Goal: Task Accomplishment & Management: Use online tool/utility

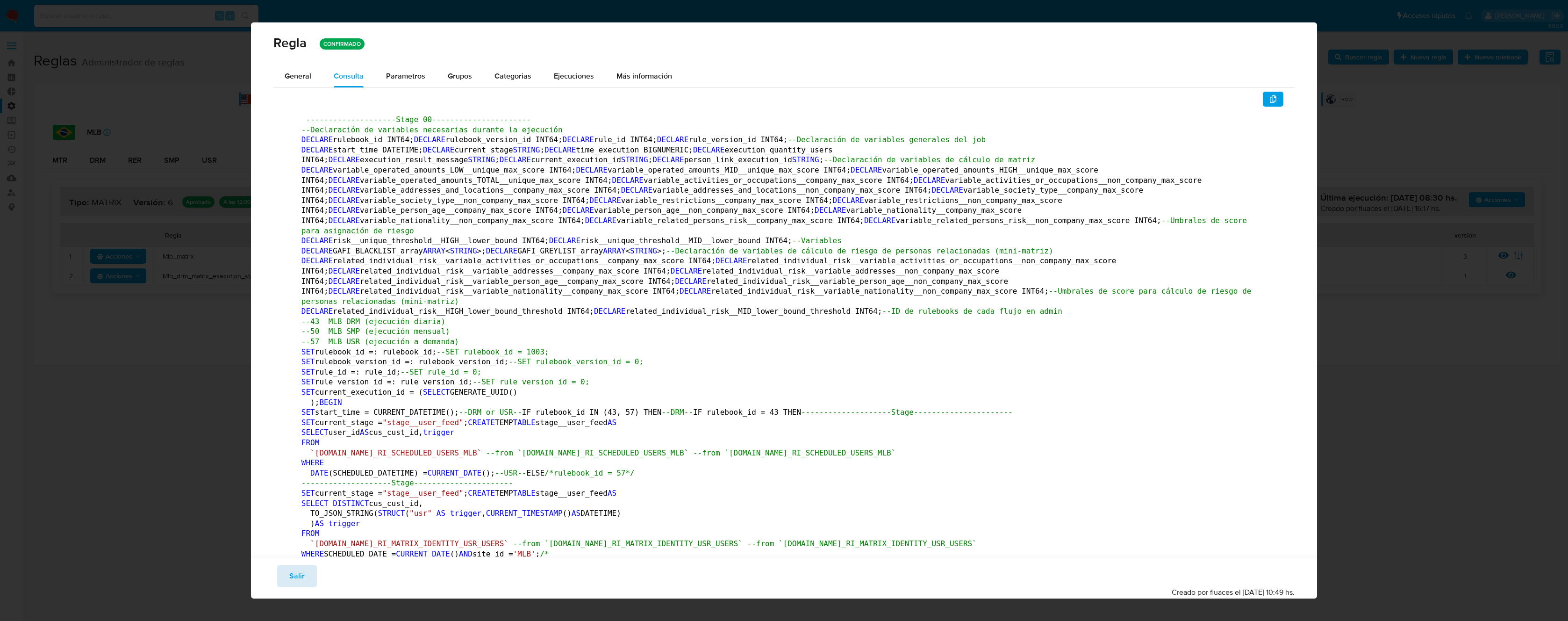
click at [288, 577] on button "Salir" at bounding box center [296, 575] width 39 height 22
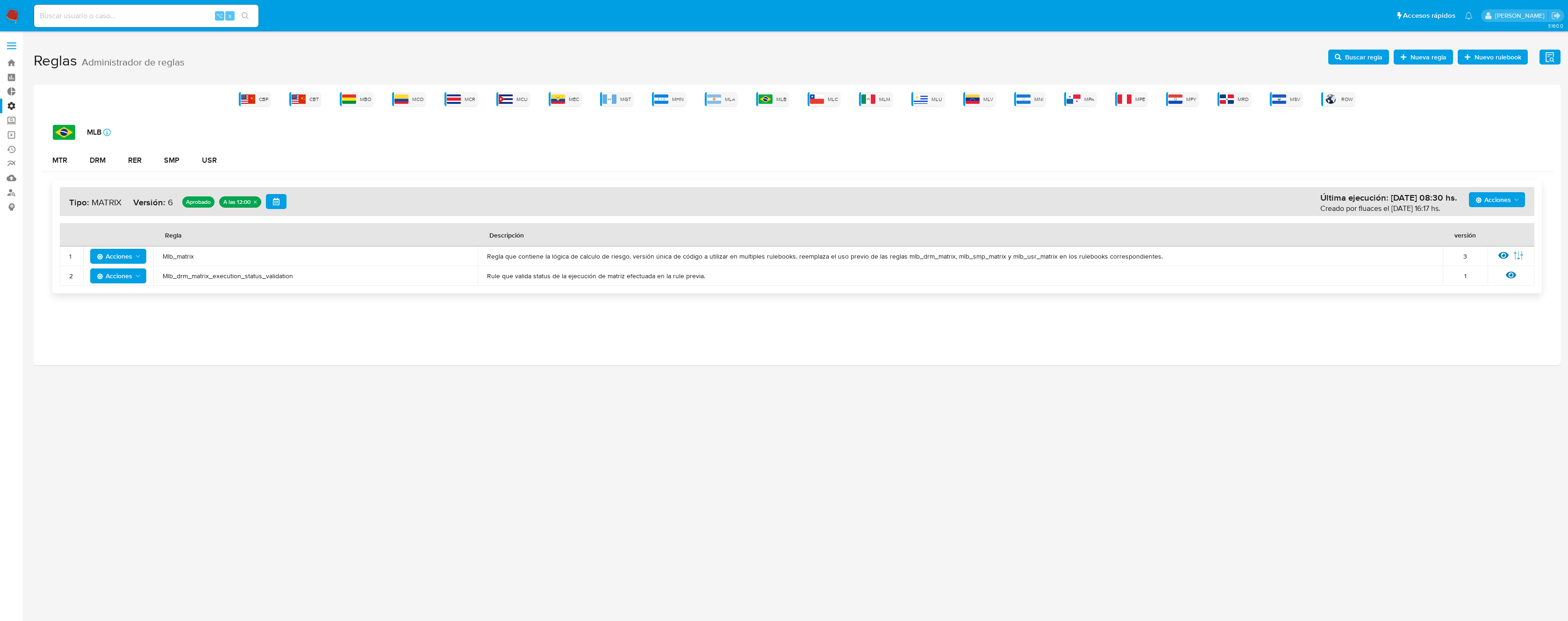
click at [1497, 250] on div "Ver regla Editar parámetros" at bounding box center [1511, 256] width 28 height 12
click at [1501, 254] on icon at bounding box center [1503, 255] width 10 height 10
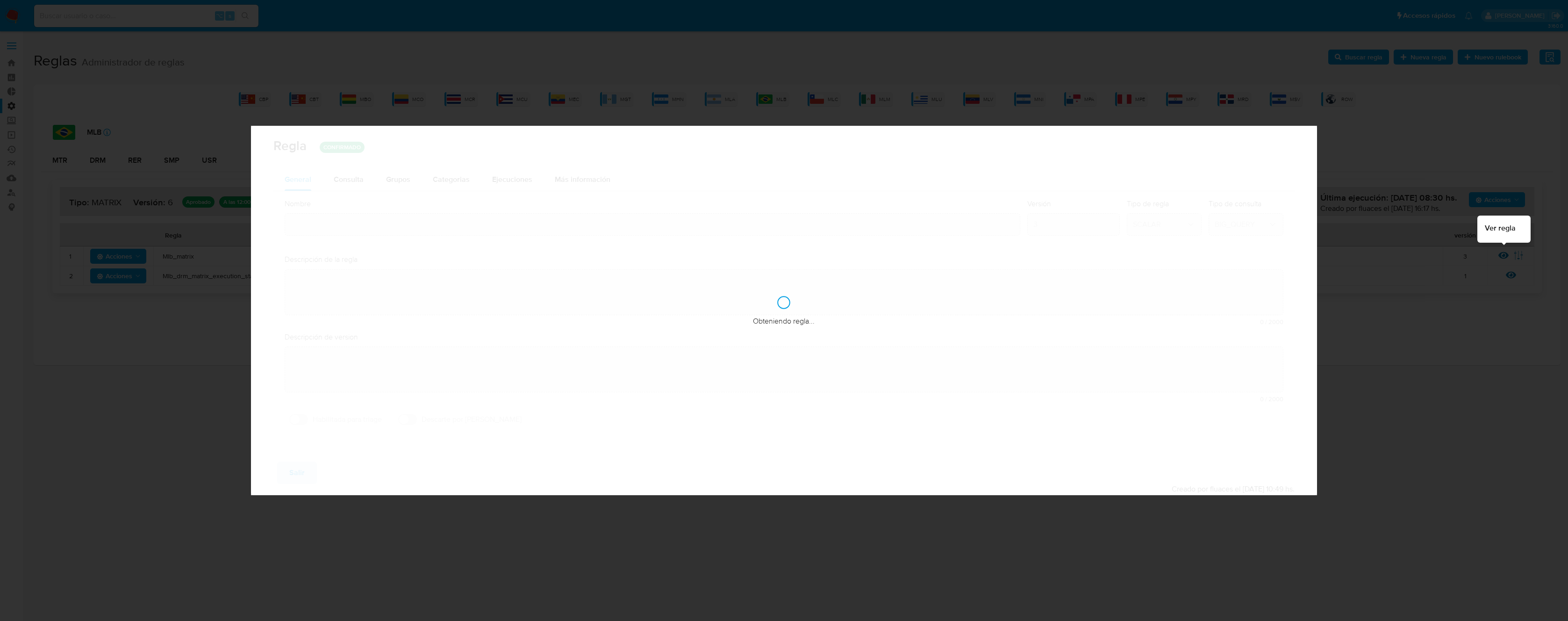
type input "Mlb_matrix"
type textarea "Regla que contiene la lógica de calculo de riesgo. versión única de código a ut…"
type textarea "Ppld-6102 - modificación de queries para exceptuar payments de movimientos de p…"
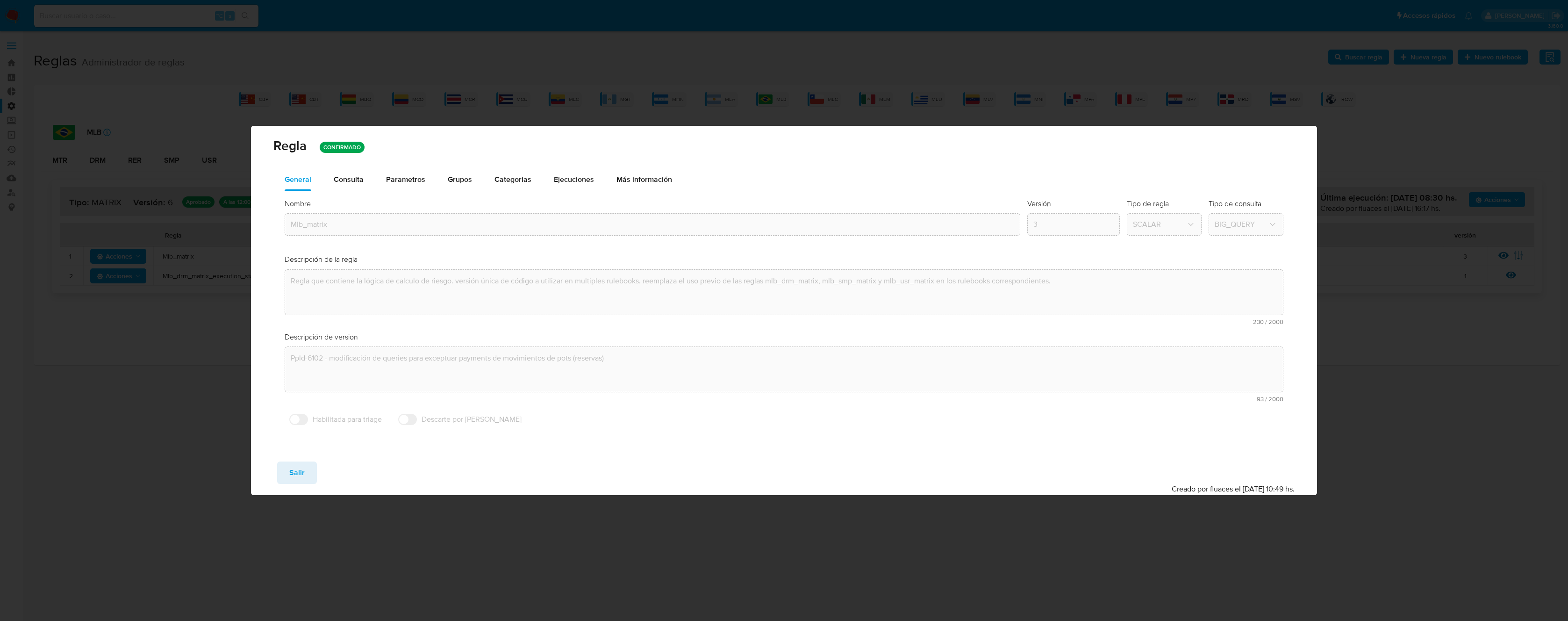
drag, startPoint x: 299, startPoint y: 471, endPoint x: 351, endPoint y: 422, distance: 71.4
click at [300, 471] on span "Salir" at bounding box center [296, 472] width 16 height 20
type input "1"
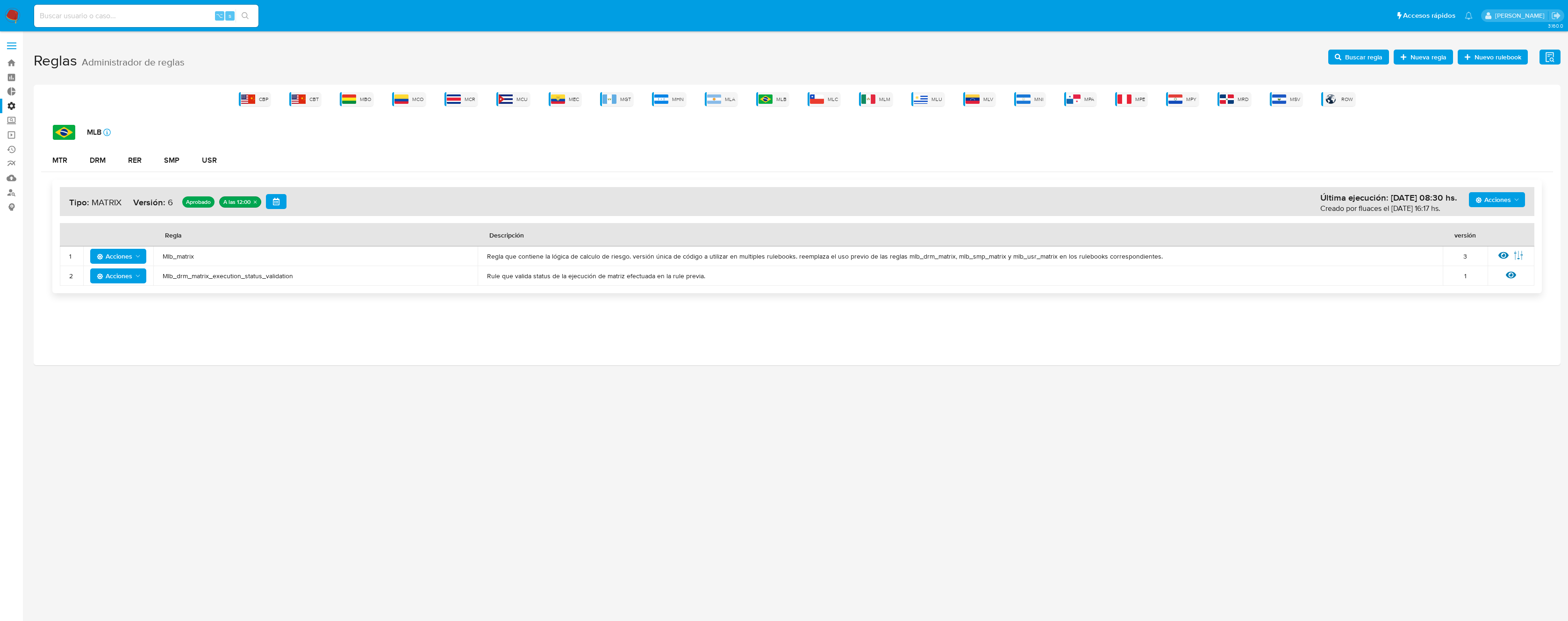
click at [1441, 52] on span "Nueva regla" at bounding box center [1429, 57] width 36 height 15
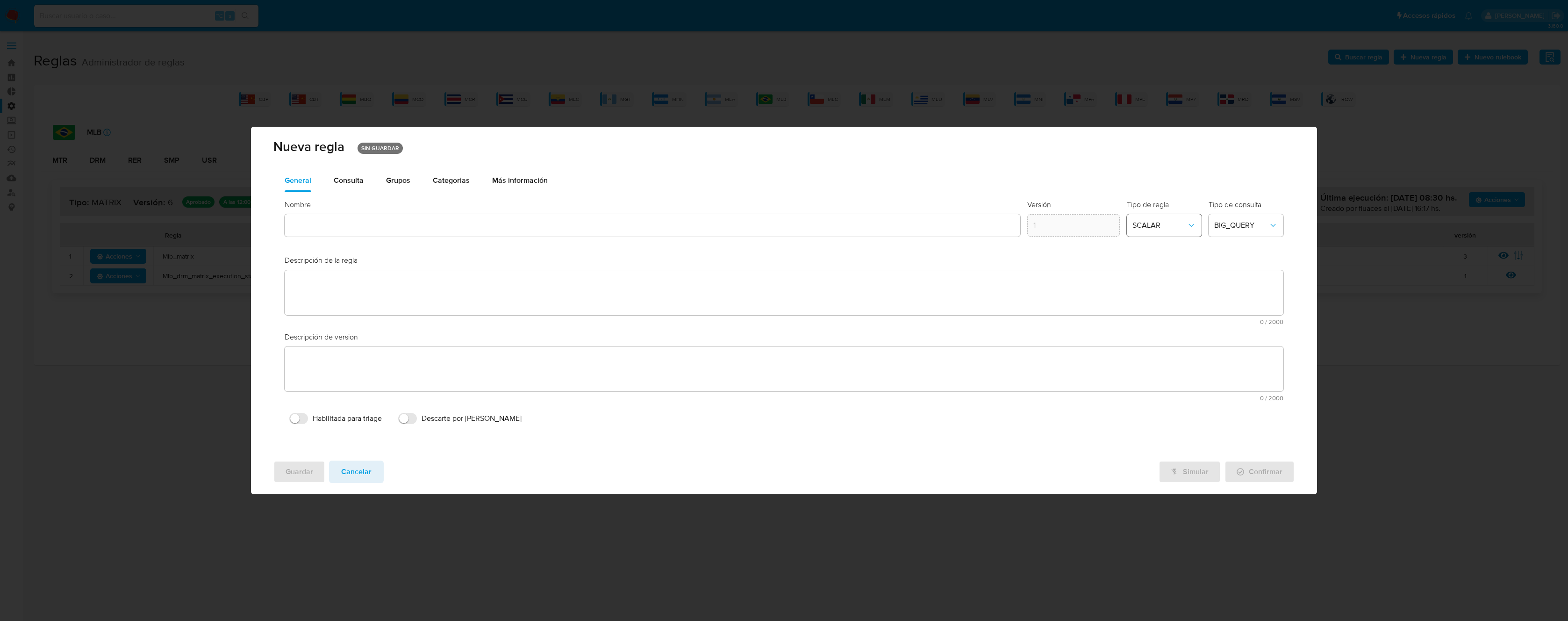
drag, startPoint x: 1160, startPoint y: 238, endPoint x: 1166, endPoint y: 227, distance: 12.5
click at [1160, 238] on div "Tipo de regla SCALAR" at bounding box center [1164, 222] width 75 height 44
click at [1167, 226] on span "SCALAR" at bounding box center [1160, 225] width 54 height 9
click at [1084, 176] on div "General Consulta Parametros Evidencias Grupos Categorias Ejecuciones Más inform…" at bounding box center [784, 180] width 1021 height 22
click at [1239, 220] on span "BIG_QUERY" at bounding box center [1241, 225] width 54 height 9
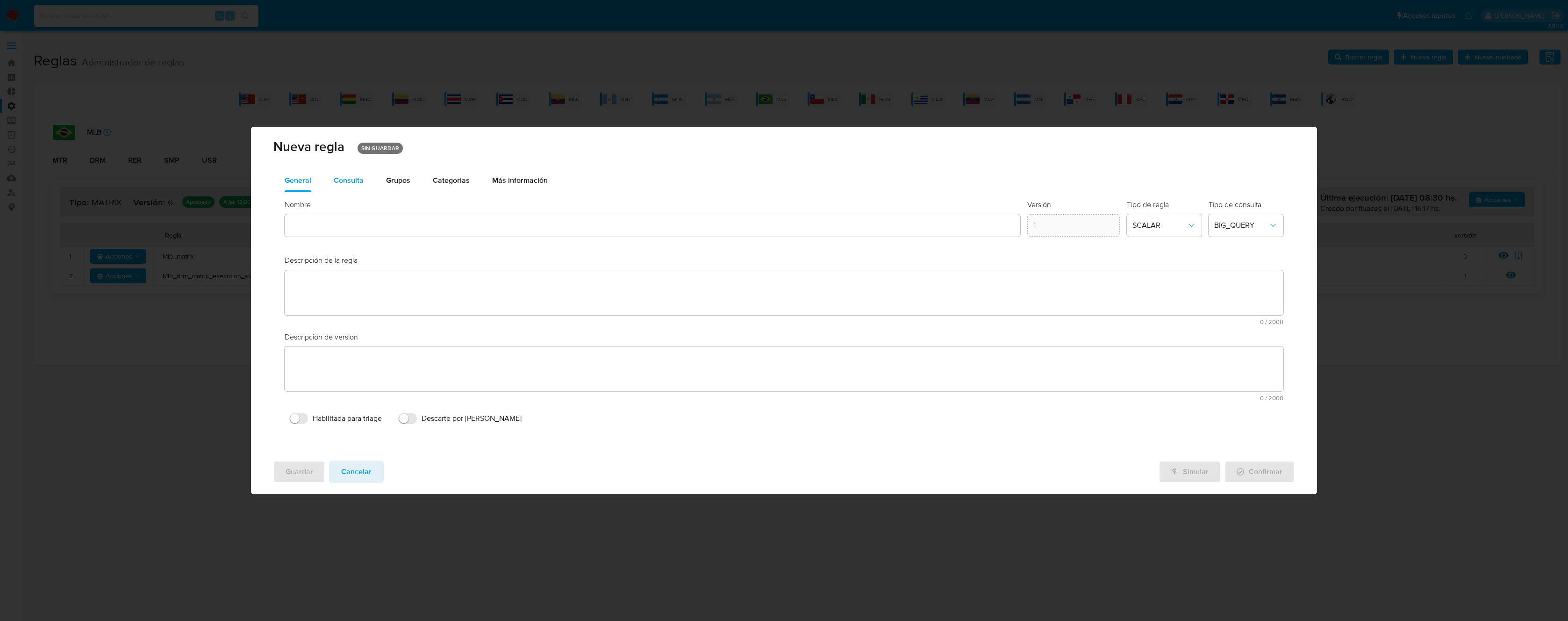
click at [339, 185] on div "Consulta" at bounding box center [349, 180] width 30 height 22
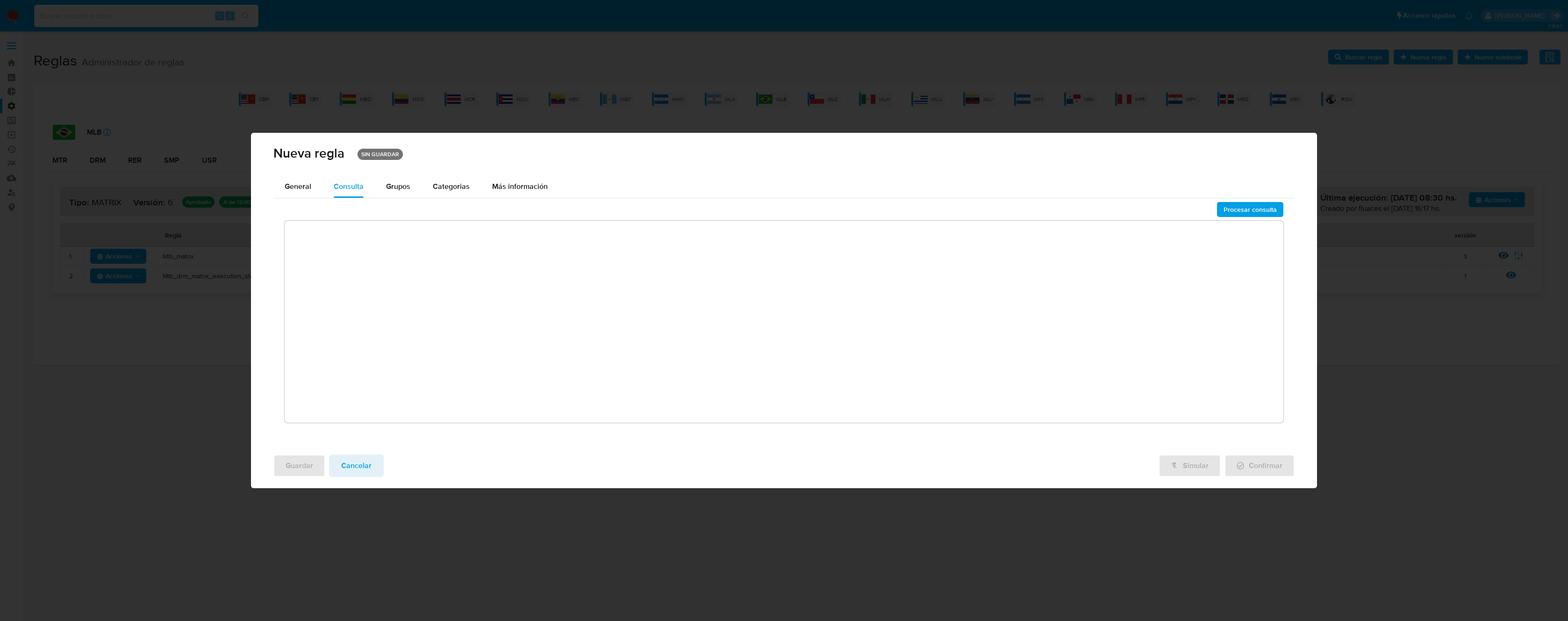
click at [355, 460] on span "Cancelar" at bounding box center [356, 465] width 30 height 20
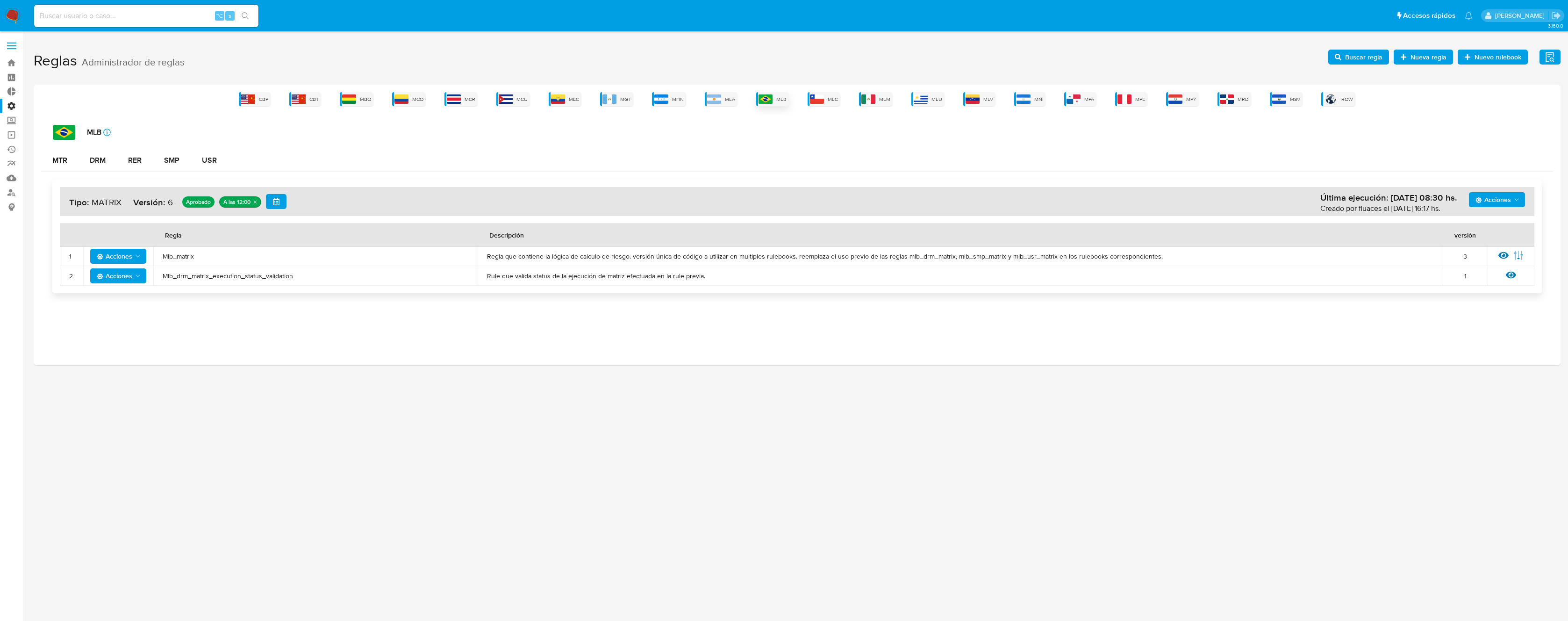
click at [784, 94] on div "MLB" at bounding box center [773, 98] width 33 height 14
click at [884, 101] on span "MLM" at bounding box center [884, 99] width 11 height 7
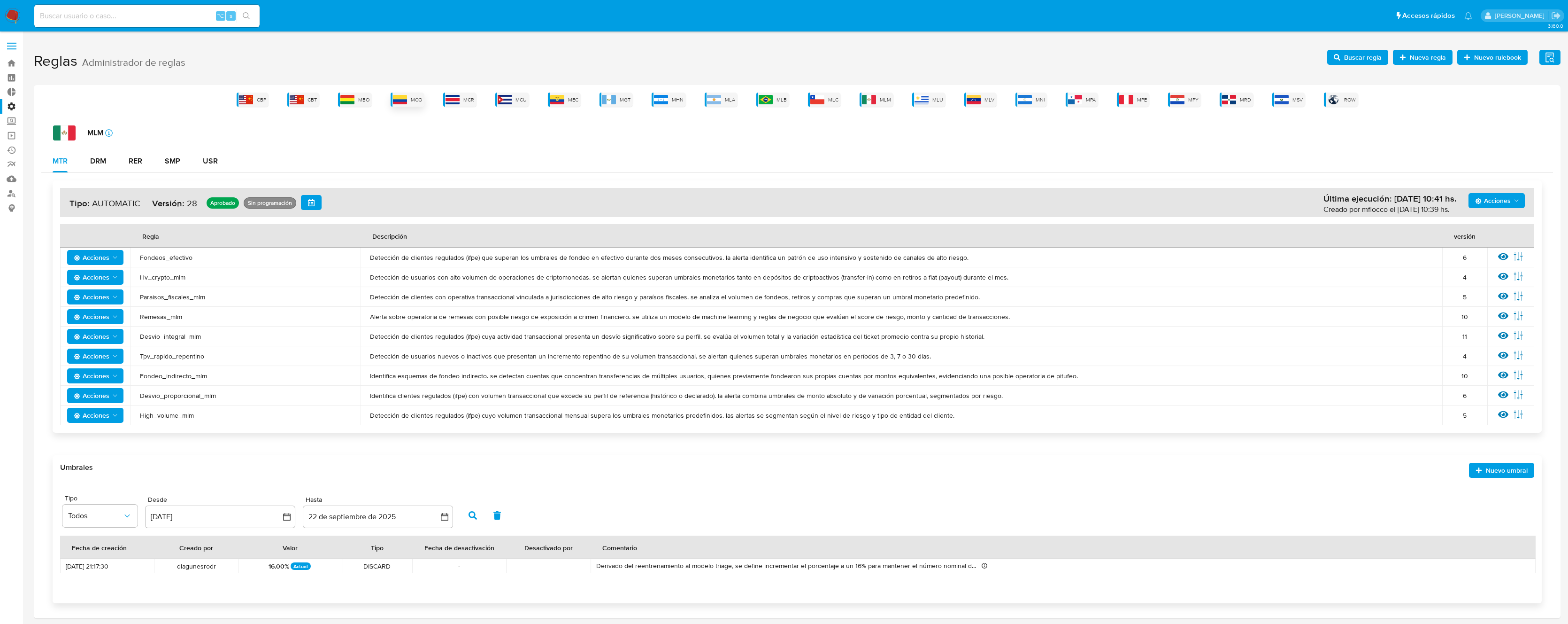
click at [407, 97] on img at bounding box center [399, 100] width 14 height 9
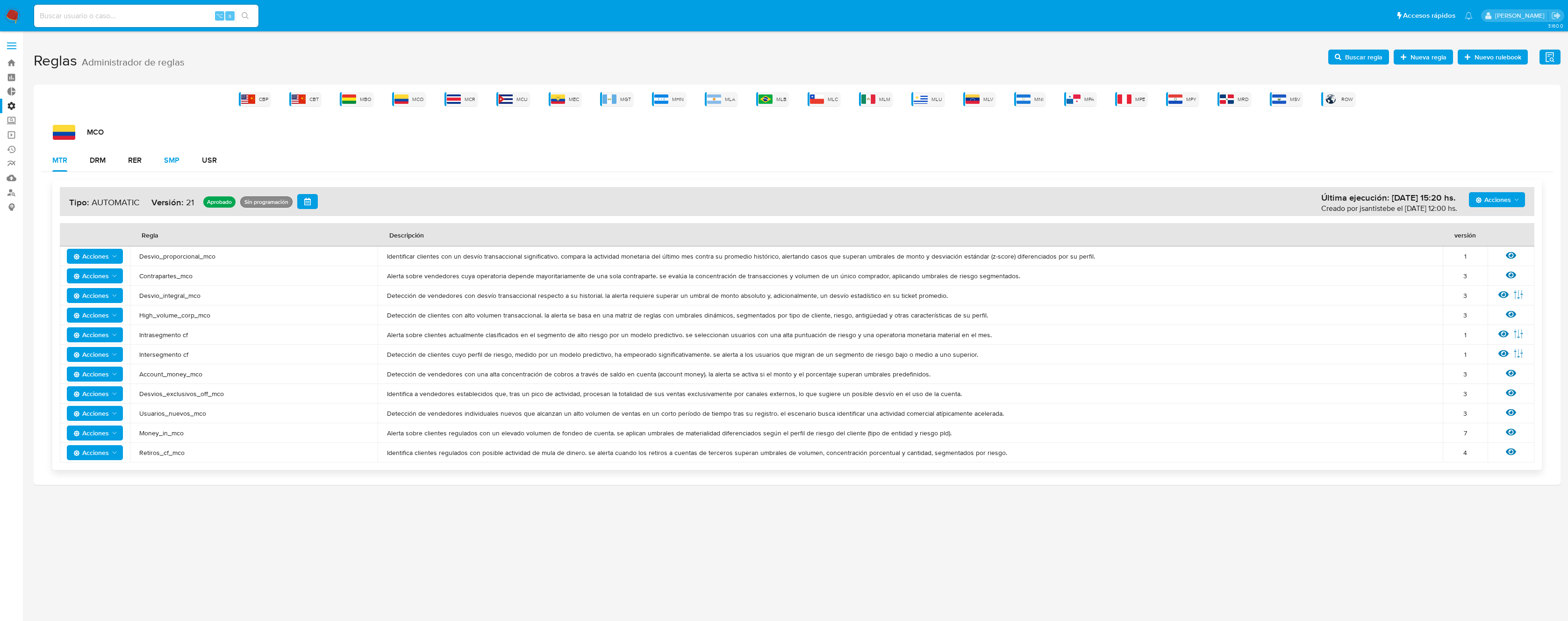
click at [172, 169] on div "SMP" at bounding box center [172, 161] width 16 height 22
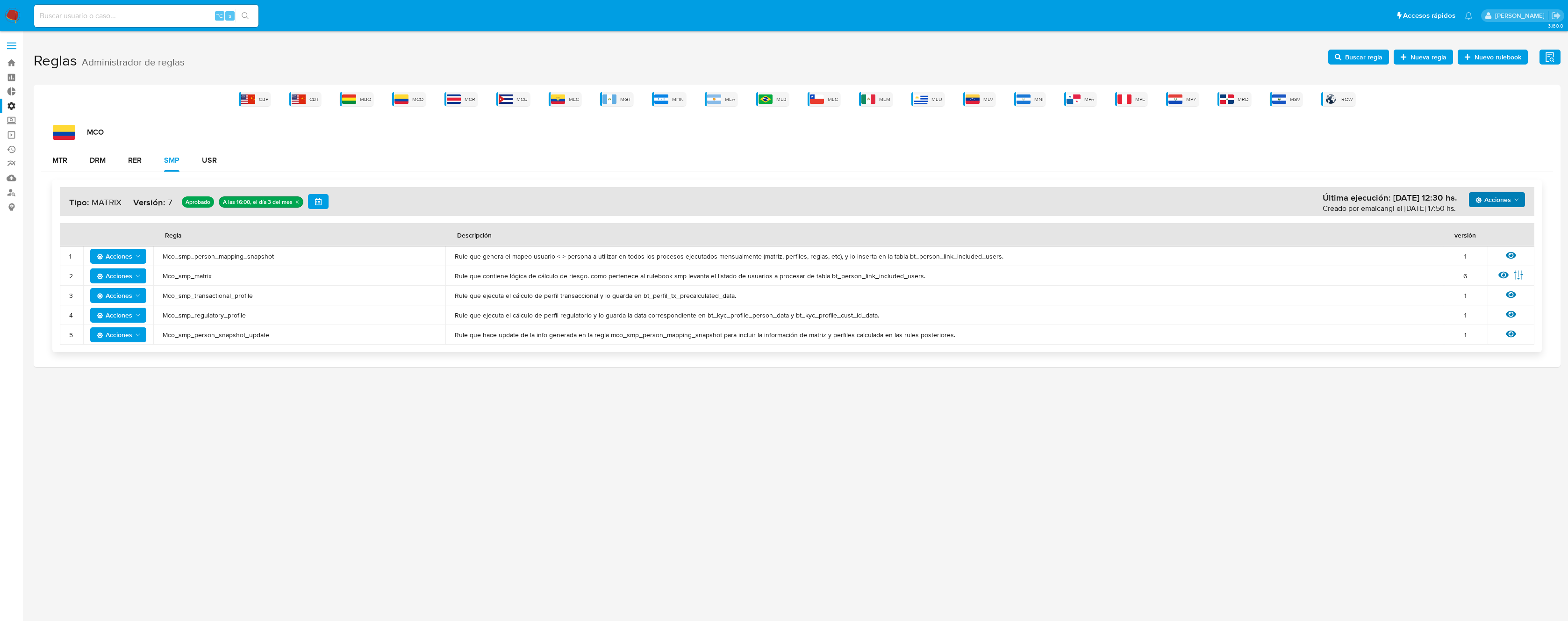
click at [1499, 204] on span "Acciones" at bounding box center [1494, 199] width 36 height 15
click at [1188, 159] on div "MTR DRM RER SMP USR" at bounding box center [797, 161] width 1512 height 22
click at [135, 314] on icon "Acciones" at bounding box center [138, 315] width 7 height 7
drag, startPoint x: 126, startPoint y: 360, endPoint x: 1175, endPoint y: 326, distance: 1049.6
click at [833, 368] on div "3.160.0" at bounding box center [797, 326] width 1528 height 577
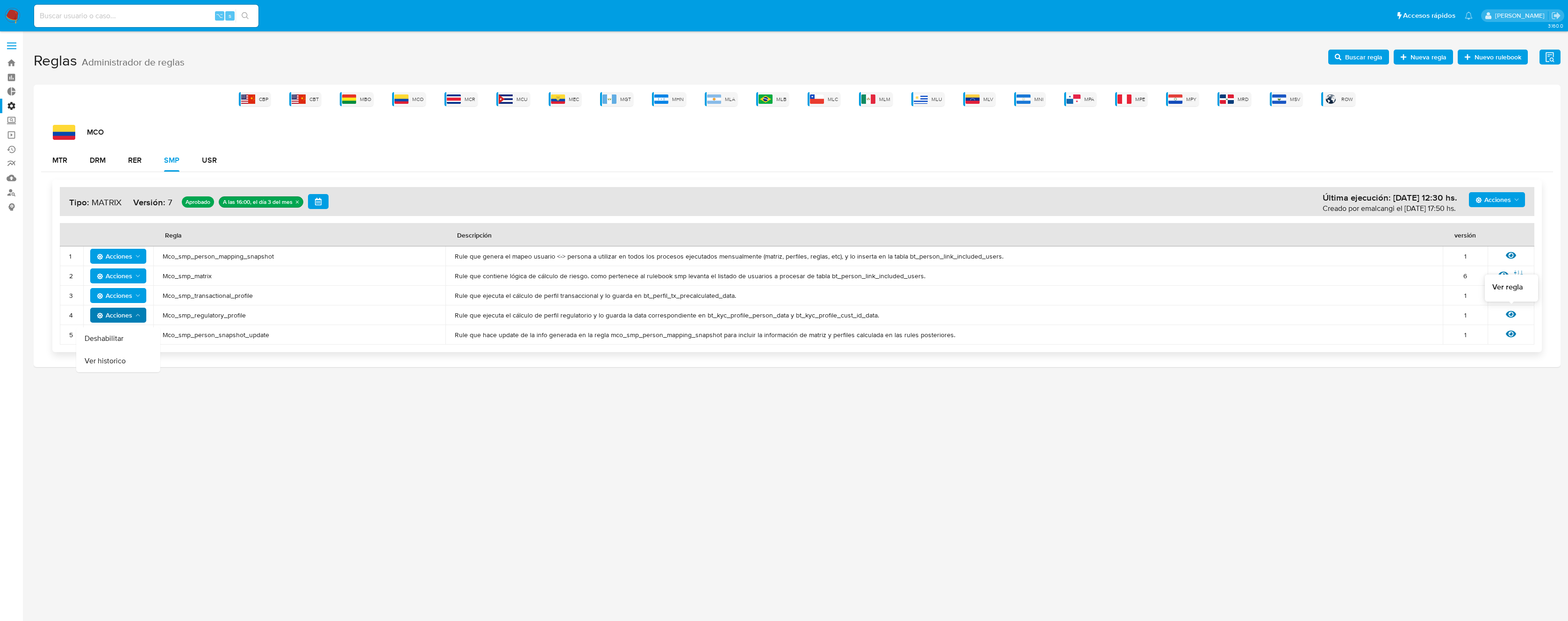
click at [1509, 315] on icon at bounding box center [1511, 314] width 10 height 10
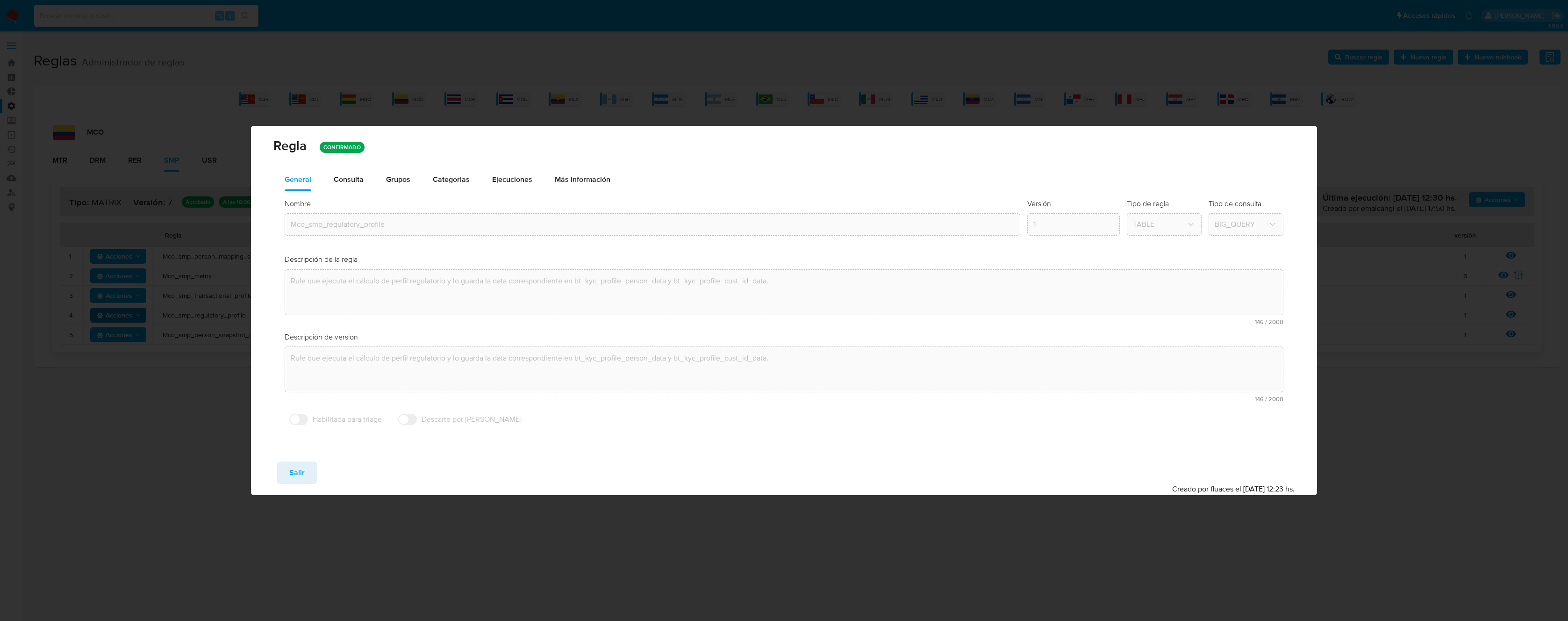
drag, startPoint x: 291, startPoint y: 479, endPoint x: 347, endPoint y: 447, distance: 64.5
click at [292, 479] on span "Salir" at bounding box center [296, 472] width 16 height 20
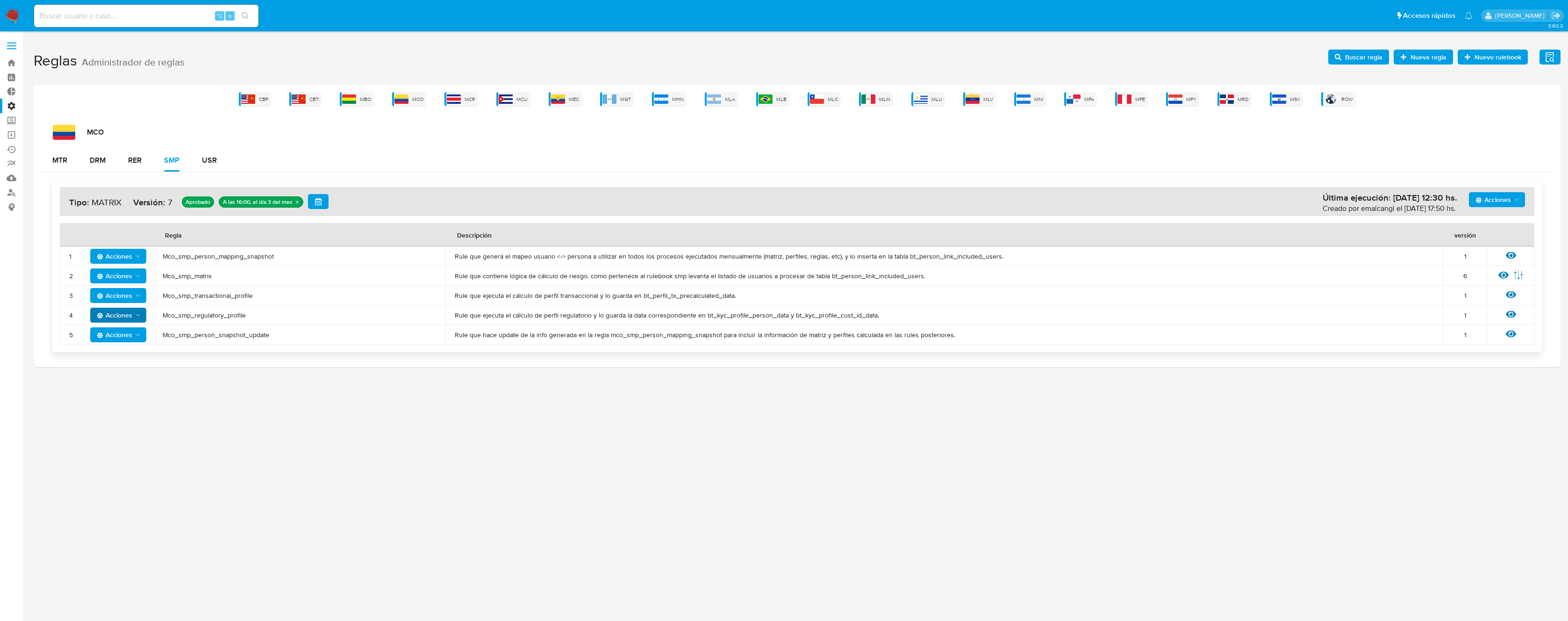
click at [1423, 61] on span "Nueva regla" at bounding box center [1429, 57] width 36 height 15
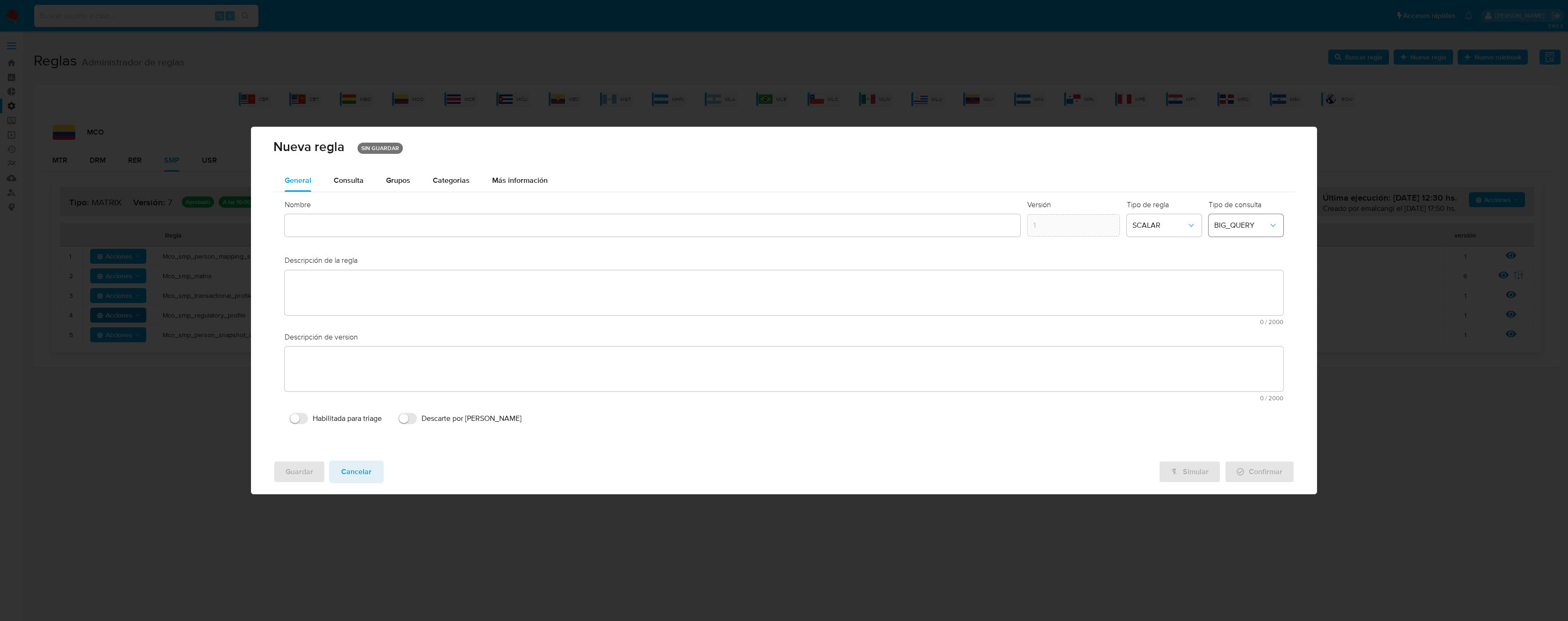
click at [1273, 223] on icon "query-type-dropdown" at bounding box center [1273, 225] width 9 height 9
click at [1273, 223] on li "BIG_QUERY" at bounding box center [1247, 224] width 79 height 22
click at [1169, 185] on div "General Consulta Parametros Evidencias Grupos Categorias Ejecuciones Más inform…" at bounding box center [784, 180] width 1021 height 22
click at [1168, 235] on button "SCALAR" at bounding box center [1164, 225] width 75 height 22
click at [1173, 171] on div "General Consulta Parametros Evidencias Grupos Categorias Ejecuciones Más inform…" at bounding box center [784, 180] width 1021 height 22
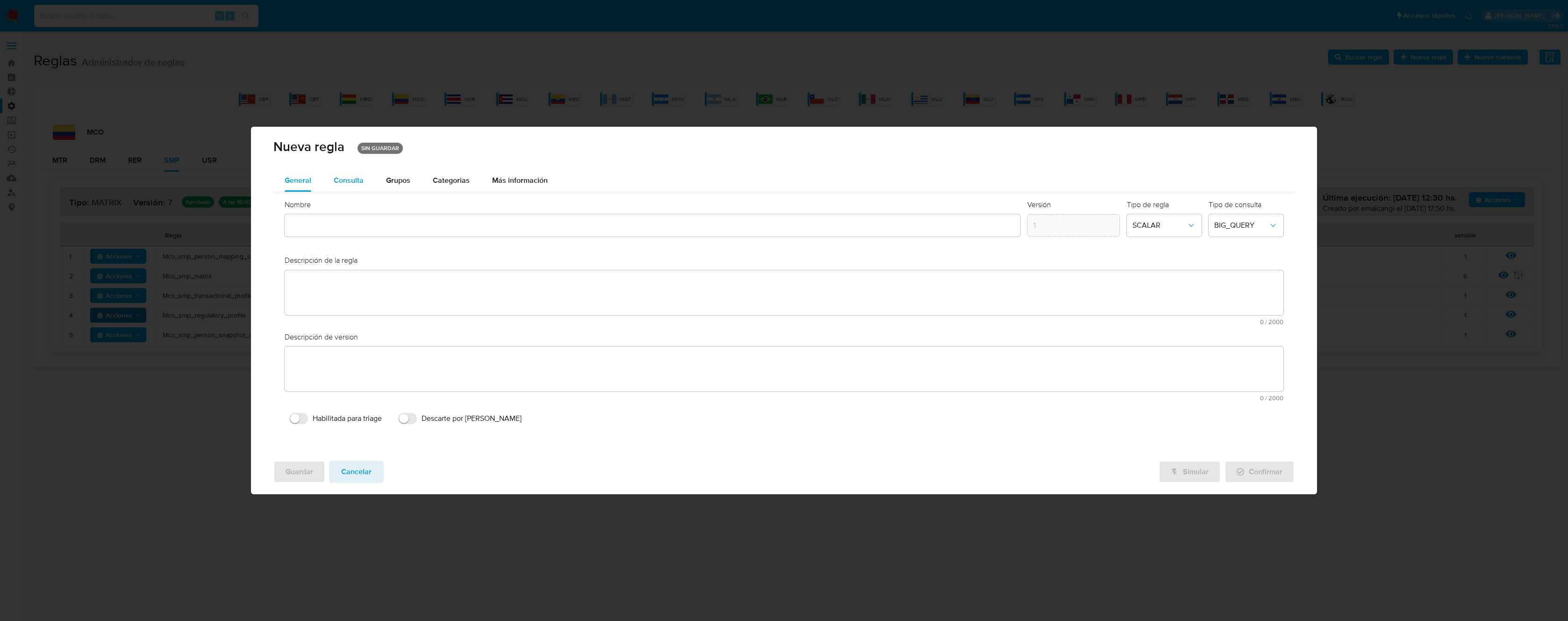
click at [350, 183] on span "Consulta" at bounding box center [349, 181] width 30 height 11
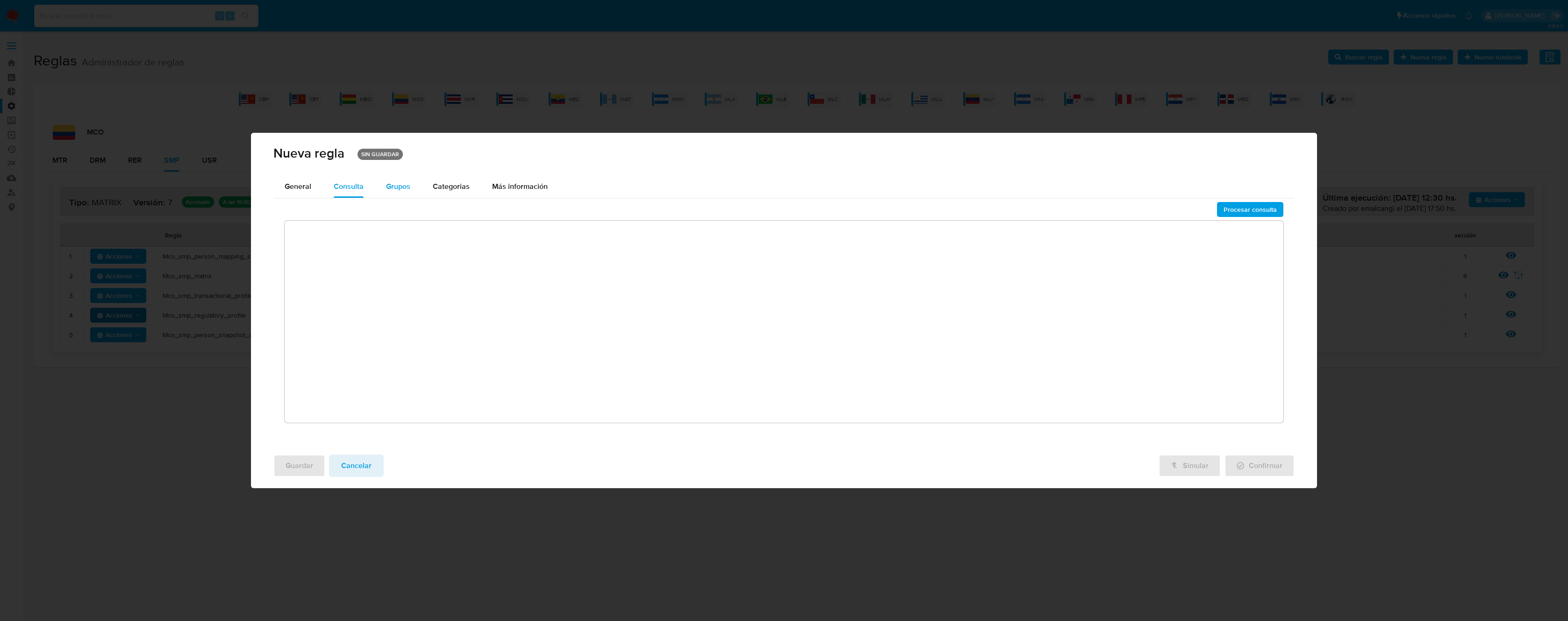
click at [393, 189] on span "Grupos" at bounding box center [398, 186] width 24 height 11
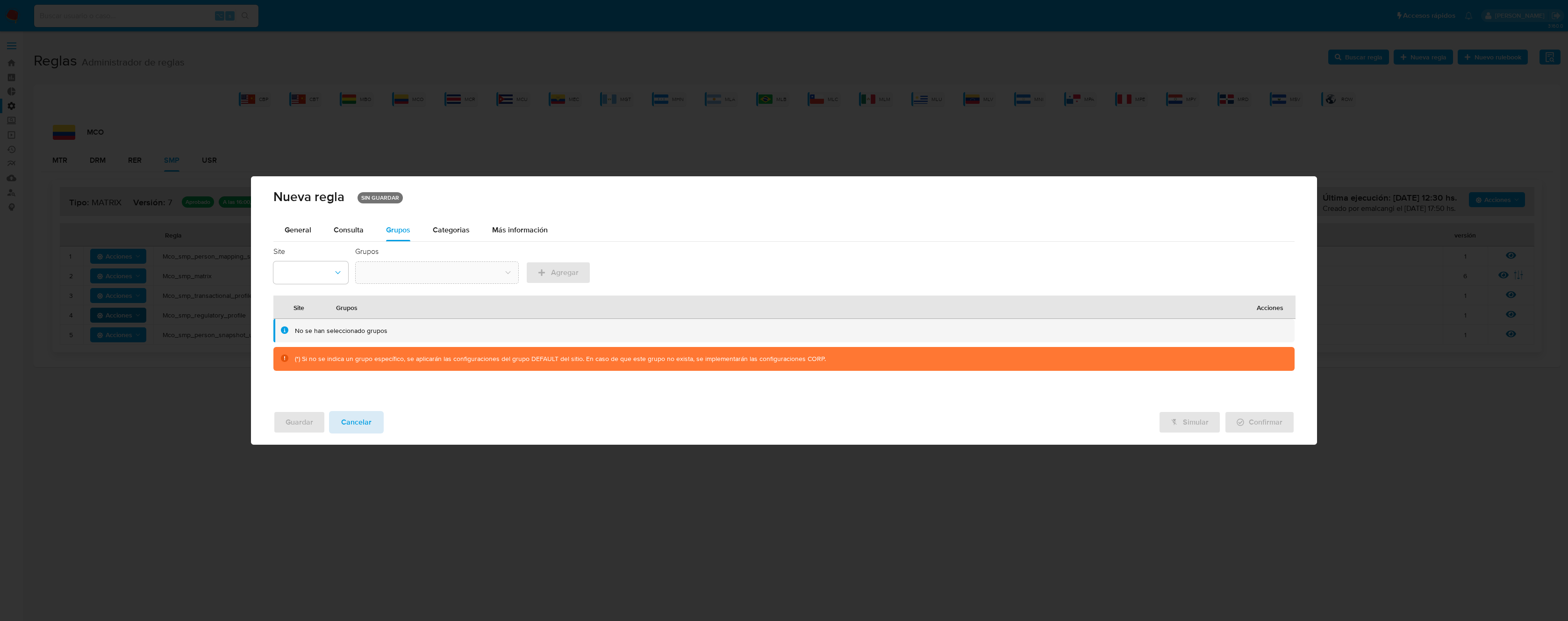
click at [363, 416] on span "Cancelar" at bounding box center [356, 422] width 30 height 20
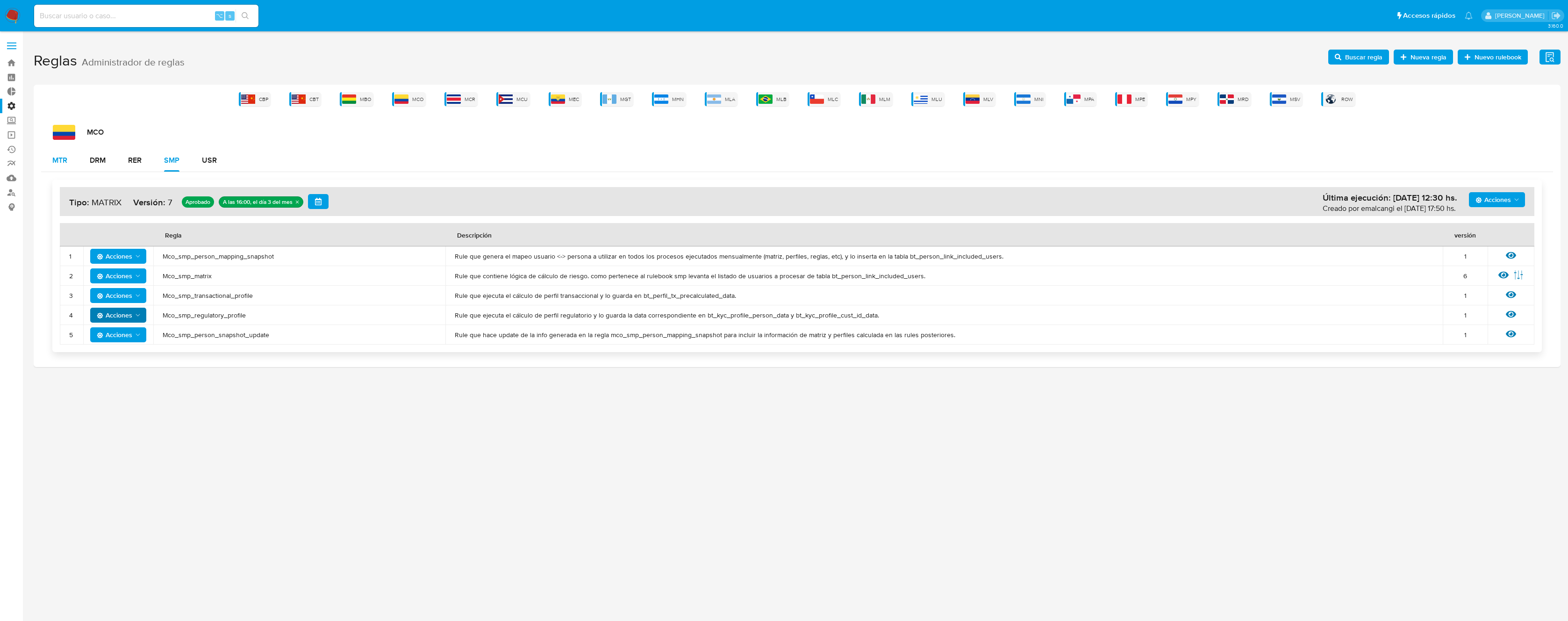
click at [63, 161] on div "MTR" at bounding box center [60, 161] width 15 height 7
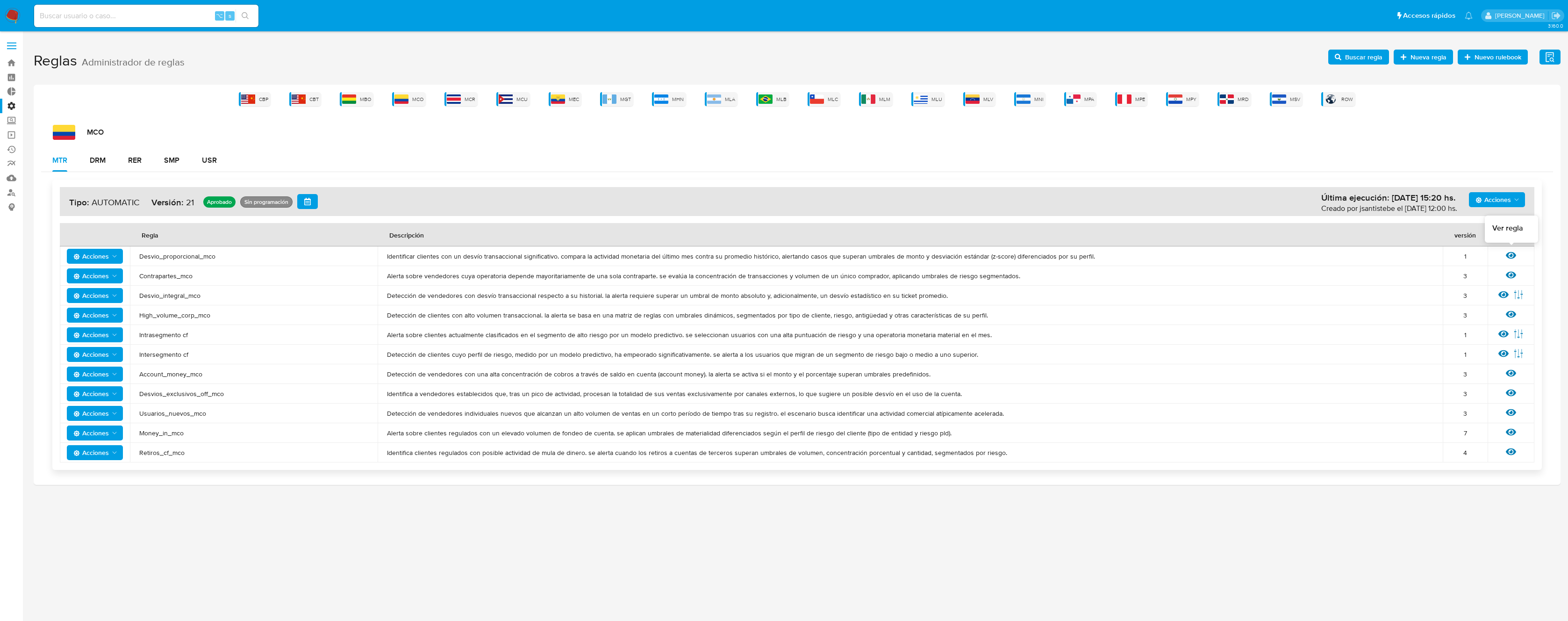
click at [1510, 254] on icon at bounding box center [1511, 255] width 10 height 10
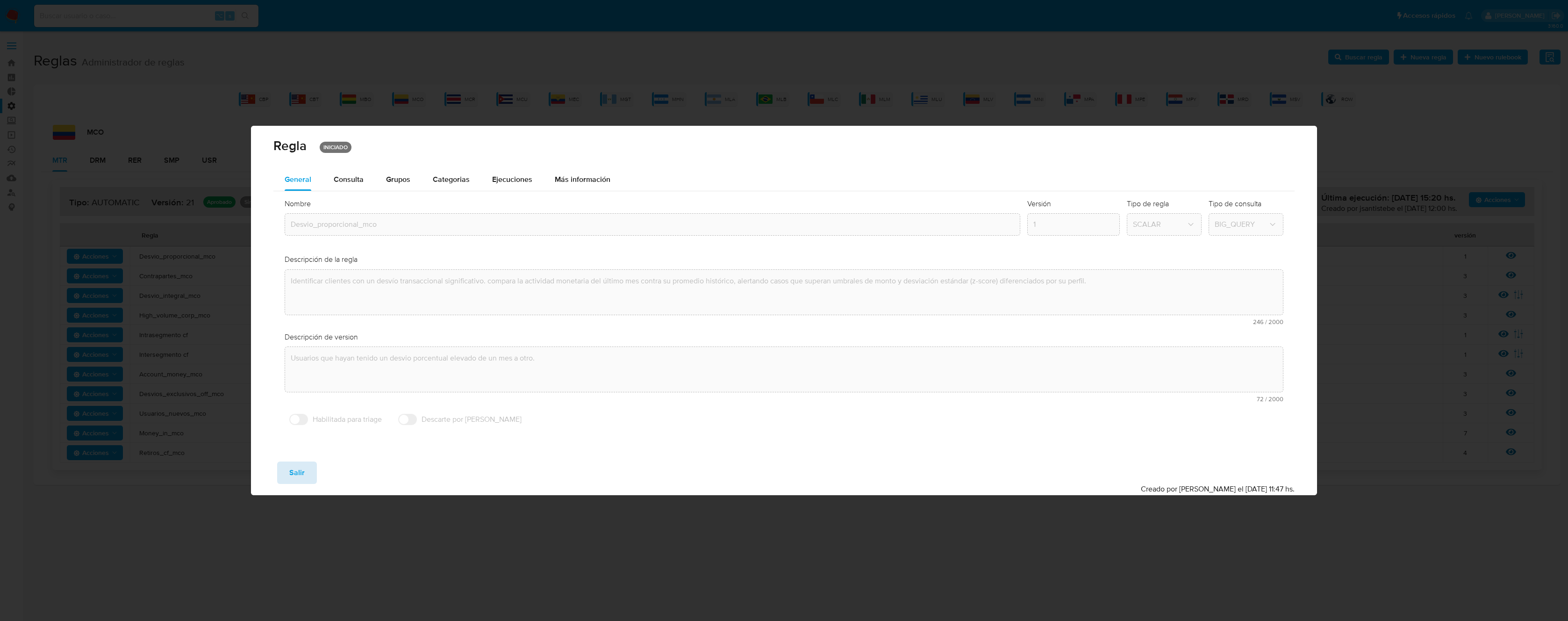
click at [296, 471] on span "Salir" at bounding box center [296, 472] width 16 height 20
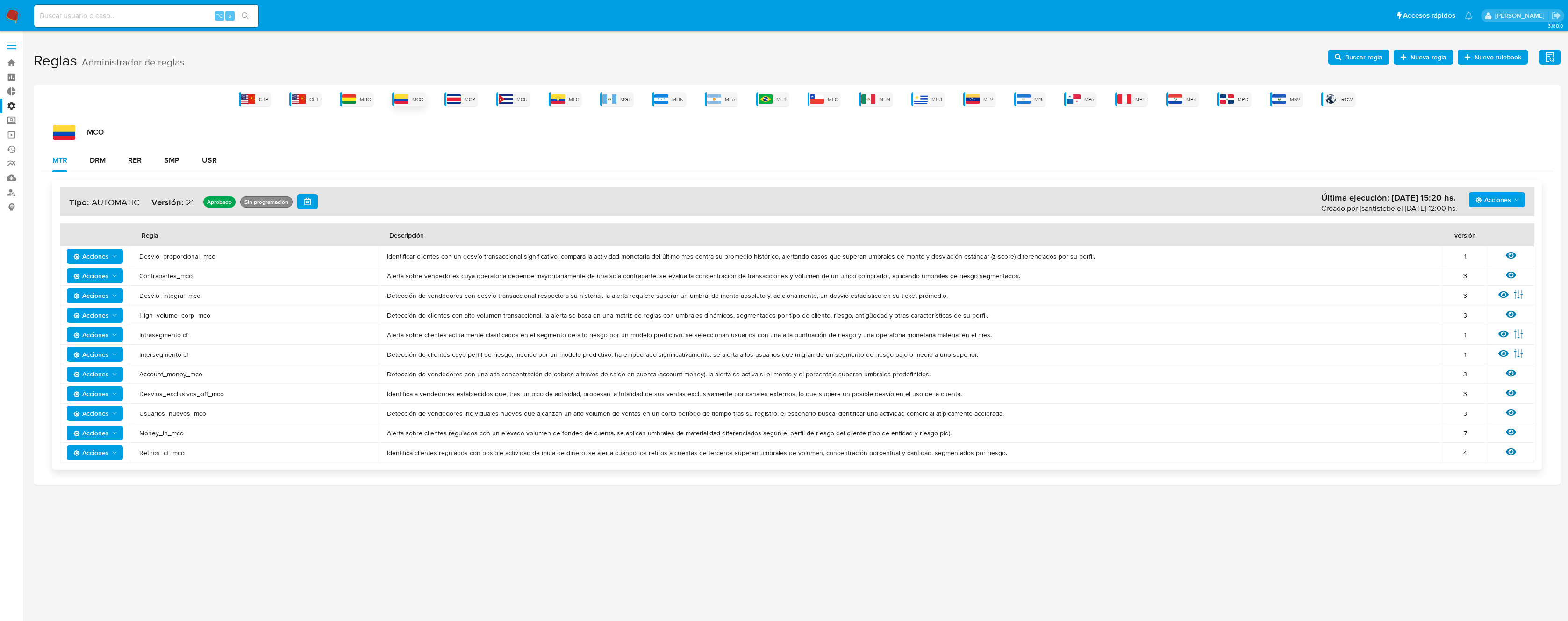
click at [414, 99] on div "MCO" at bounding box center [408, 98] width 34 height 14
click at [85, 162] on button "DRM" at bounding box center [98, 161] width 39 height 22
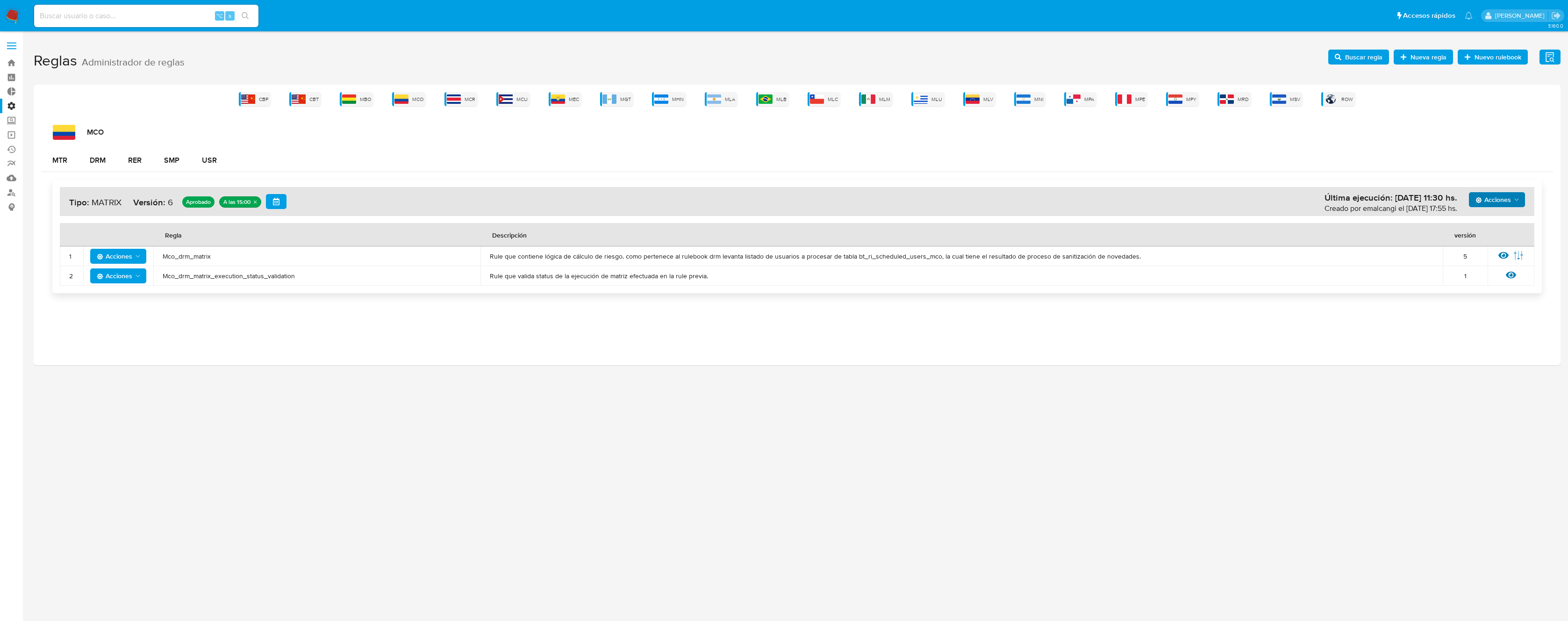
click at [1517, 201] on icon "Acciones" at bounding box center [1517, 199] width 7 height 7
click at [1475, 337] on button "Simular" at bounding box center [1497, 335] width 84 height 22
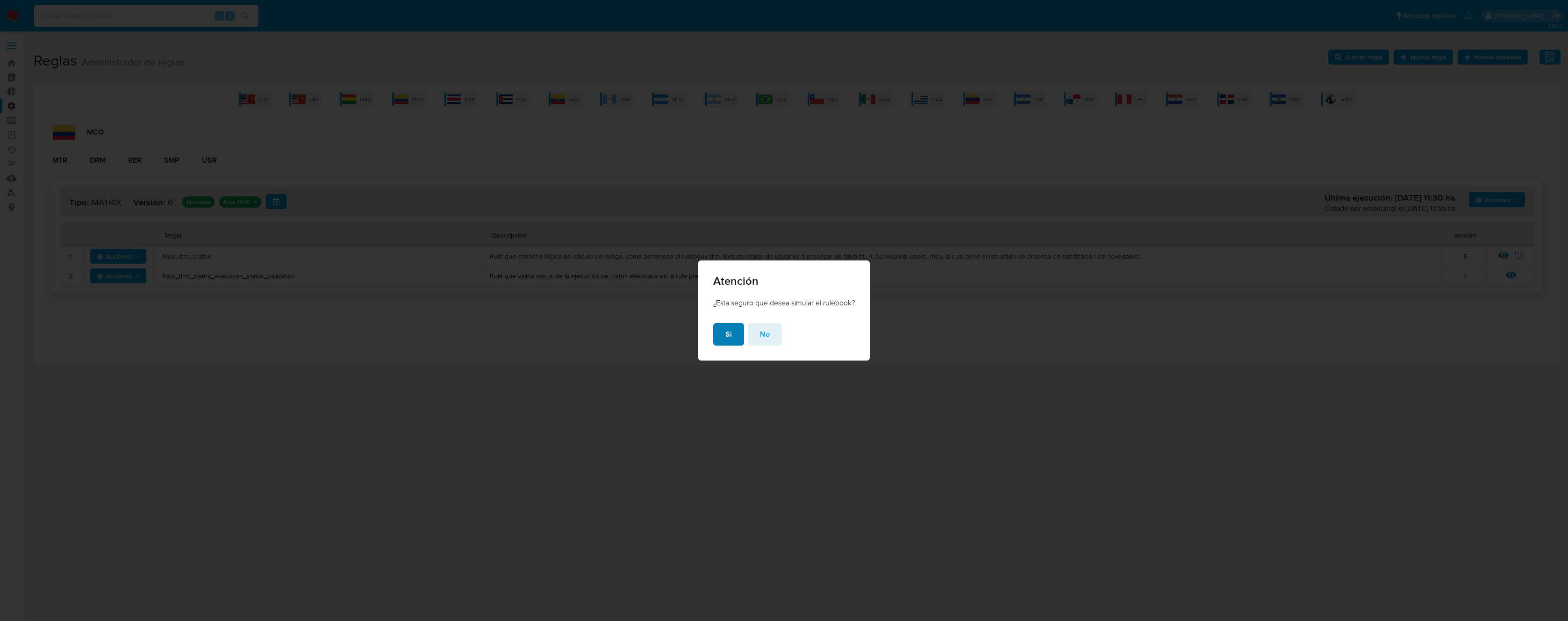
click at [727, 330] on span "Si" at bounding box center [728, 334] width 6 height 20
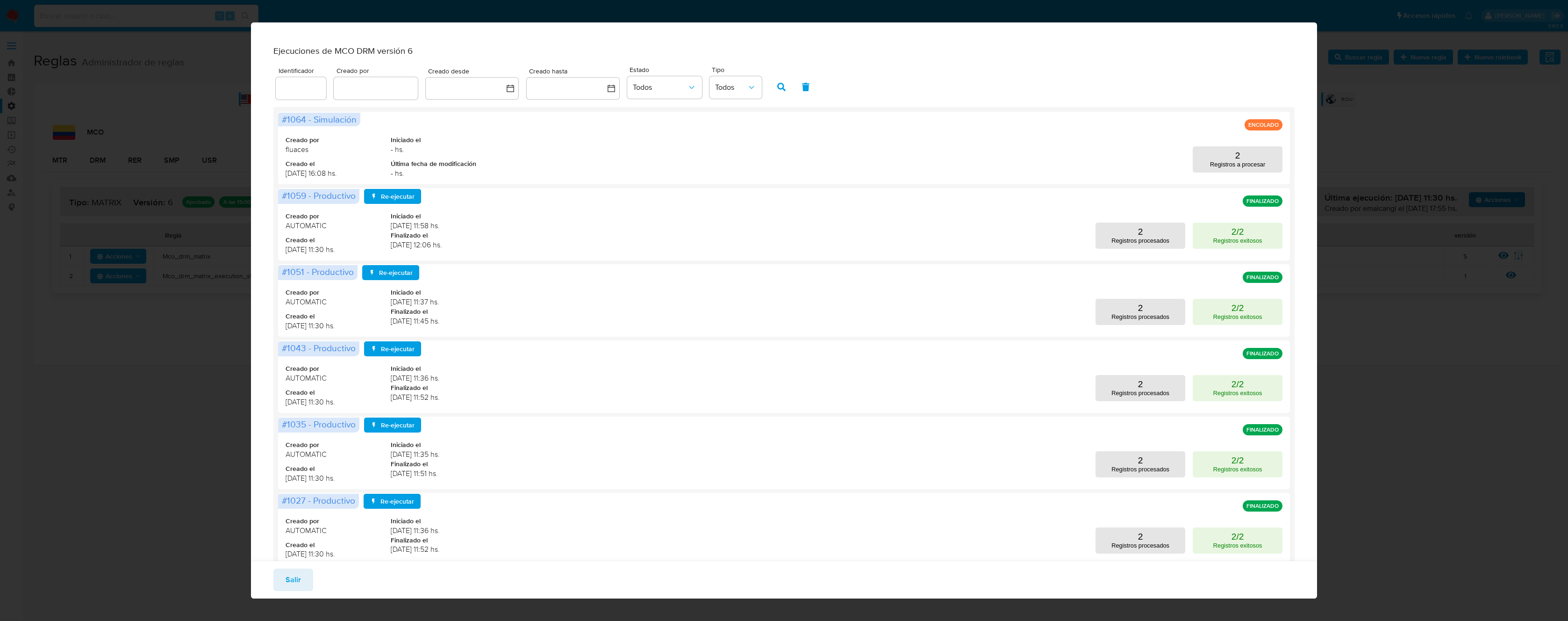
click at [413, 54] on h1 "Ejecuciones de MCO DRM versión 6" at bounding box center [343, 50] width 139 height 12
drag, startPoint x: 430, startPoint y: 54, endPoint x: 385, endPoint y: 54, distance: 45.0
click at [385, 54] on h1 "Ejecuciones de MCO DRM versión 6" at bounding box center [343, 50] width 139 height 12
click at [139, 343] on div "Ejecuciones de MCO DRM versión 6 Identificador Creado por Creado desde Creado h…" at bounding box center [784, 310] width 1568 height 621
click at [294, 582] on span "Salir" at bounding box center [293, 580] width 16 height 20
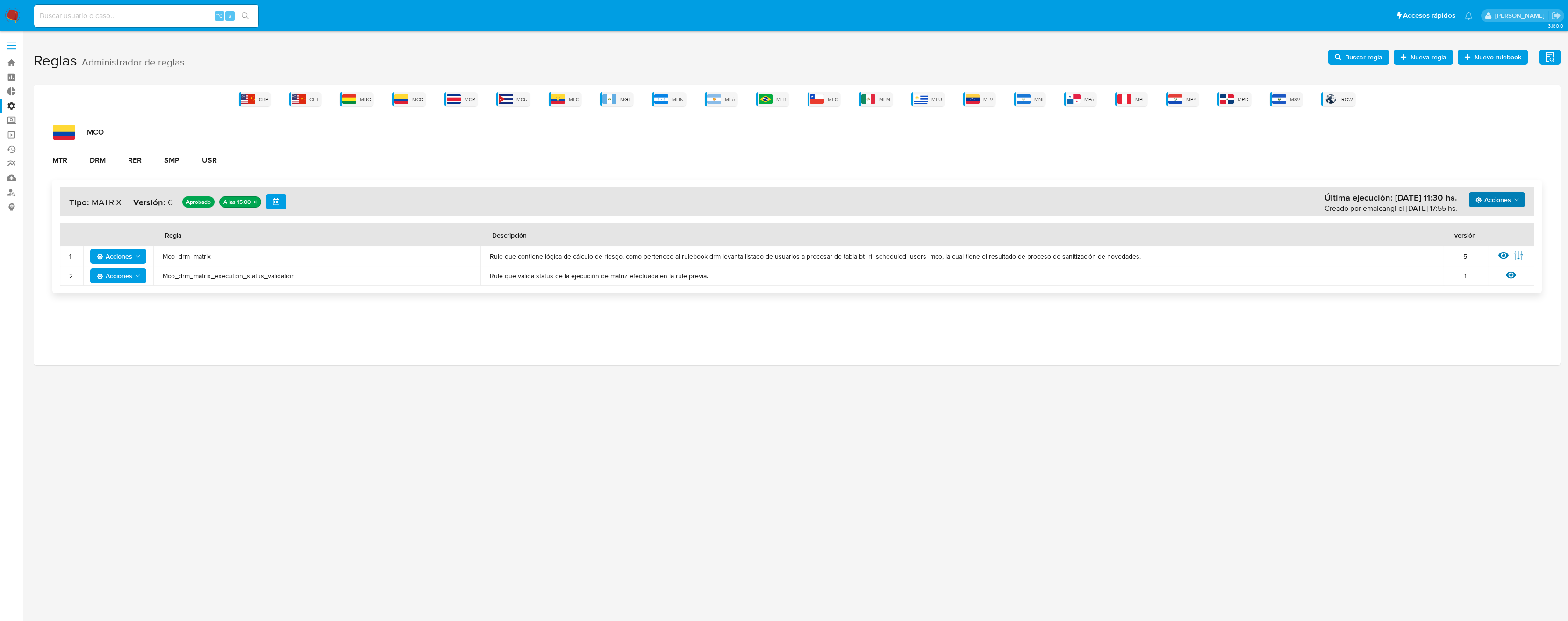
click at [109, 205] on h4 "Acciones Última ejecución: [DATE] 11:30 hs. Creado por emalcangi el [DATE] 17:5…" at bounding box center [796, 201] width 1456 height 15
click at [139, 157] on div "RER" at bounding box center [135, 161] width 14 height 7
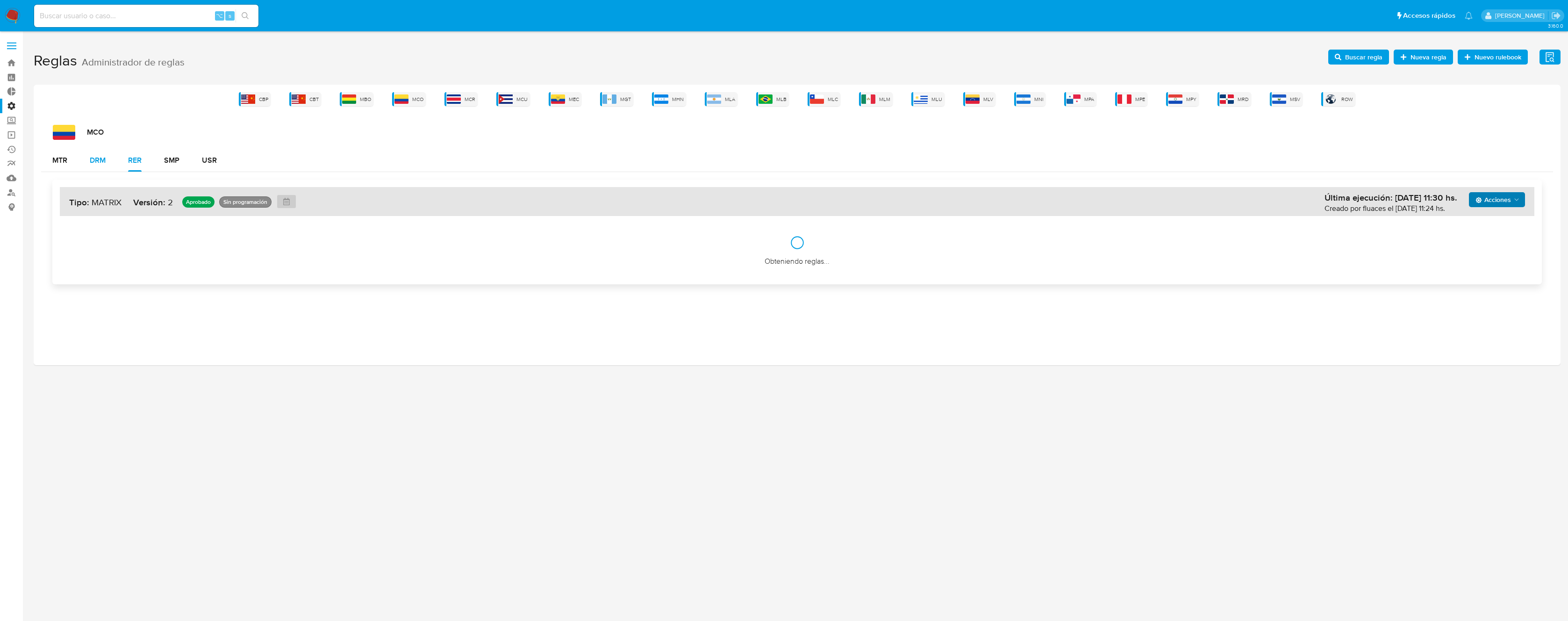
click at [99, 158] on div "DRM" at bounding box center [97, 161] width 16 height 7
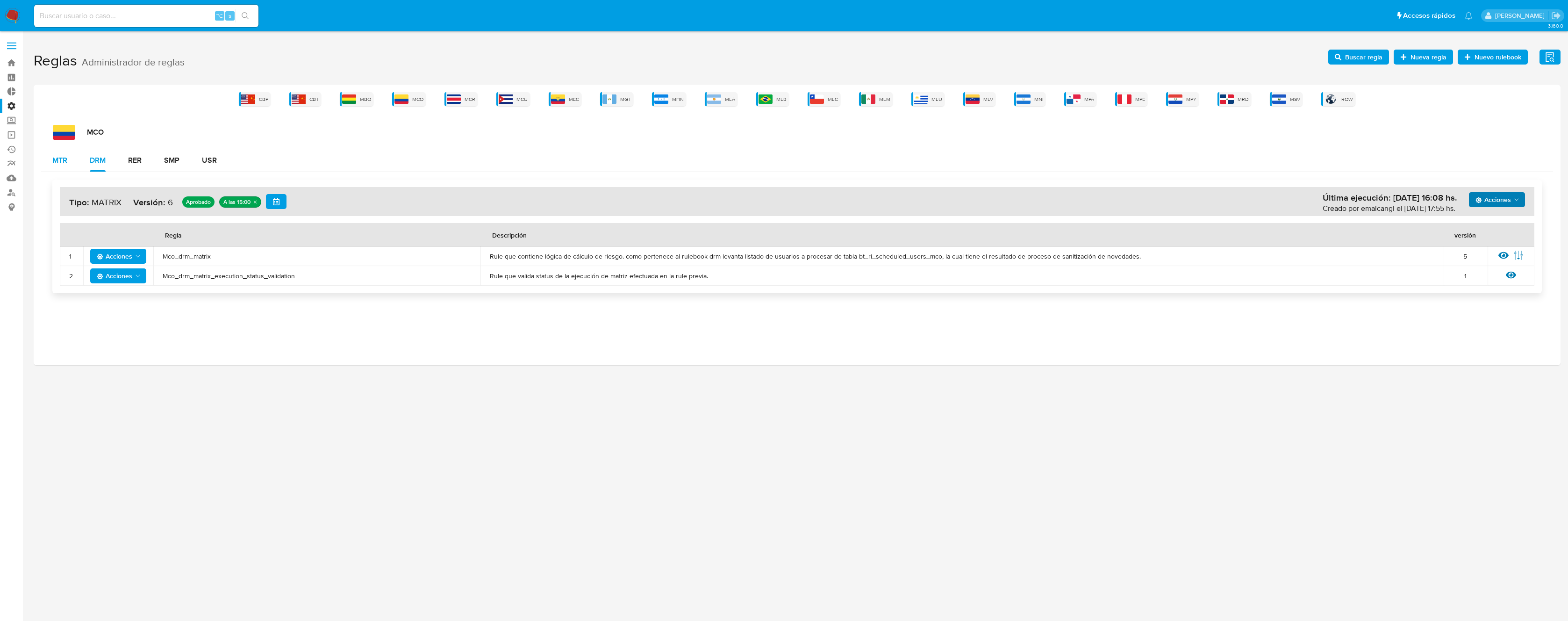
click at [60, 161] on div "MTR" at bounding box center [60, 161] width 15 height 7
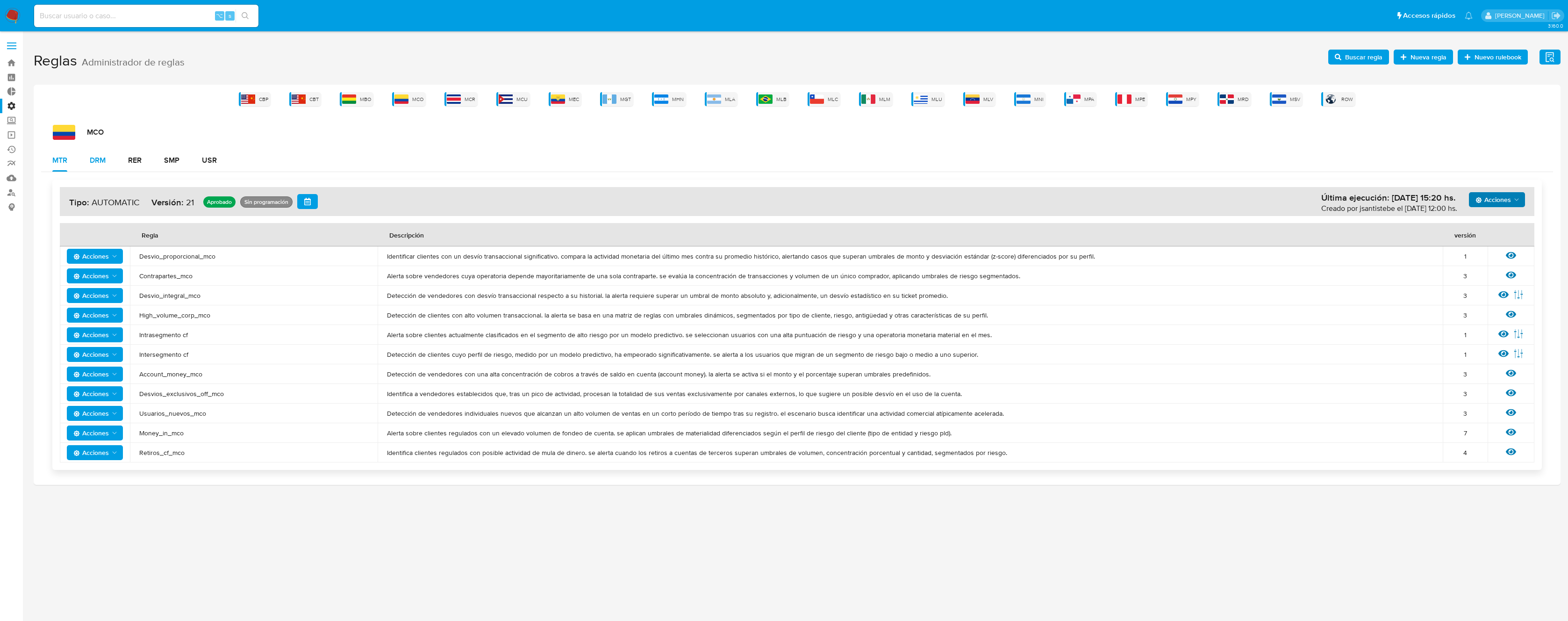
click at [102, 160] on div "DRM" at bounding box center [97, 161] width 16 height 7
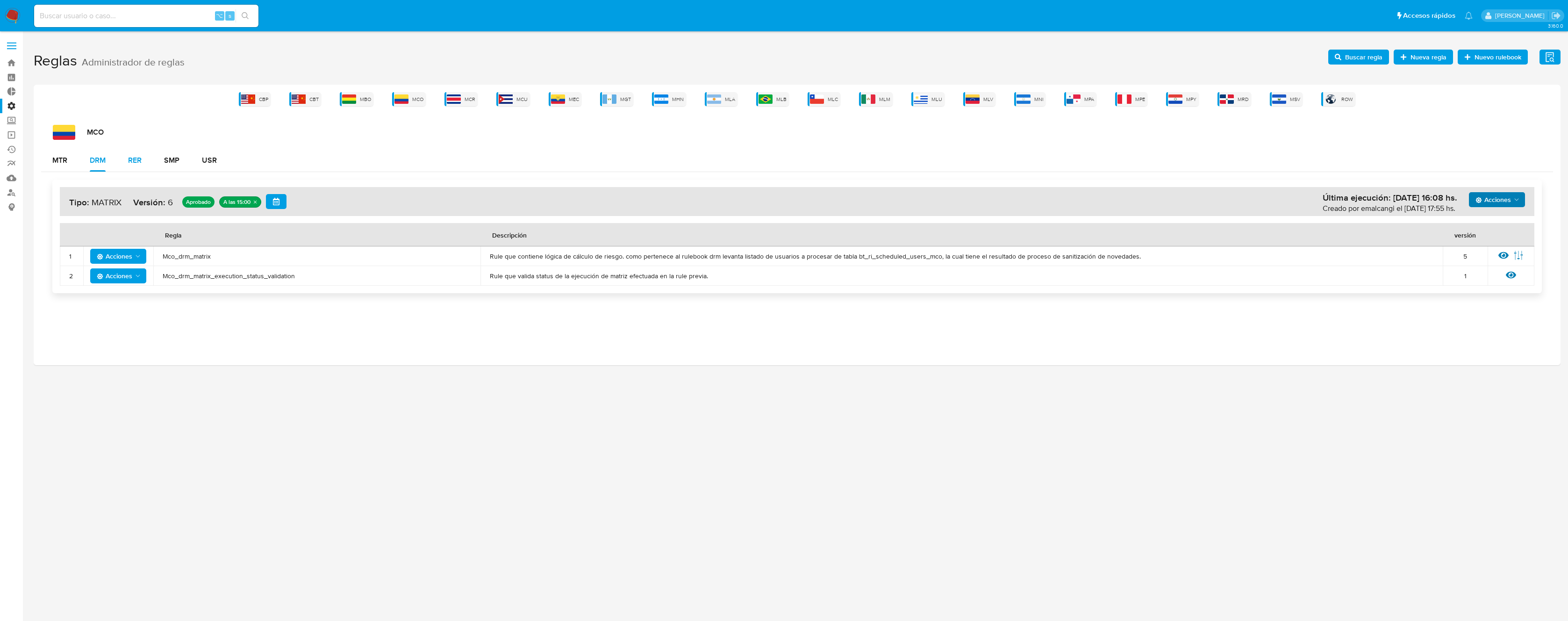
click at [135, 161] on div "RER" at bounding box center [135, 161] width 14 height 7
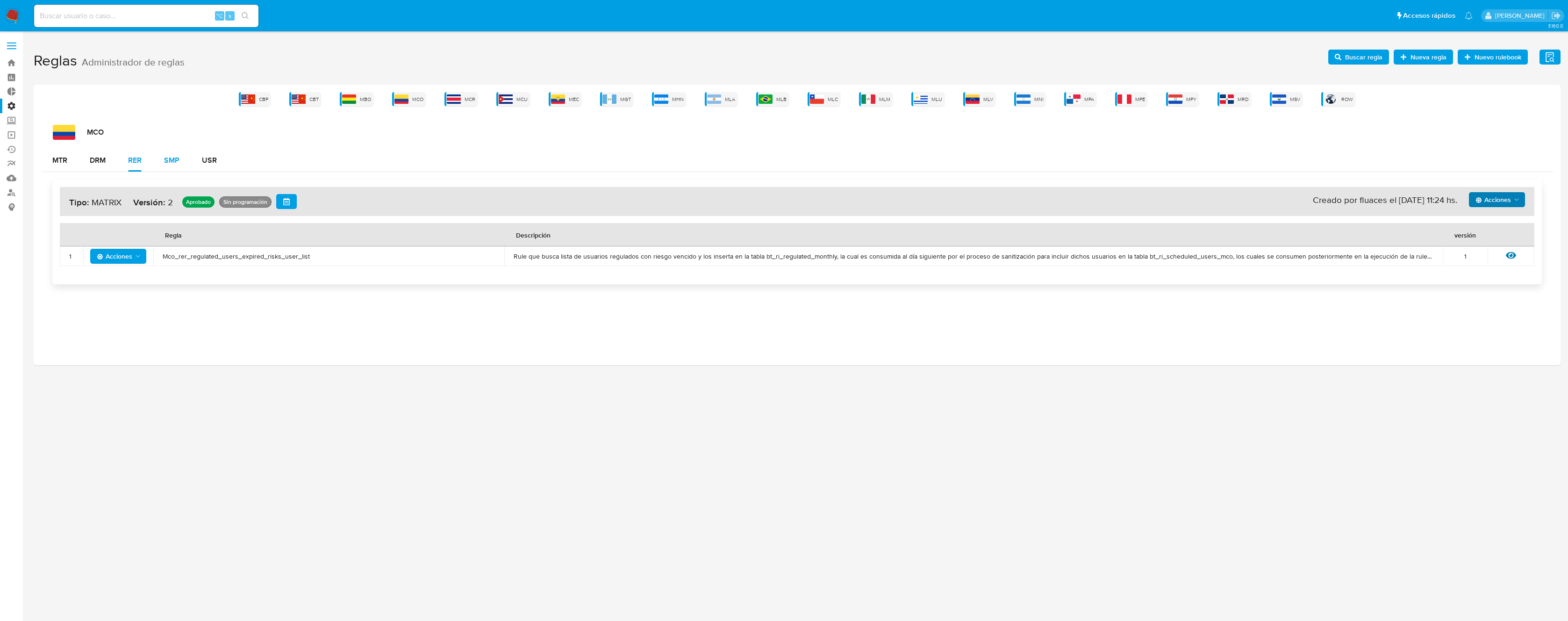
click at [173, 161] on div "SMP" at bounding box center [172, 161] width 16 height 7
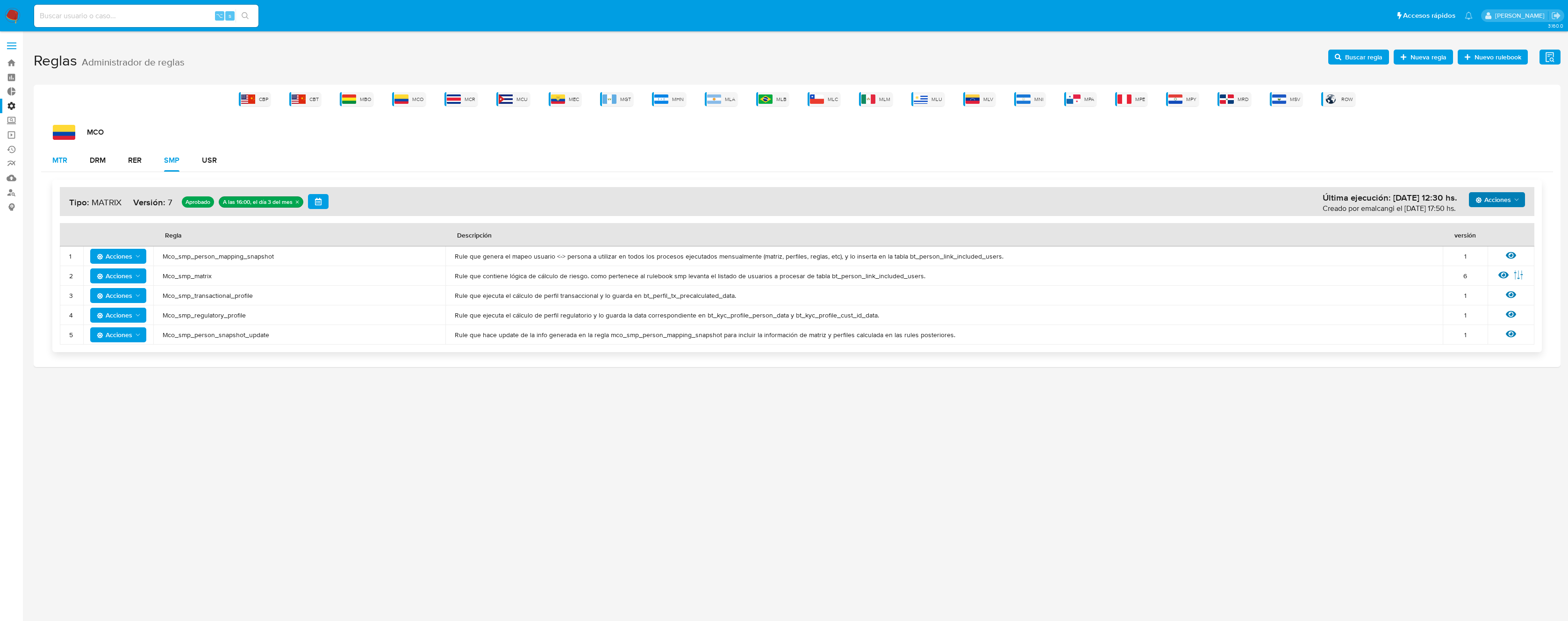
click at [59, 161] on div "MTR" at bounding box center [60, 161] width 15 height 7
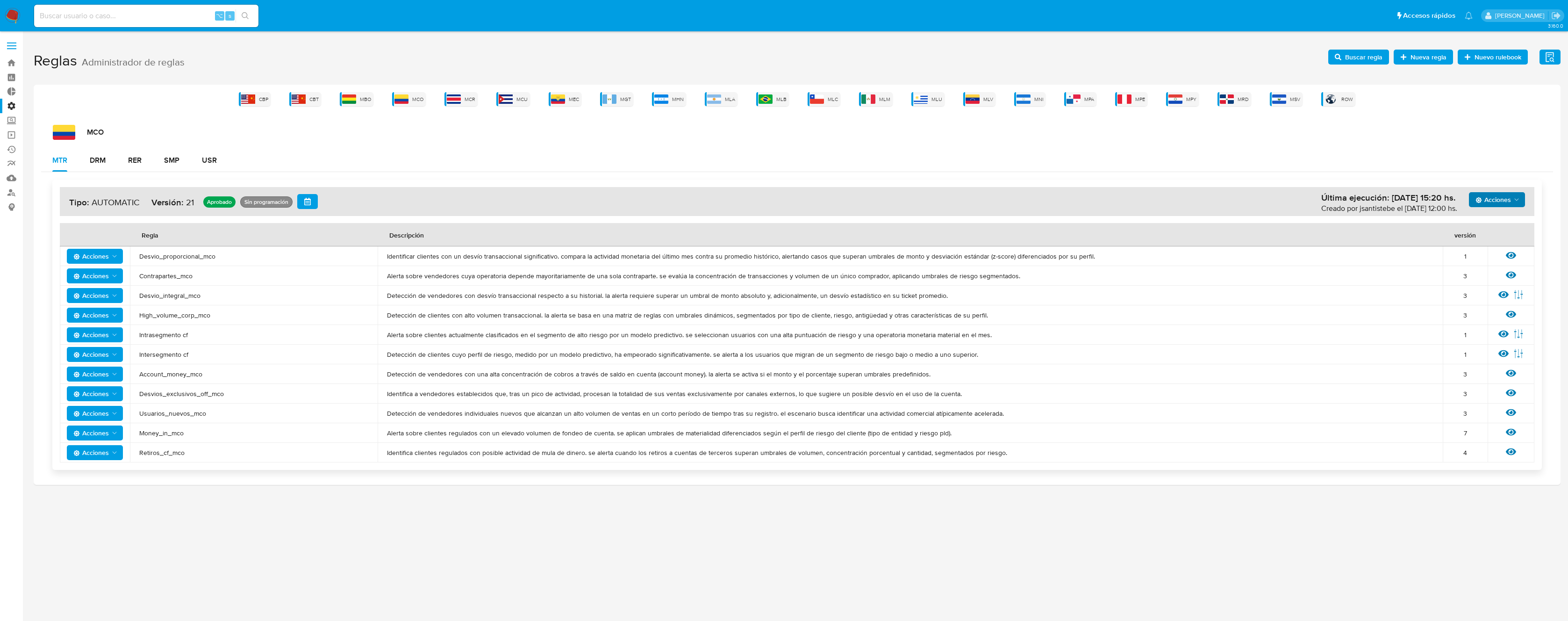
click at [1508, 194] on span "Acciones" at bounding box center [1494, 199] width 36 height 15
click at [1474, 244] on button "Ver historico" at bounding box center [1497, 245] width 84 height 22
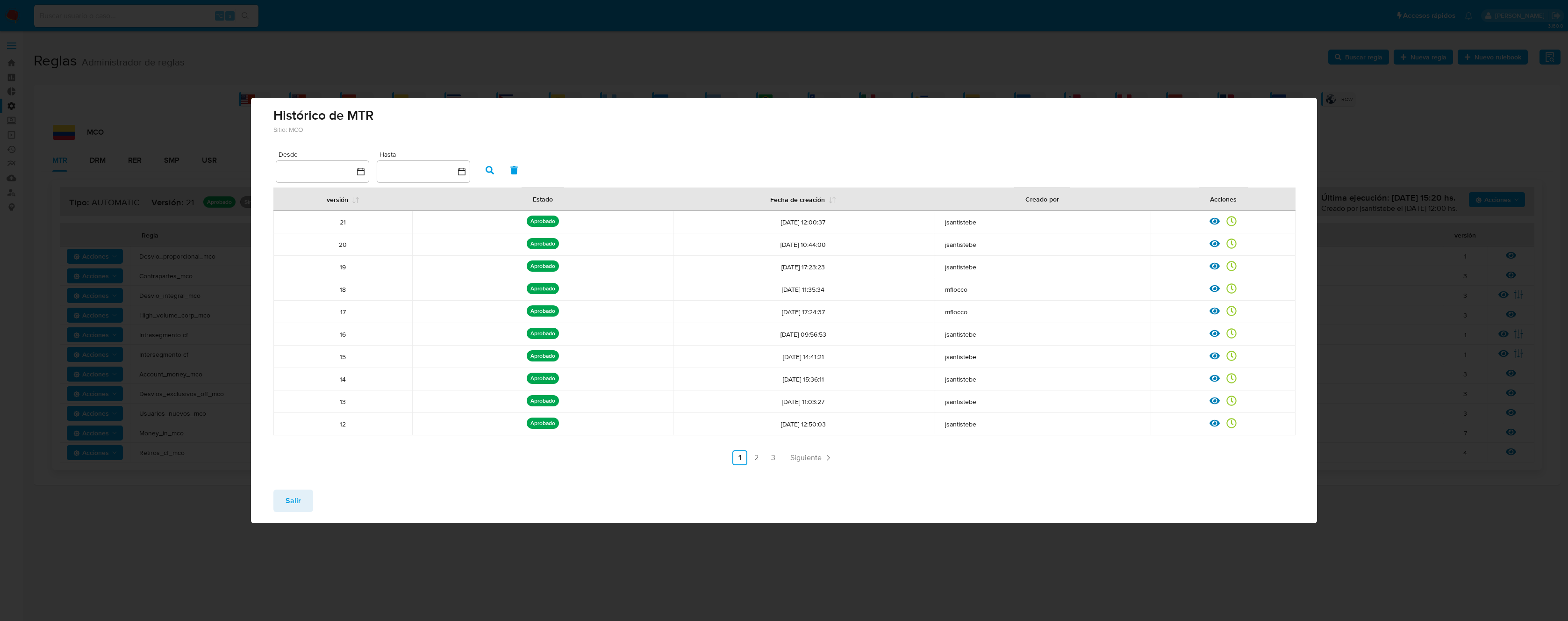
click at [961, 218] on span "jsantistebe" at bounding box center [1042, 221] width 195 height 8
click at [1217, 219] on icon at bounding box center [1215, 220] width 10 height 10
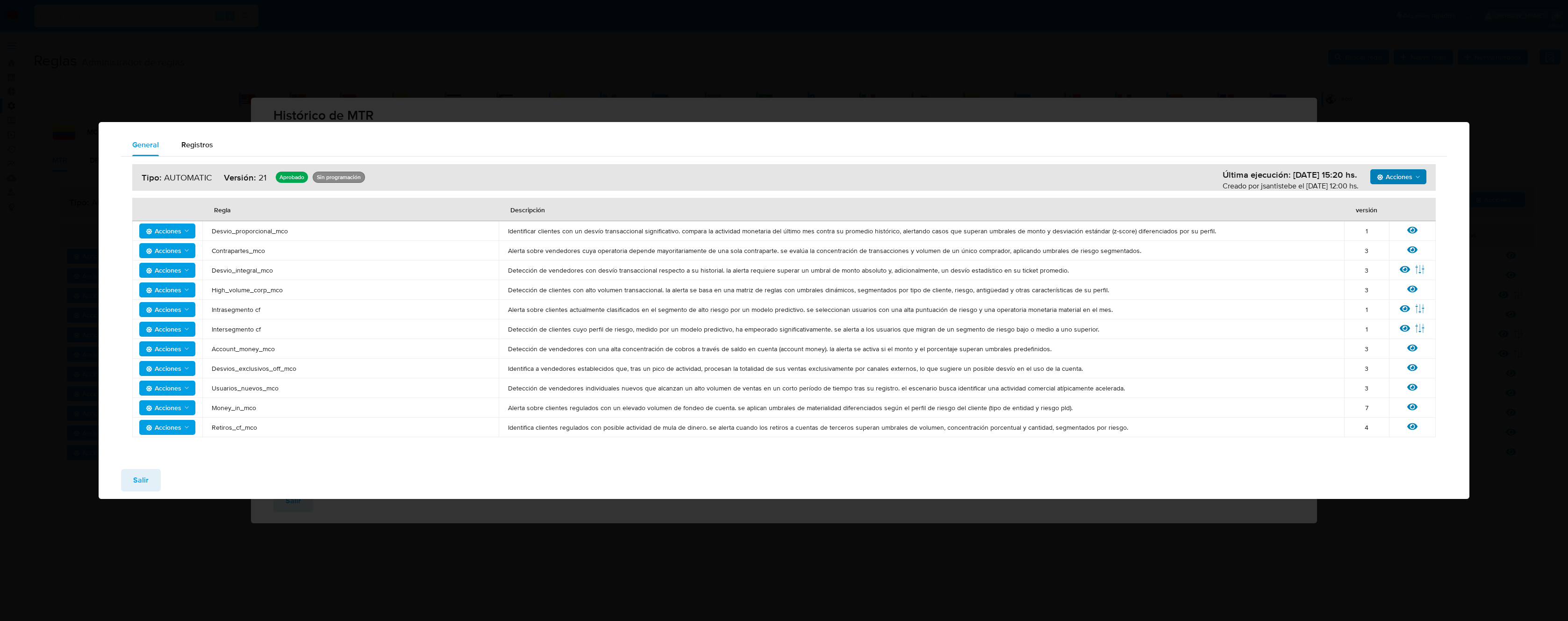
click at [1388, 174] on span "Acciones" at bounding box center [1395, 176] width 36 height 15
click at [154, 481] on button "Salir" at bounding box center [140, 480] width 39 height 22
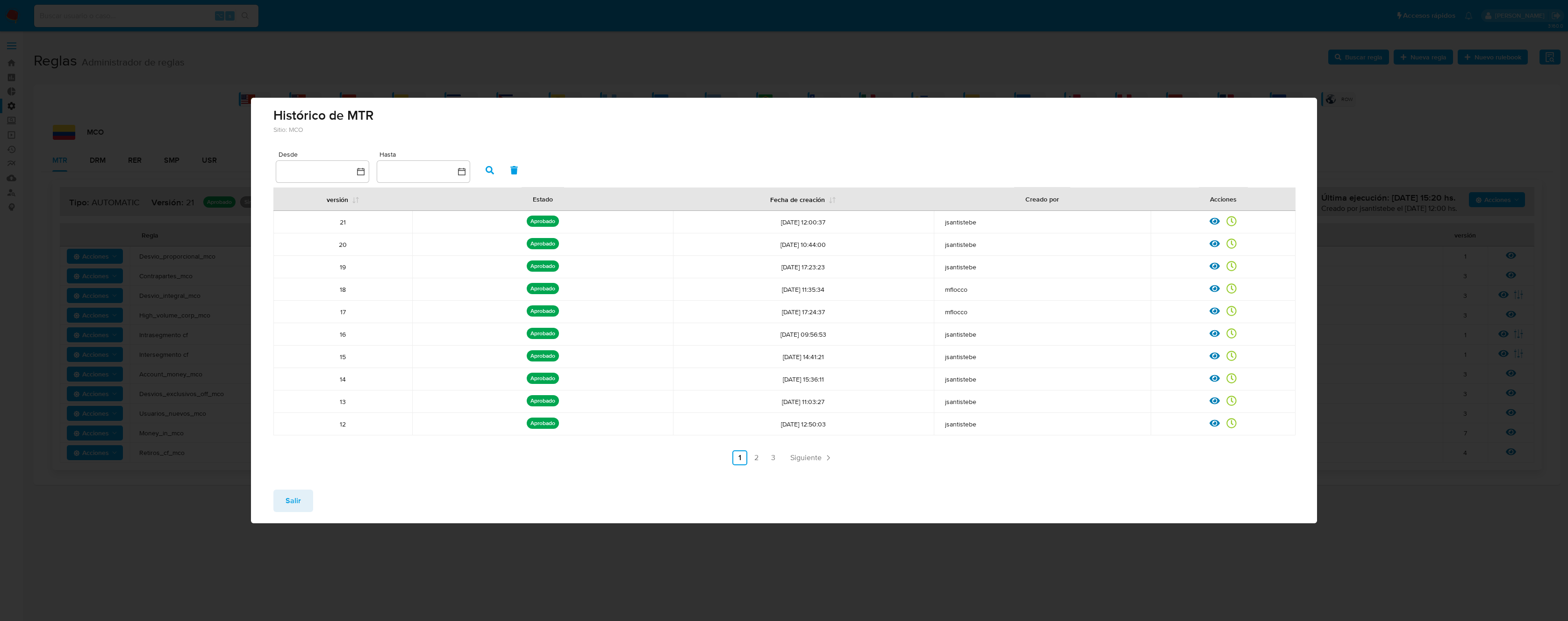
click at [296, 501] on span "Salir" at bounding box center [293, 500] width 16 height 20
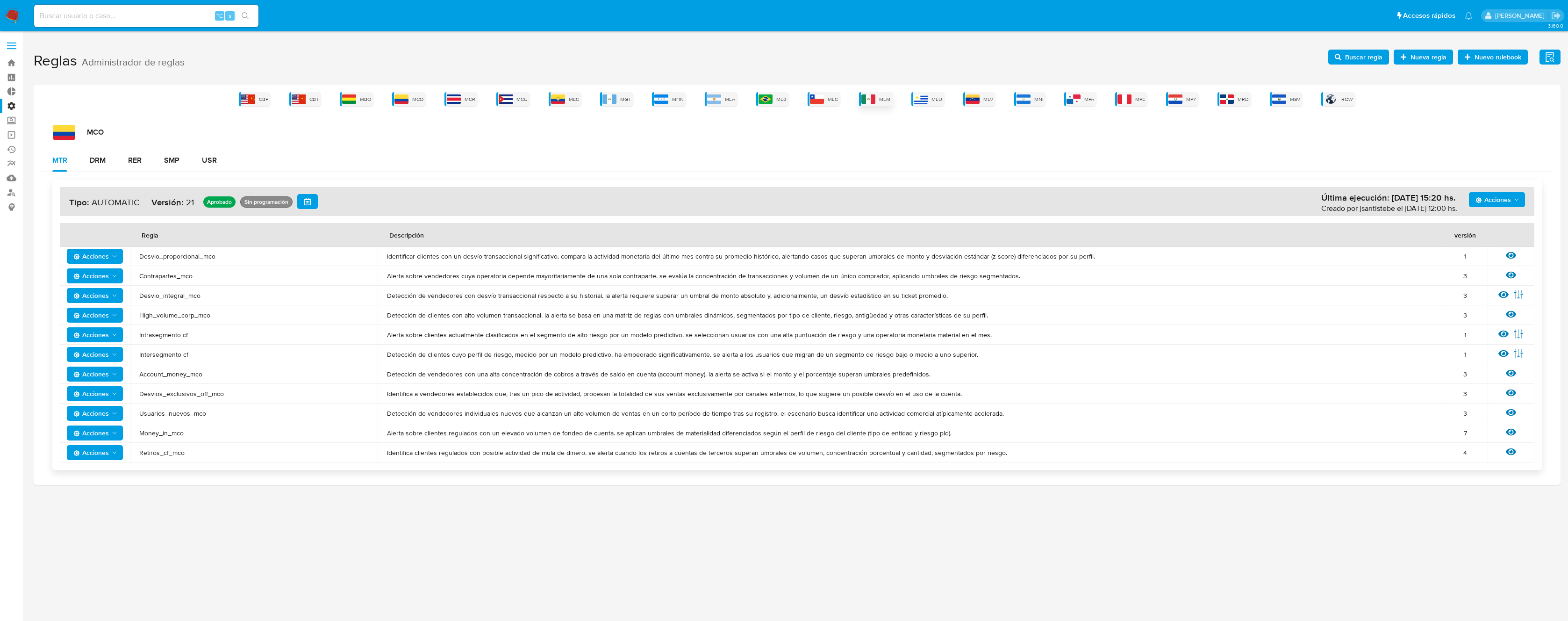
click at [873, 103] on img at bounding box center [868, 99] width 14 height 9
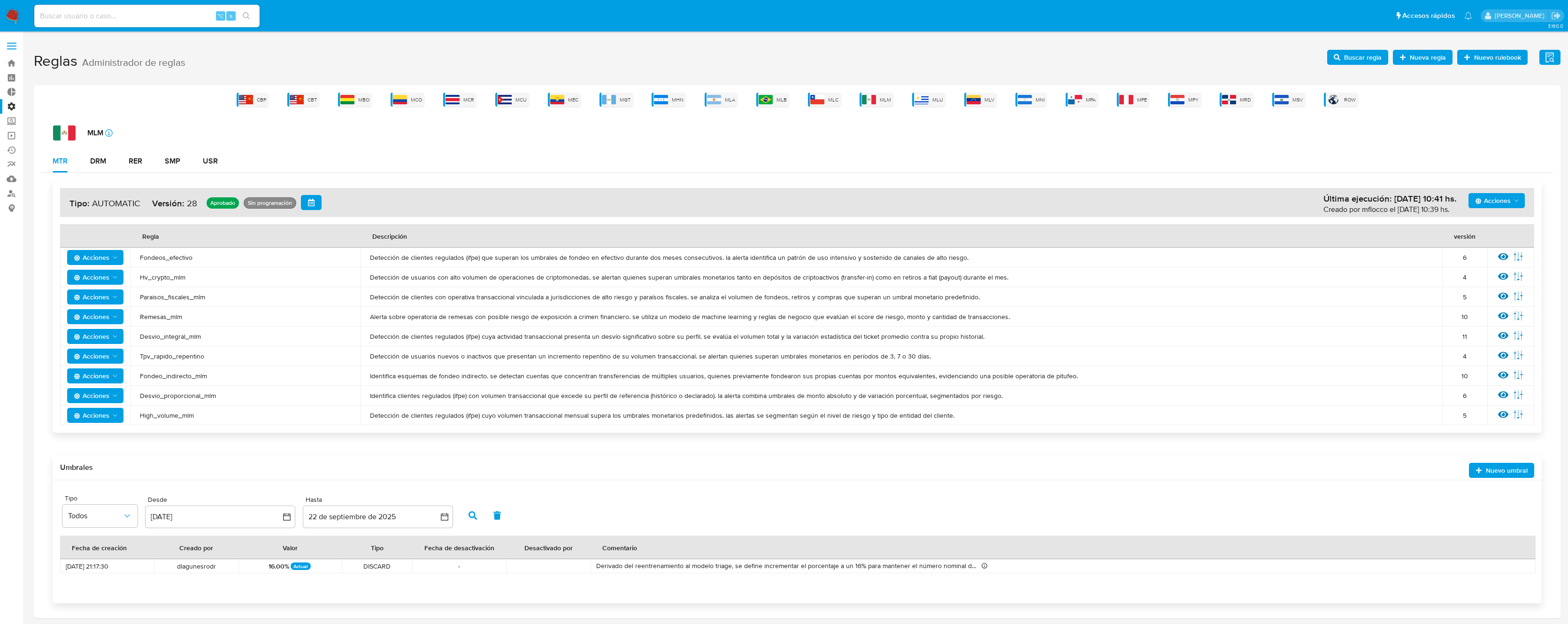
click at [1515, 200] on polygon "Acciones" at bounding box center [1516, 200] width 5 height 3
click at [1492, 290] on button "Ejecuciones" at bounding box center [1496, 291] width 85 height 22
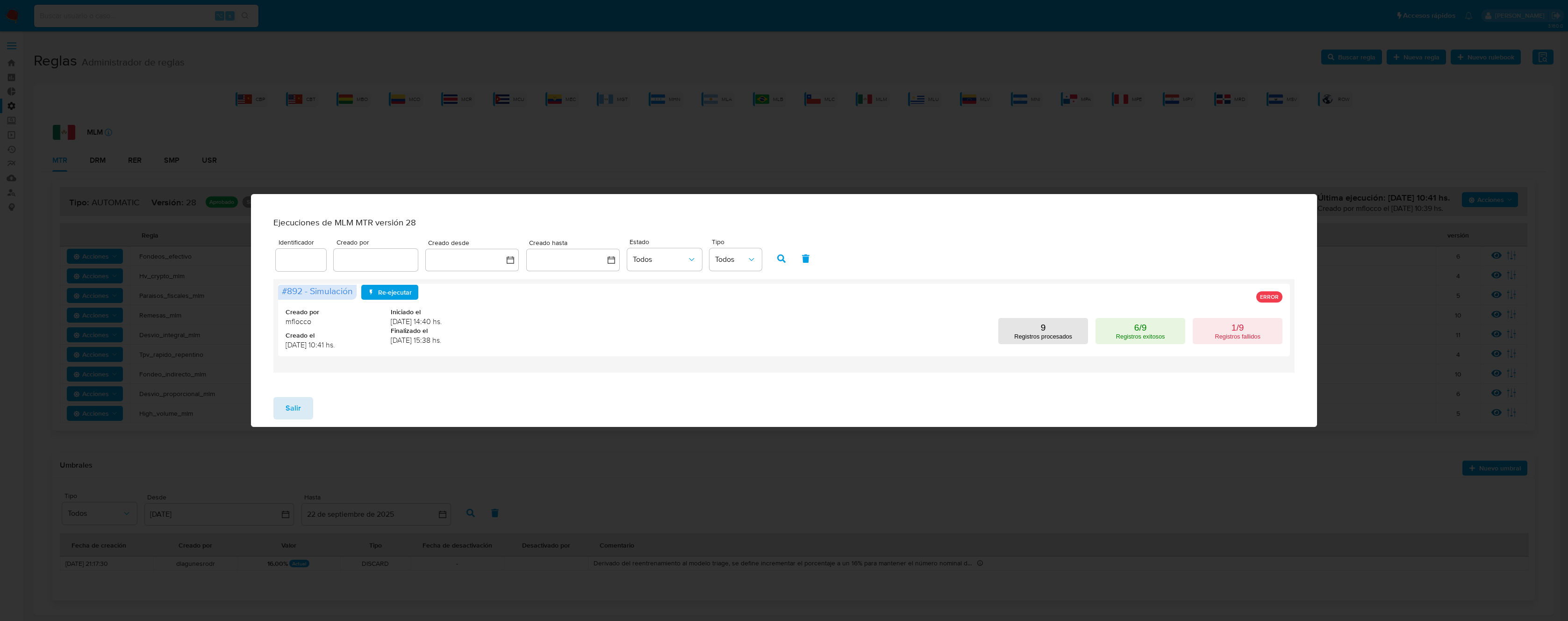
click at [302, 407] on button "Salir" at bounding box center [293, 408] width 39 height 22
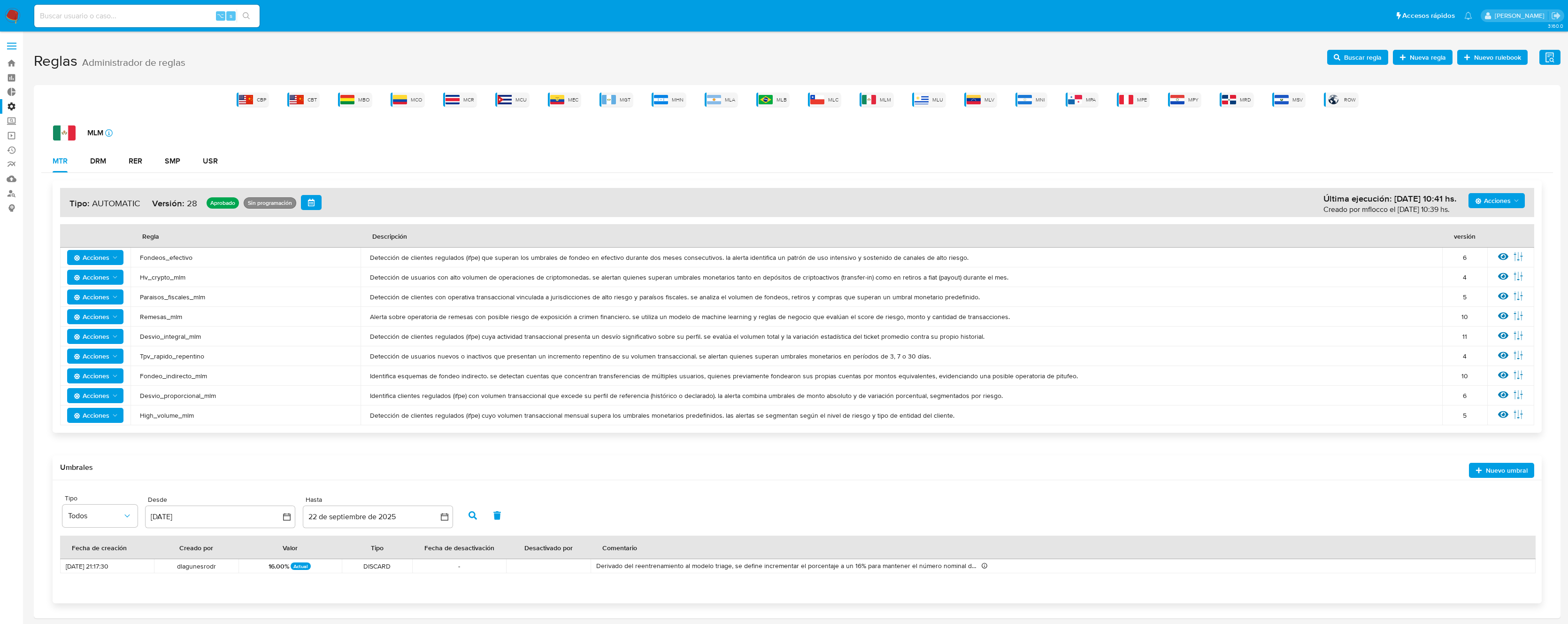
click at [1494, 199] on span "Acciones" at bounding box center [1492, 200] width 36 height 15
click at [1488, 292] on button "Ejecuciones" at bounding box center [1496, 291] width 85 height 22
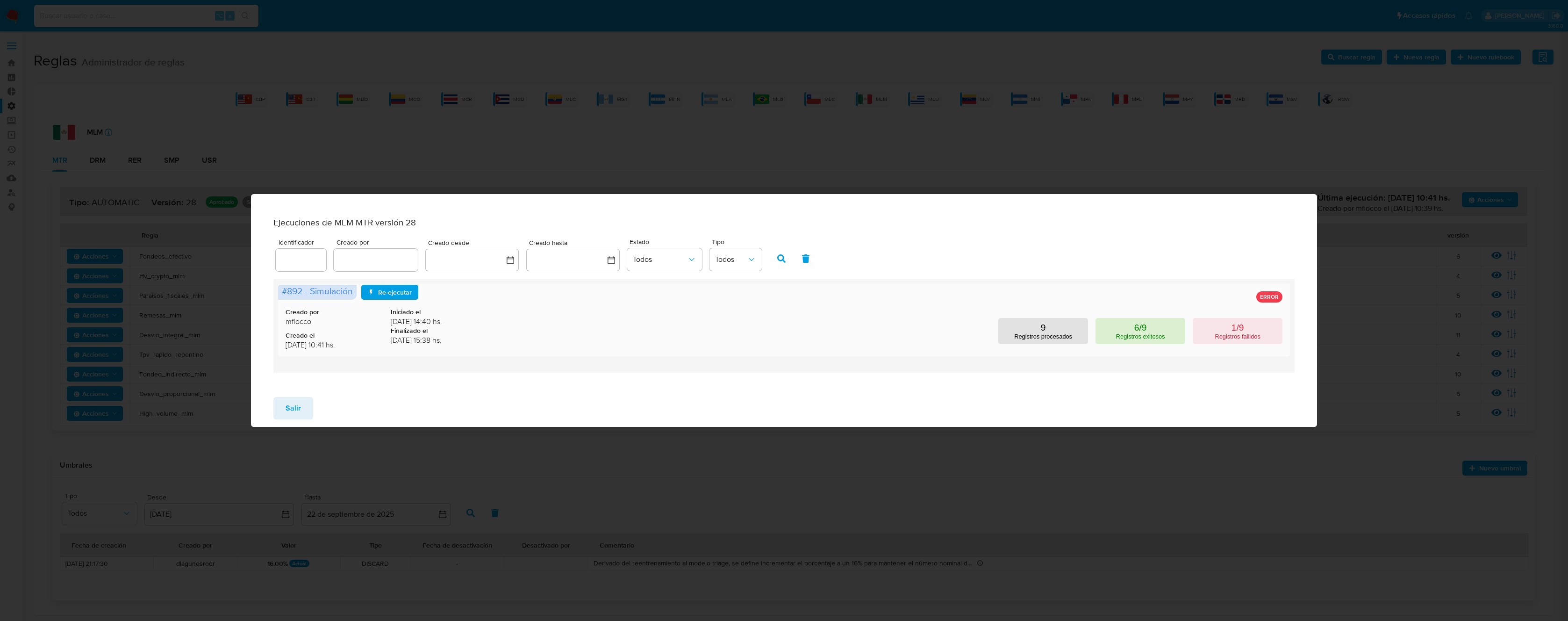
drag, startPoint x: 288, startPoint y: 411, endPoint x: 1136, endPoint y: 346, distance: 850.5
click at [897, 366] on div "Ejecuciones de MLM MTR versión 28 Identificador Creado por Creado desde Creado …" at bounding box center [784, 309] width 1066 height 232
click at [1236, 333] on p "1/9" at bounding box center [1239, 327] width 13 height 10
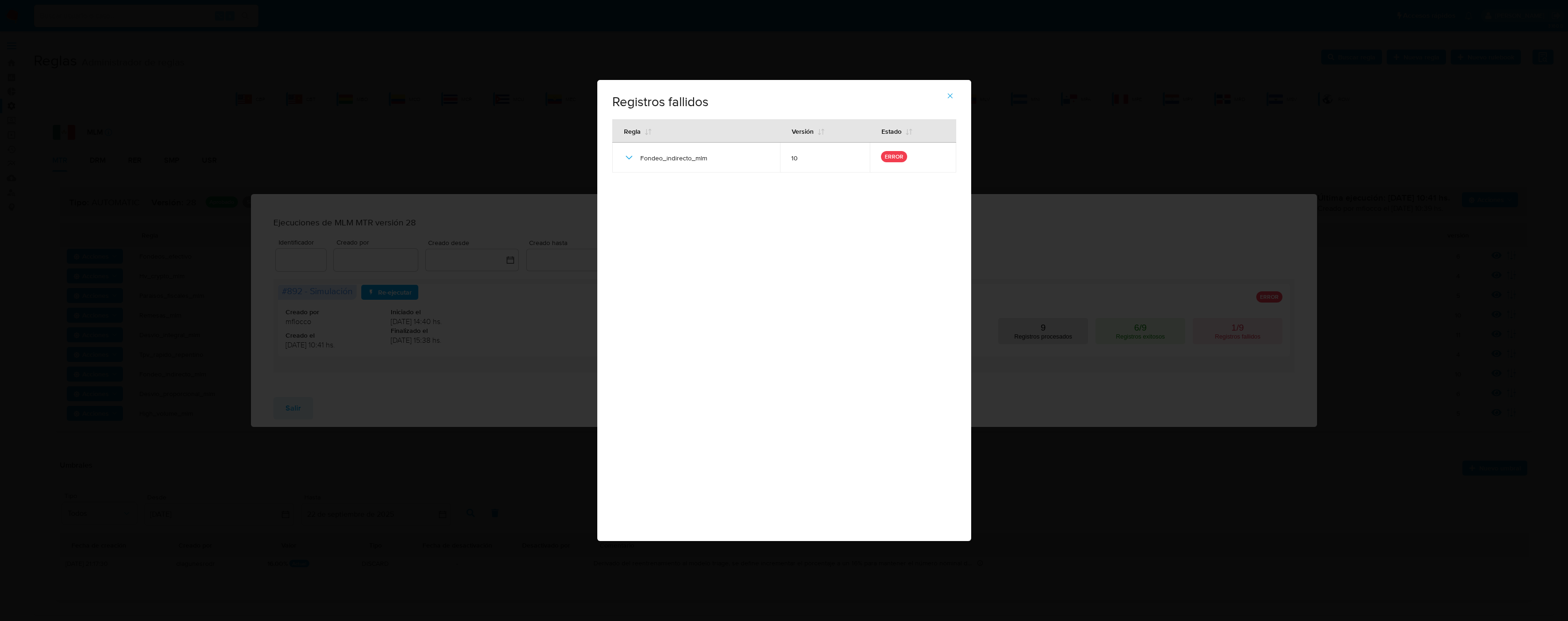
click at [306, 413] on div "Registros fallidos # 892 - Simulación Regla Versión Estado Fondeo_indirecto_mlm…" at bounding box center [784, 310] width 1568 height 621
click at [948, 99] on icon "button" at bounding box center [950, 95] width 8 height 8
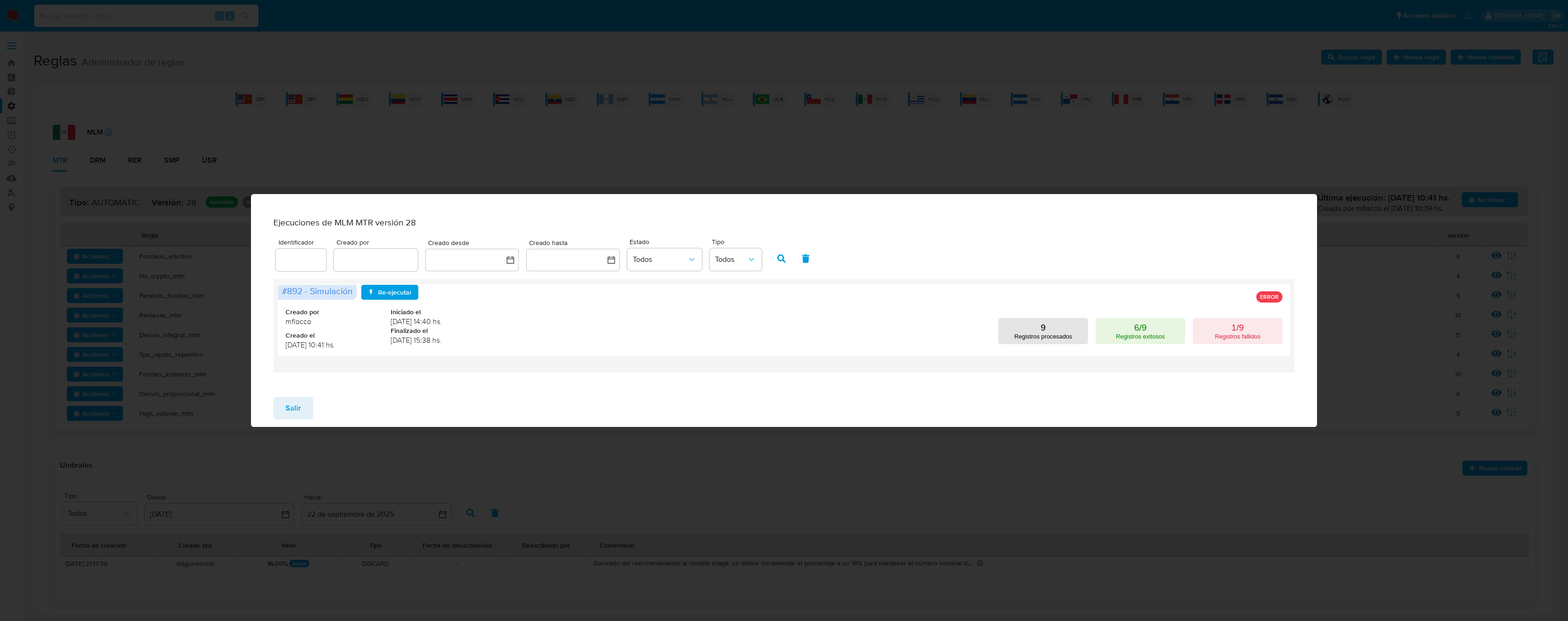
click at [301, 405] on button "Salir" at bounding box center [293, 408] width 39 height 22
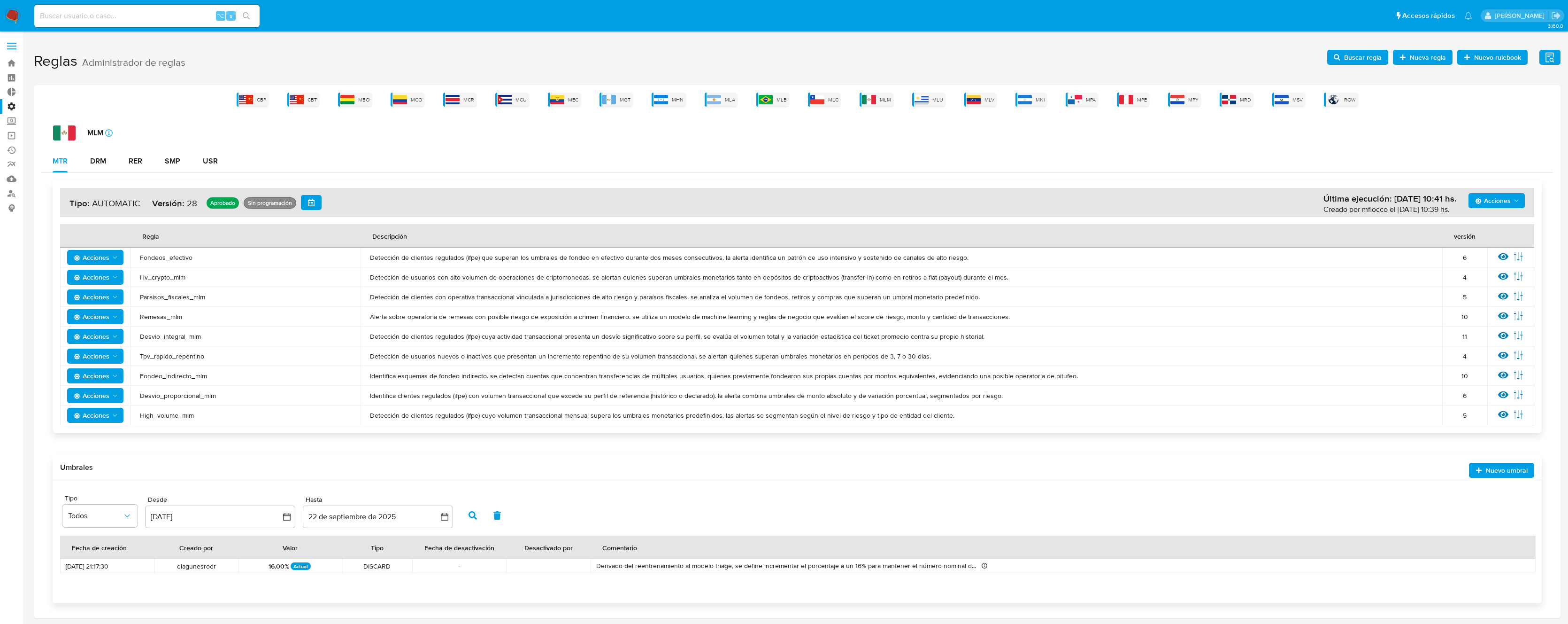
click at [1510, 199] on span "Acciones" at bounding box center [1492, 200] width 36 height 15
click at [1480, 297] on button "Ejecuciones" at bounding box center [1496, 291] width 85 height 22
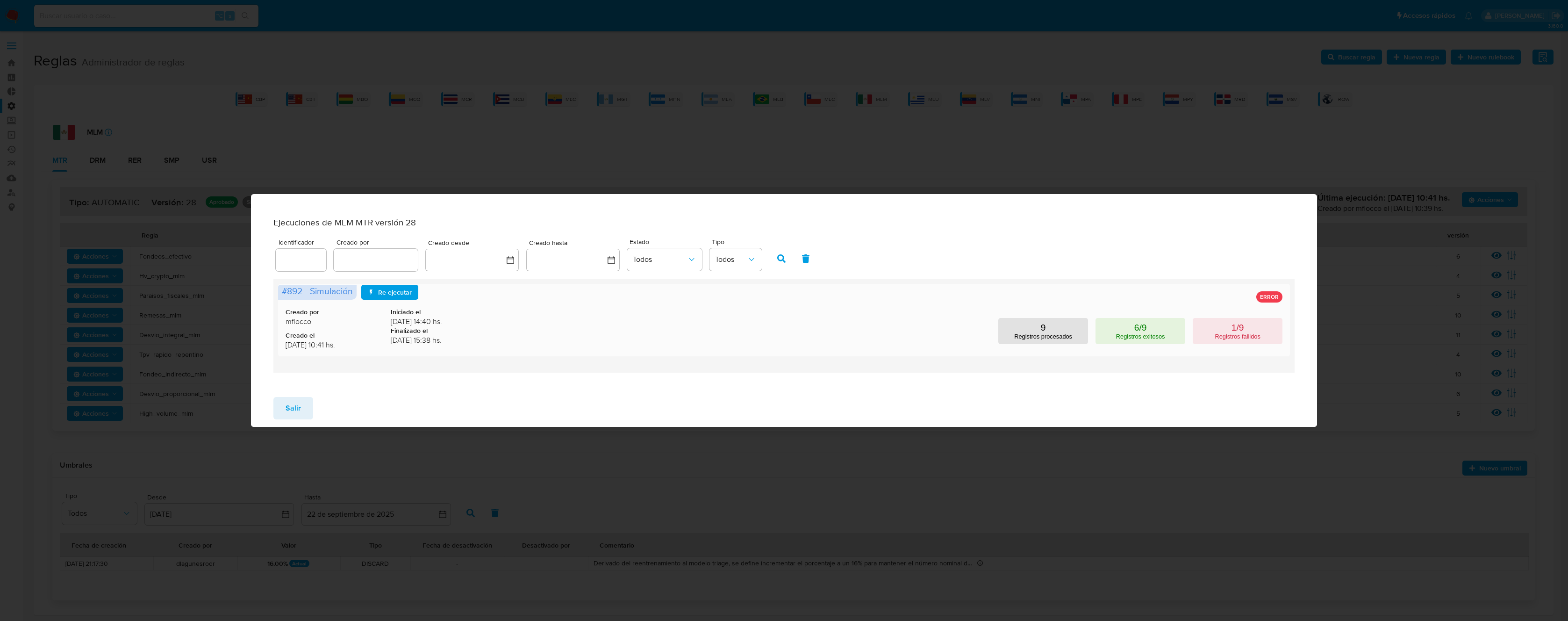
click at [549, 327] on div "Creado por mflocco Creado el [DATE] 10:41 hs. Iniciado el [DATE] 14:40 hs. Fina…" at bounding box center [784, 319] width 997 height 65
click at [1031, 333] on button "9 Registros procesados" at bounding box center [1043, 330] width 90 height 27
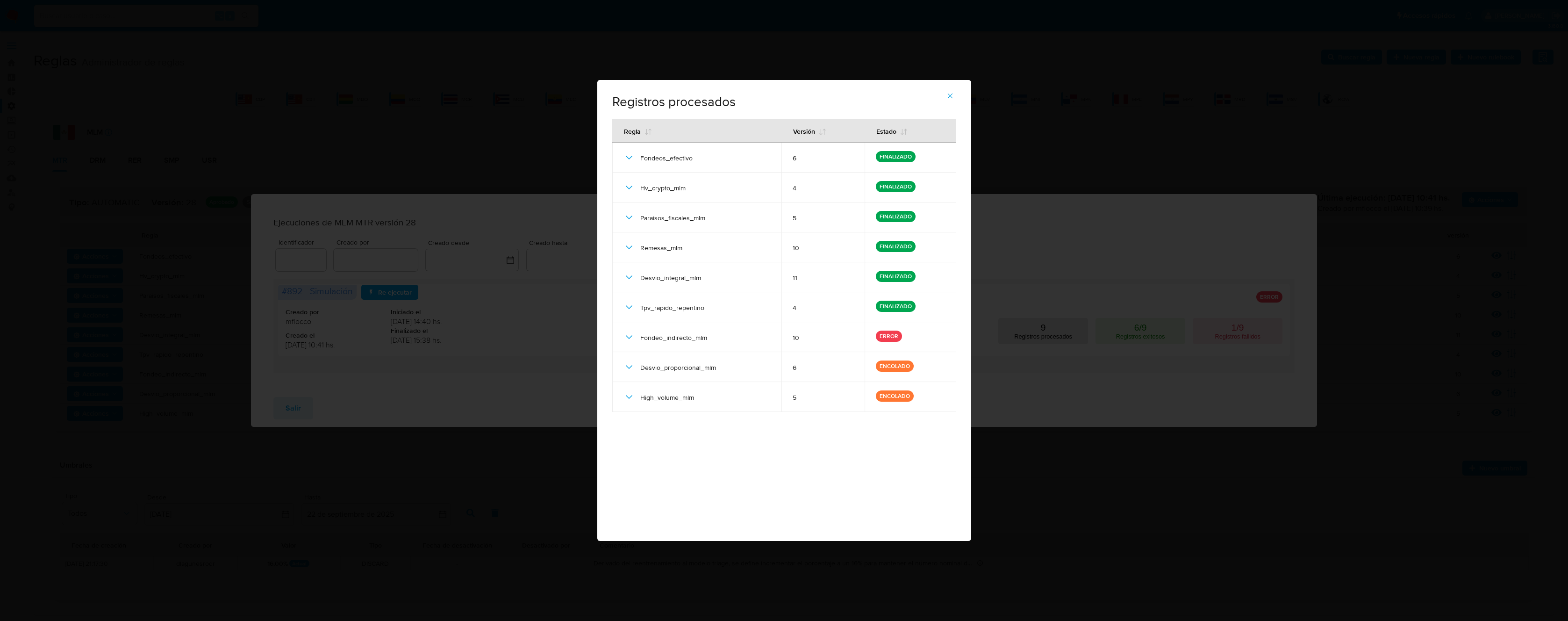
click at [328, 419] on div "Registros procesados # 892 - Simulación Regla Versión Estado Fondeos_efectivo 6…" at bounding box center [784, 310] width 1568 height 621
click at [311, 416] on div "Registros procesados # 892 - Simulación Regla Versión Estado Fondeos_efectivo 6…" at bounding box center [784, 310] width 1568 height 621
click at [949, 96] on icon "button" at bounding box center [950, 95] width 8 height 8
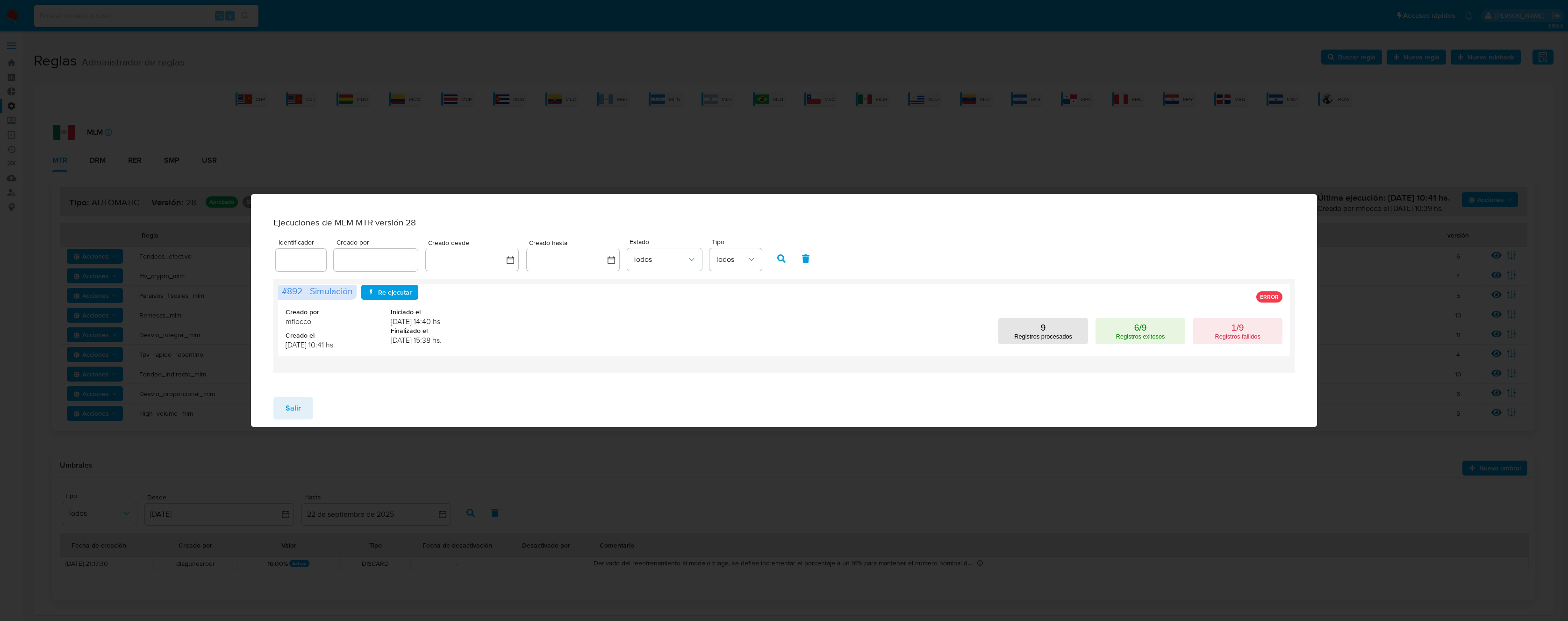
click at [288, 414] on span "Salir" at bounding box center [293, 408] width 16 height 20
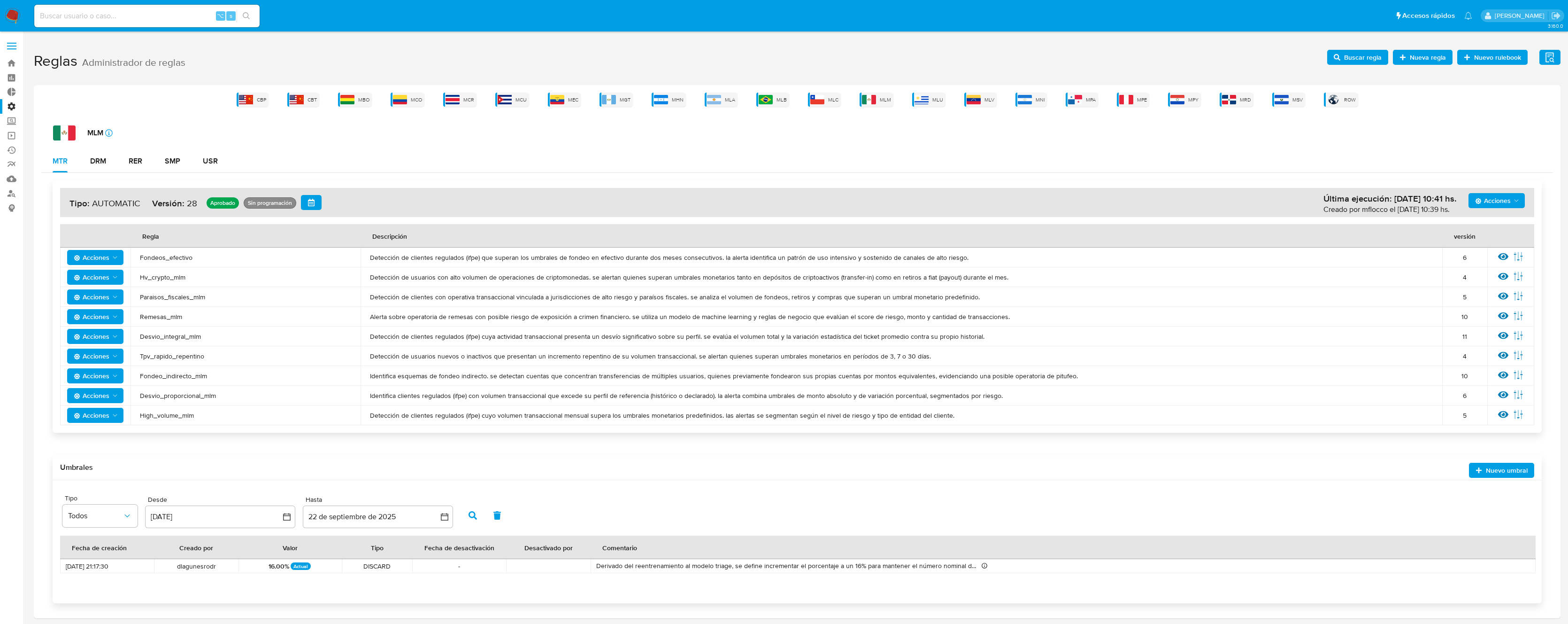
click at [1481, 194] on span "Acciones" at bounding box center [1492, 200] width 36 height 15
click at [1479, 289] on button "Ejecuciones" at bounding box center [1496, 291] width 85 height 22
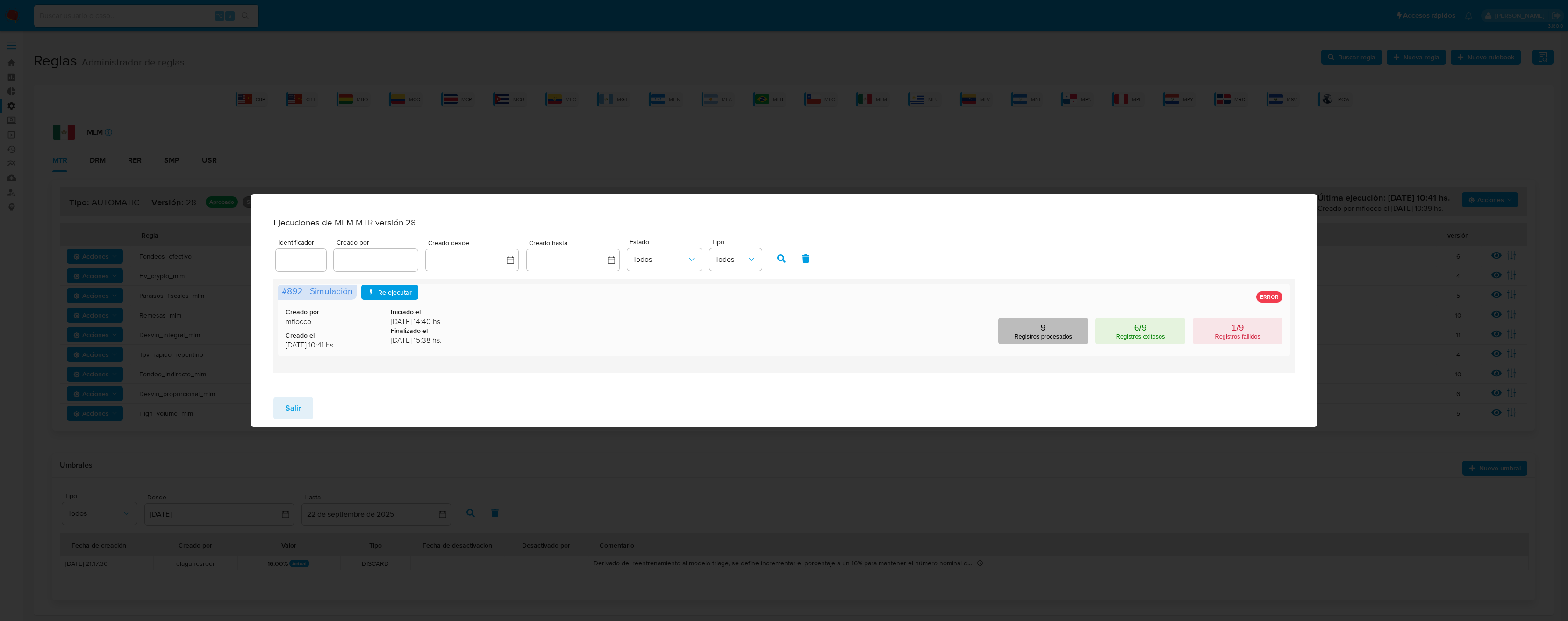
click at [1030, 337] on p "Registros procesados" at bounding box center [1043, 337] width 58 height 7
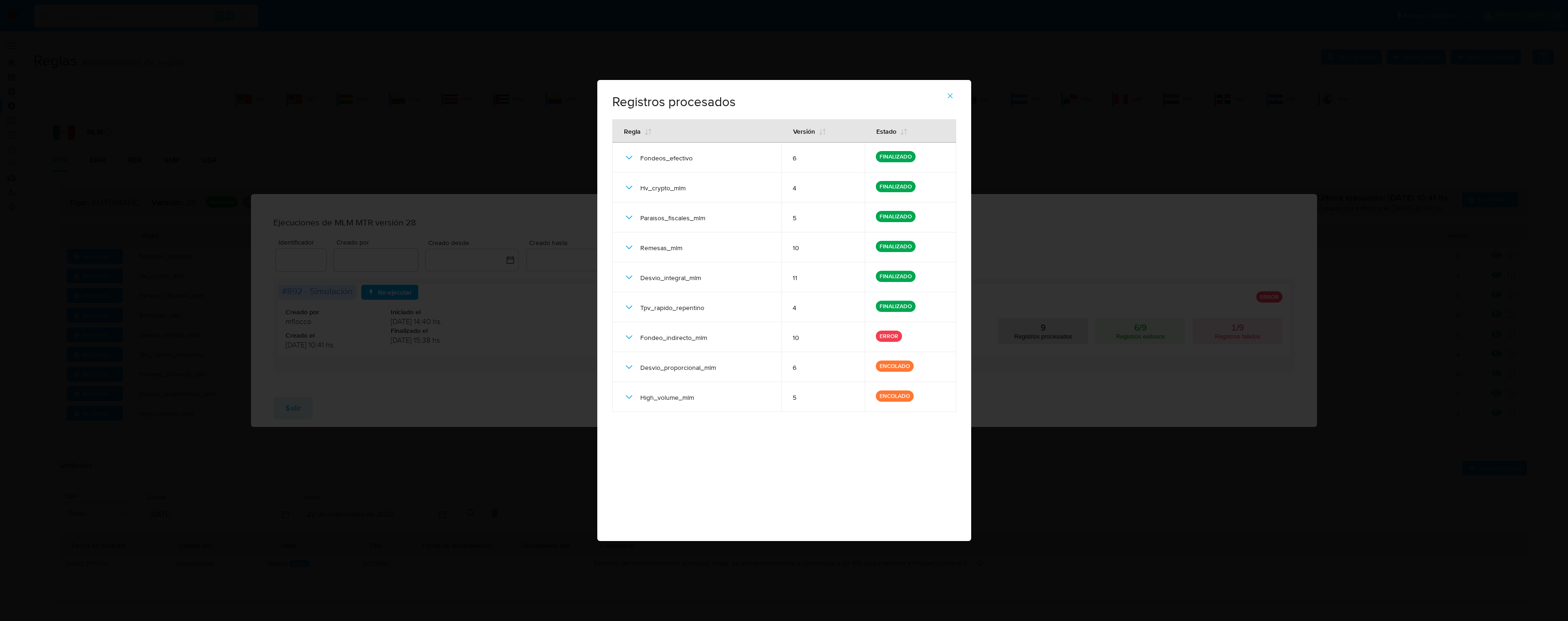
click at [297, 414] on div "Registros procesados # 892 - Simulación Regla Versión Estado Fondeos_efectivo 6…" at bounding box center [784, 310] width 1568 height 621
drag, startPoint x: 509, startPoint y: 422, endPoint x: 769, endPoint y: 242, distance: 316.2
click at [512, 420] on div "Registros procesados # 892 - Simulación Regla Versión Estado Fondeos_efectivo 6…" at bounding box center [784, 310] width 1568 height 621
click at [950, 92] on icon "button" at bounding box center [950, 95] width 8 height 8
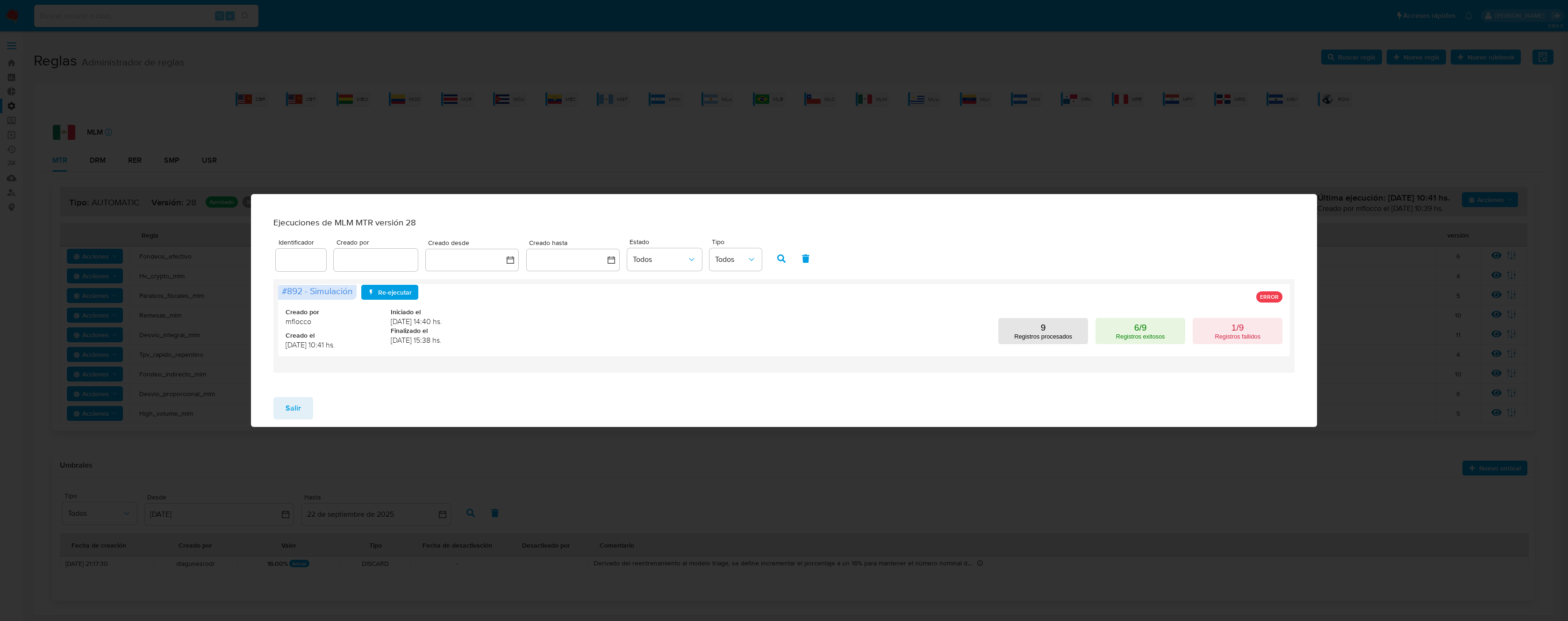
click at [289, 409] on span "Salir" at bounding box center [293, 408] width 16 height 20
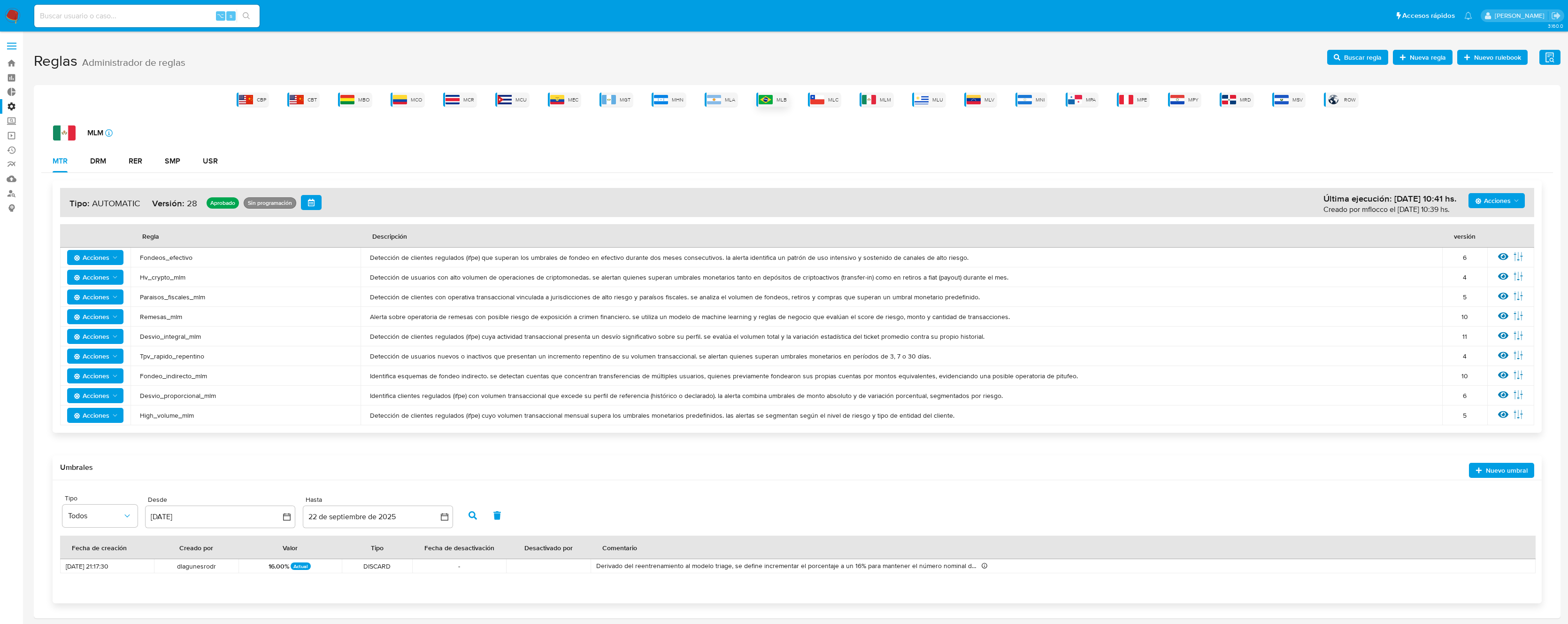
click at [783, 97] on span "MLB" at bounding box center [781, 100] width 10 height 7
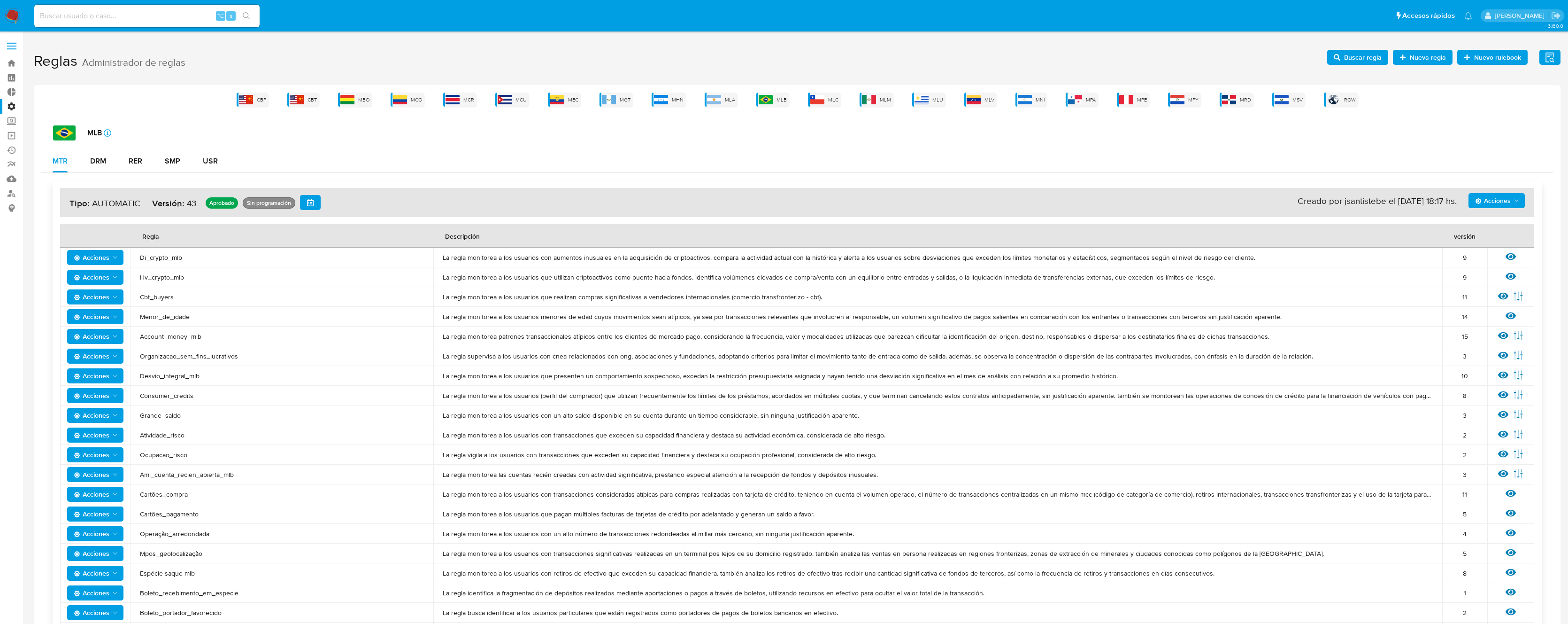
click at [1499, 206] on span "Acciones" at bounding box center [1492, 200] width 36 height 15
click at [1480, 292] on button "Ejecuciones" at bounding box center [1496, 291] width 85 height 22
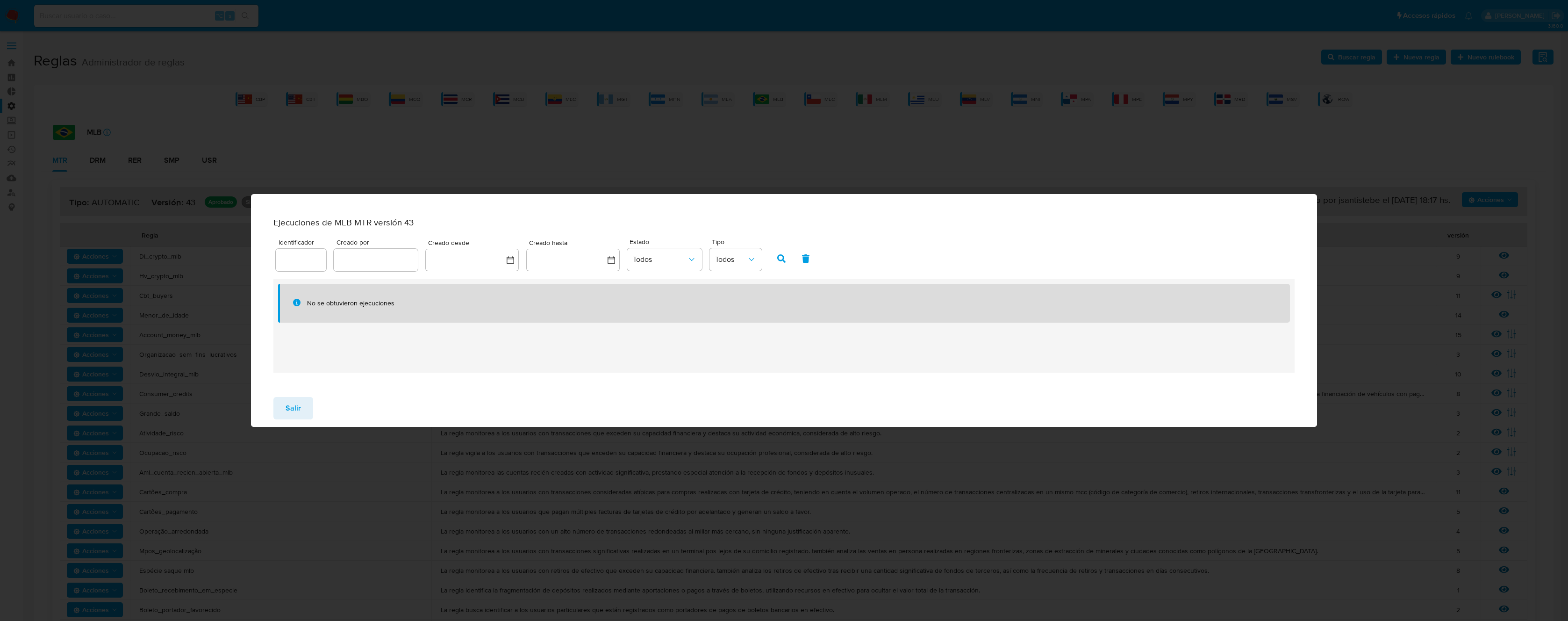
click at [295, 412] on span "Salir" at bounding box center [293, 408] width 16 height 20
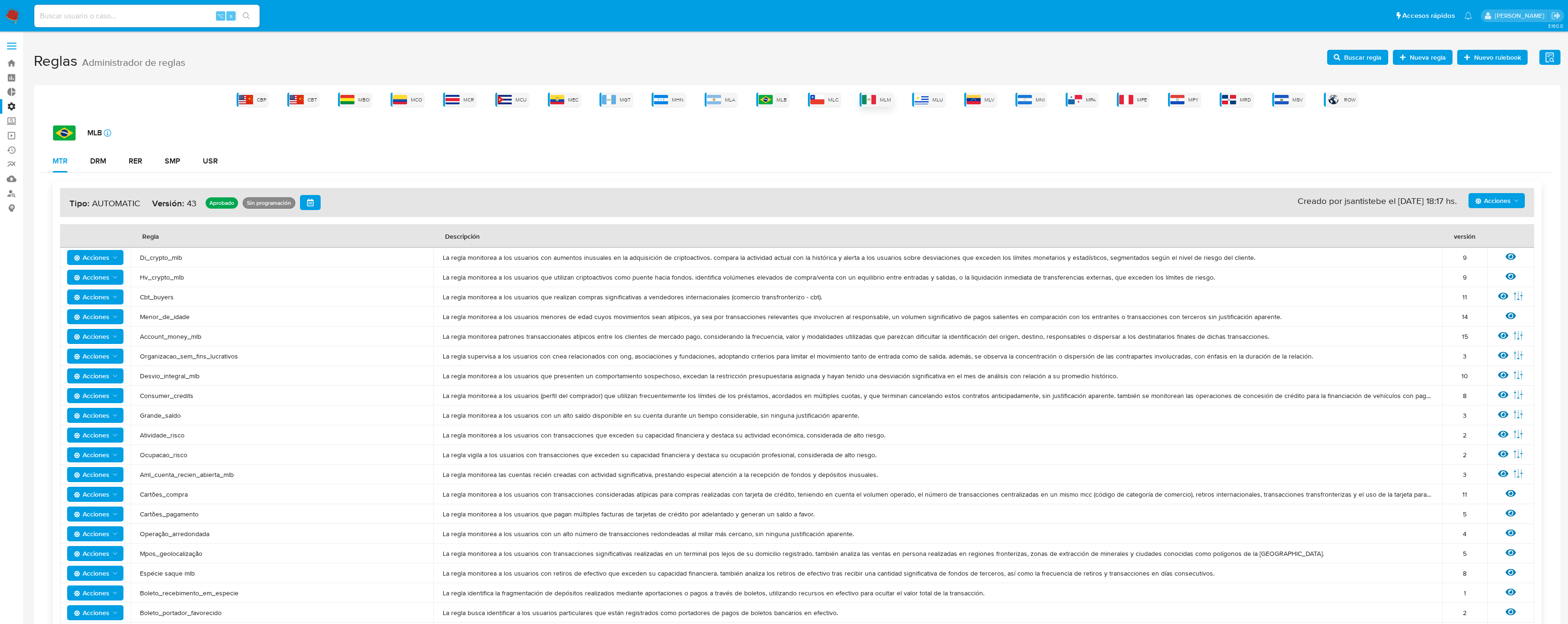
click at [881, 100] on span "MLM" at bounding box center [885, 100] width 11 height 7
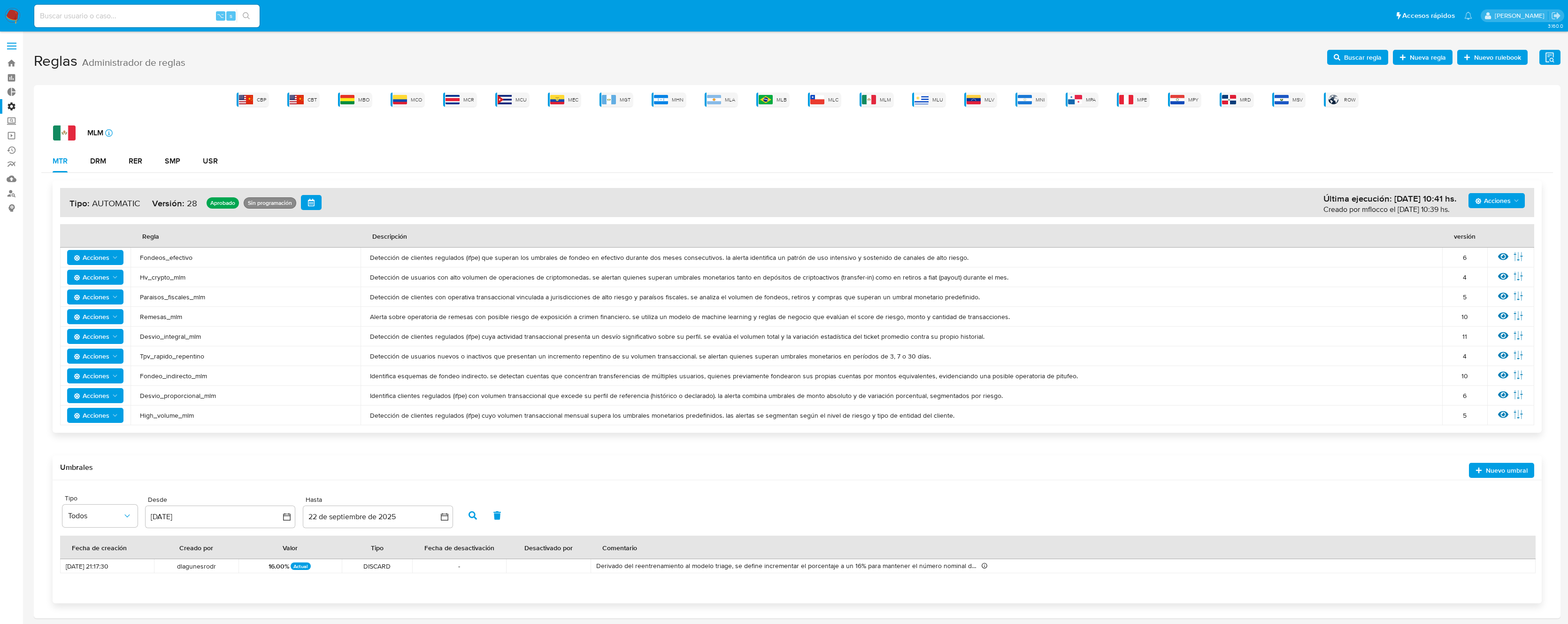
click at [1502, 199] on span "Acciones" at bounding box center [1492, 200] width 36 height 15
click at [1490, 294] on button "Ejecuciones" at bounding box center [1496, 291] width 85 height 22
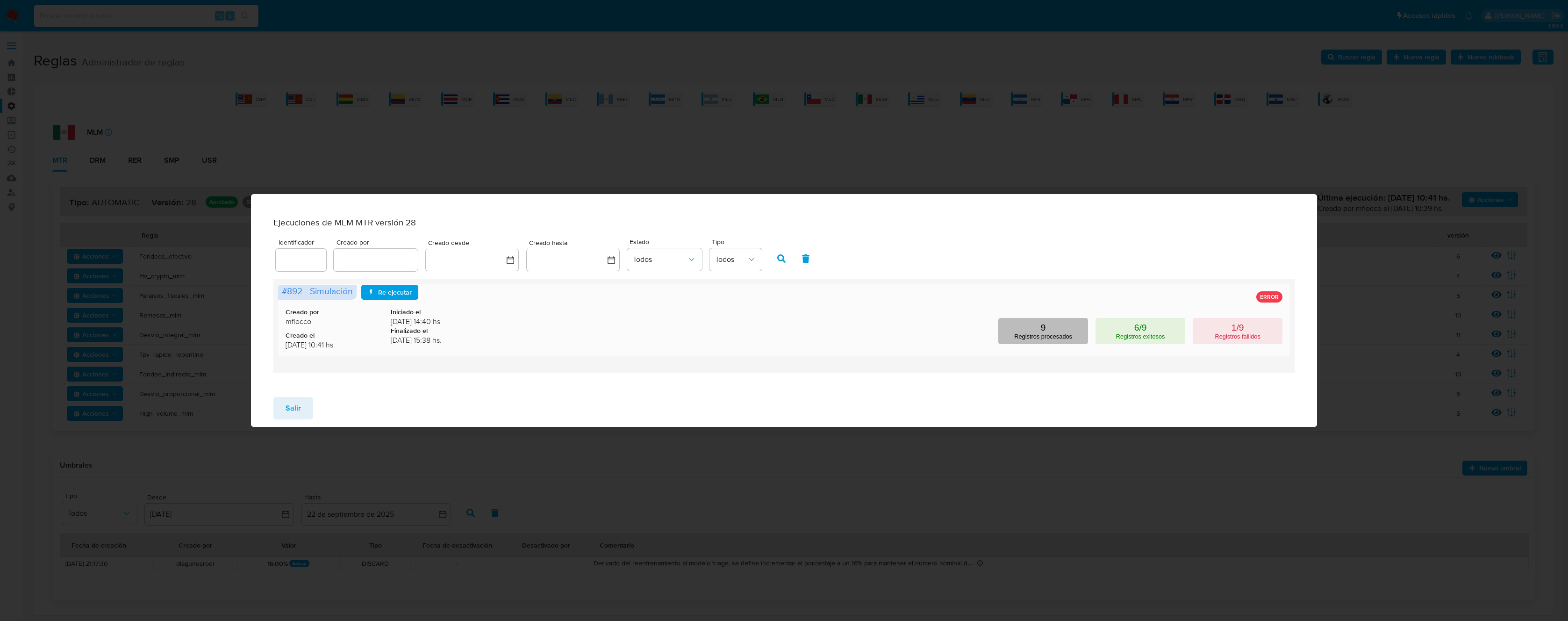
click at [1035, 339] on p "Registros procesados" at bounding box center [1043, 337] width 58 height 7
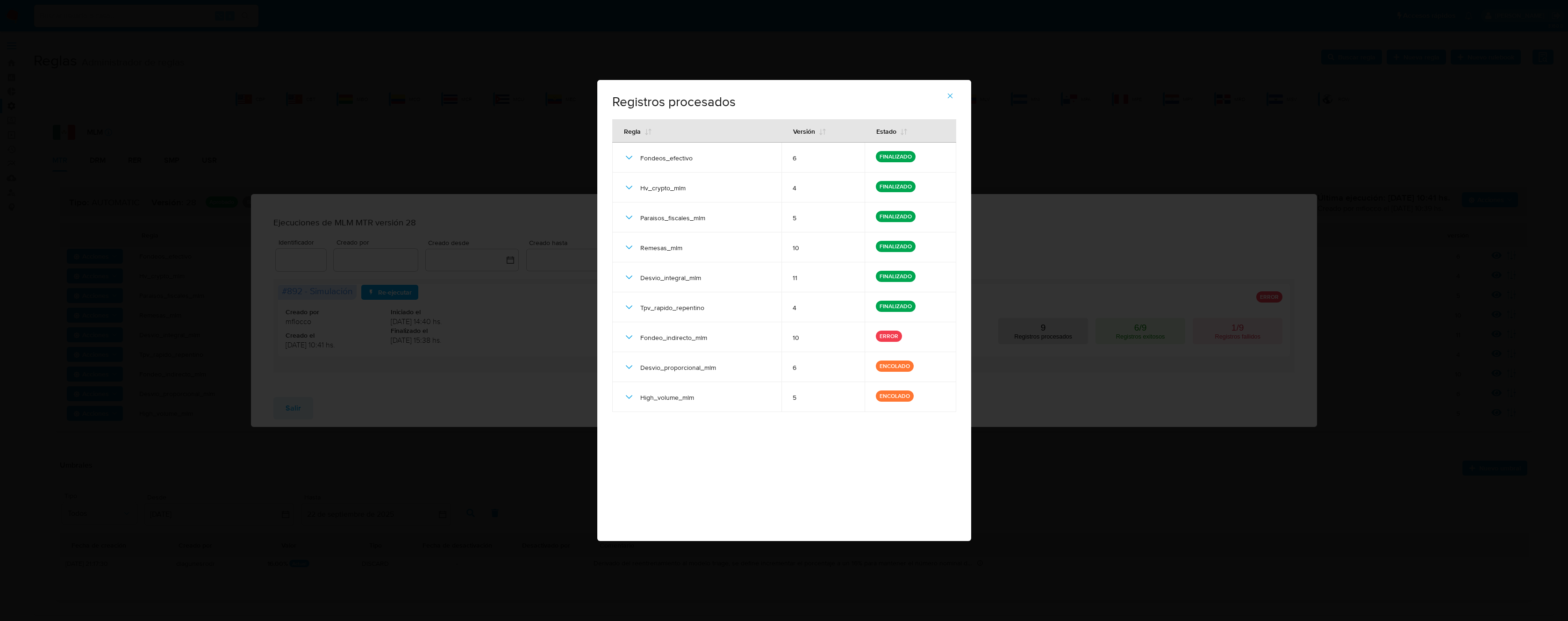
click at [339, 473] on div "Registros procesados # 892 - Simulación Regla Versión Estado Fondeos_efectivo 6…" at bounding box center [784, 310] width 1568 height 621
click at [303, 422] on div "Registros procesados # 892 - Simulación Regla Versión Estado Fondeos_efectivo 6…" at bounding box center [784, 310] width 1568 height 621
click at [367, 438] on div "Registros procesados # 892 - Simulación Regla Versión Estado Fondeos_efectivo 6…" at bounding box center [784, 310] width 1568 height 621
click at [1397, 565] on div "Registros procesados # 892 - Simulación Regla Versión Estado Fondeos_efectivo 6…" at bounding box center [784, 310] width 1568 height 621
click at [955, 96] on button "button" at bounding box center [951, 95] width 33 height 22
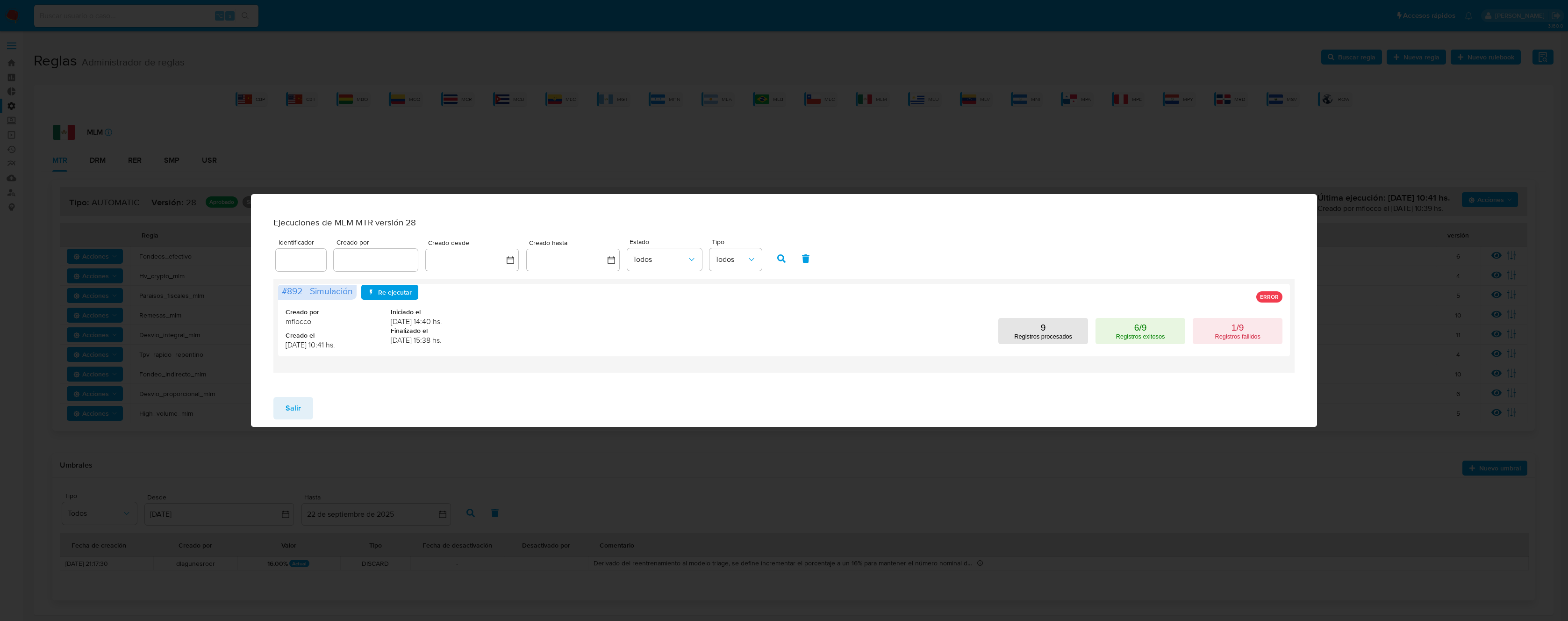
click at [283, 407] on button "Salir" at bounding box center [293, 408] width 39 height 22
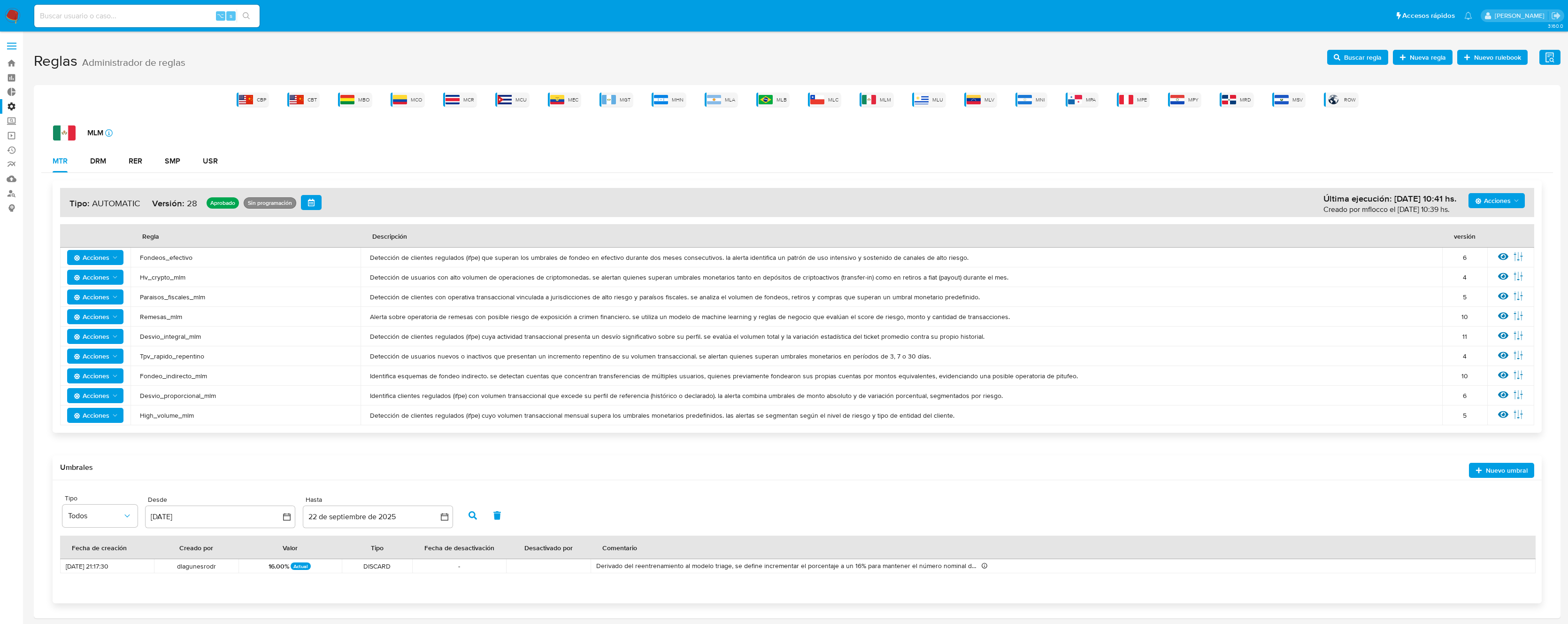
click at [1510, 198] on span "Acciones" at bounding box center [1492, 200] width 36 height 15
click at [1488, 295] on button "Ejecuciones" at bounding box center [1496, 291] width 85 height 22
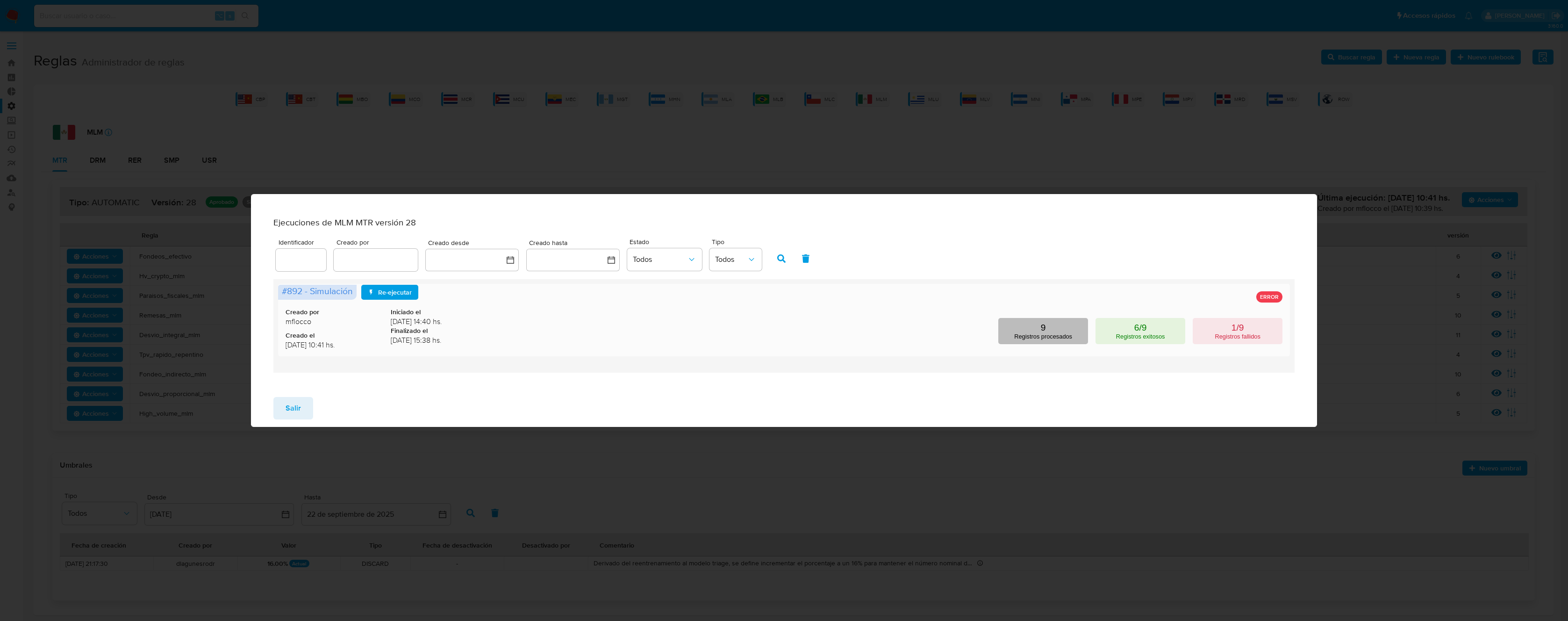
click at [1060, 339] on p "Registros procesados" at bounding box center [1043, 337] width 58 height 7
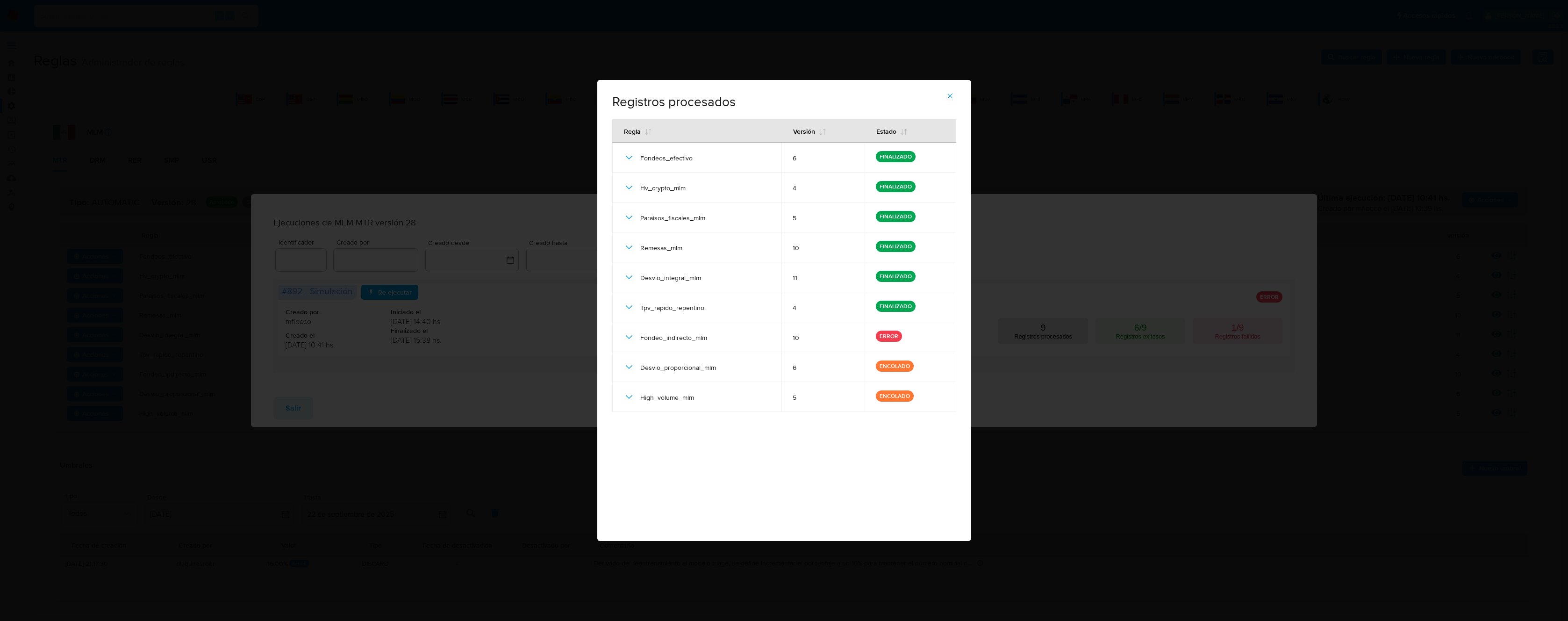
click at [1163, 214] on div "Registros procesados # 892 - Simulación Regla Versión Estado Fondeos_efectivo 6…" at bounding box center [784, 310] width 1568 height 621
click at [952, 94] on icon "button" at bounding box center [950, 95] width 8 height 8
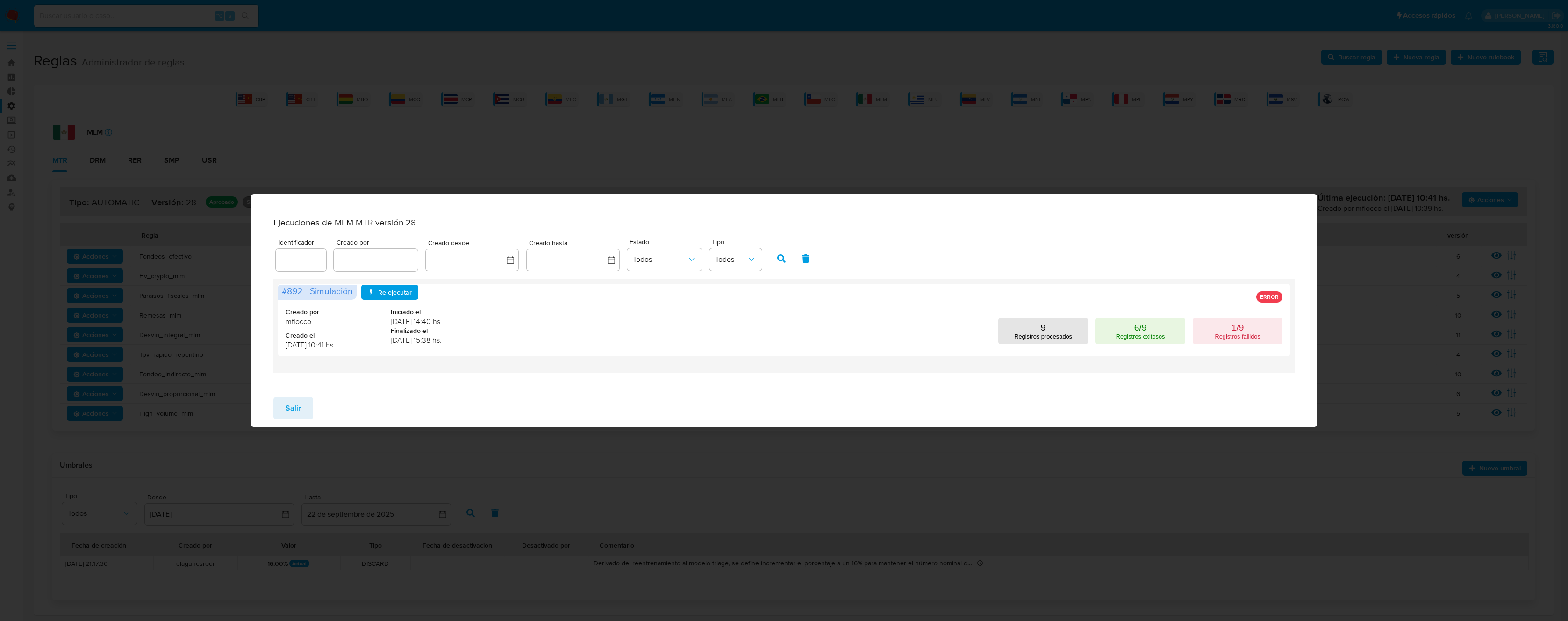
click at [285, 413] on span "Salir" at bounding box center [293, 408] width 16 height 20
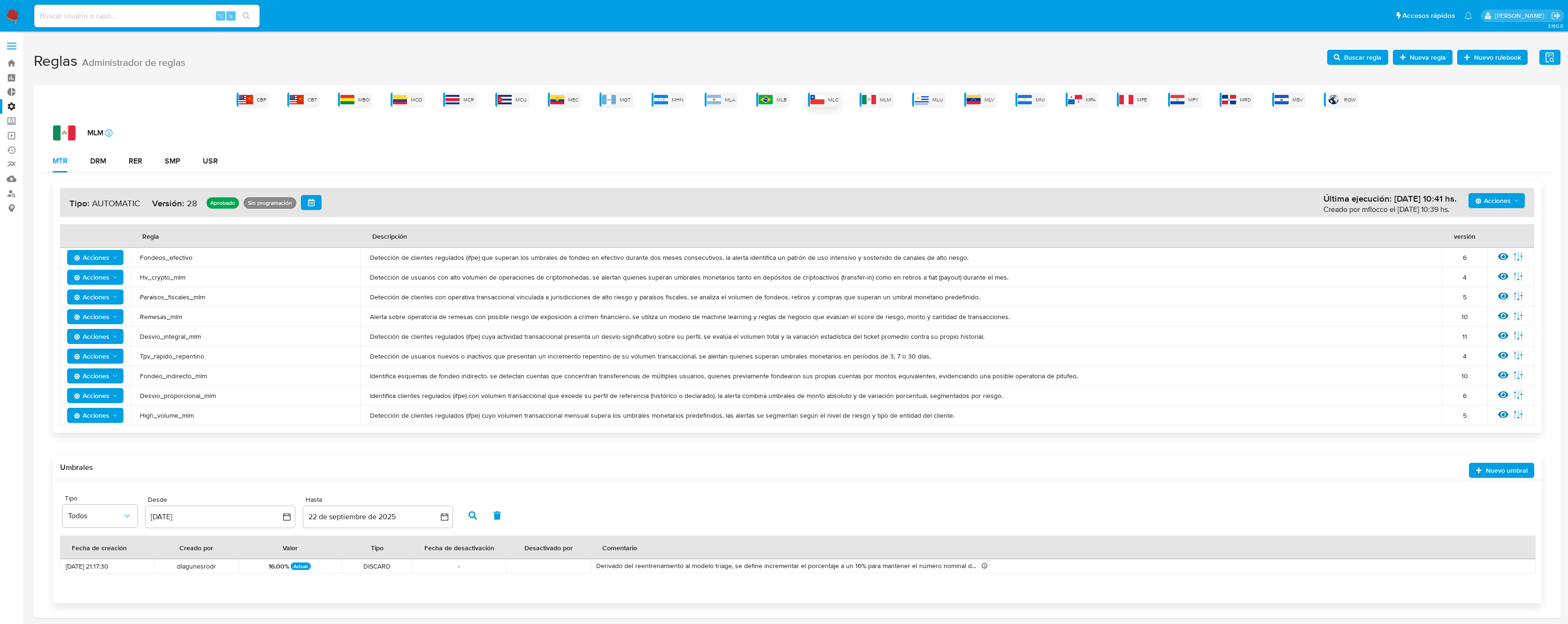
click at [825, 98] on div "MLC" at bounding box center [825, 99] width 33 height 14
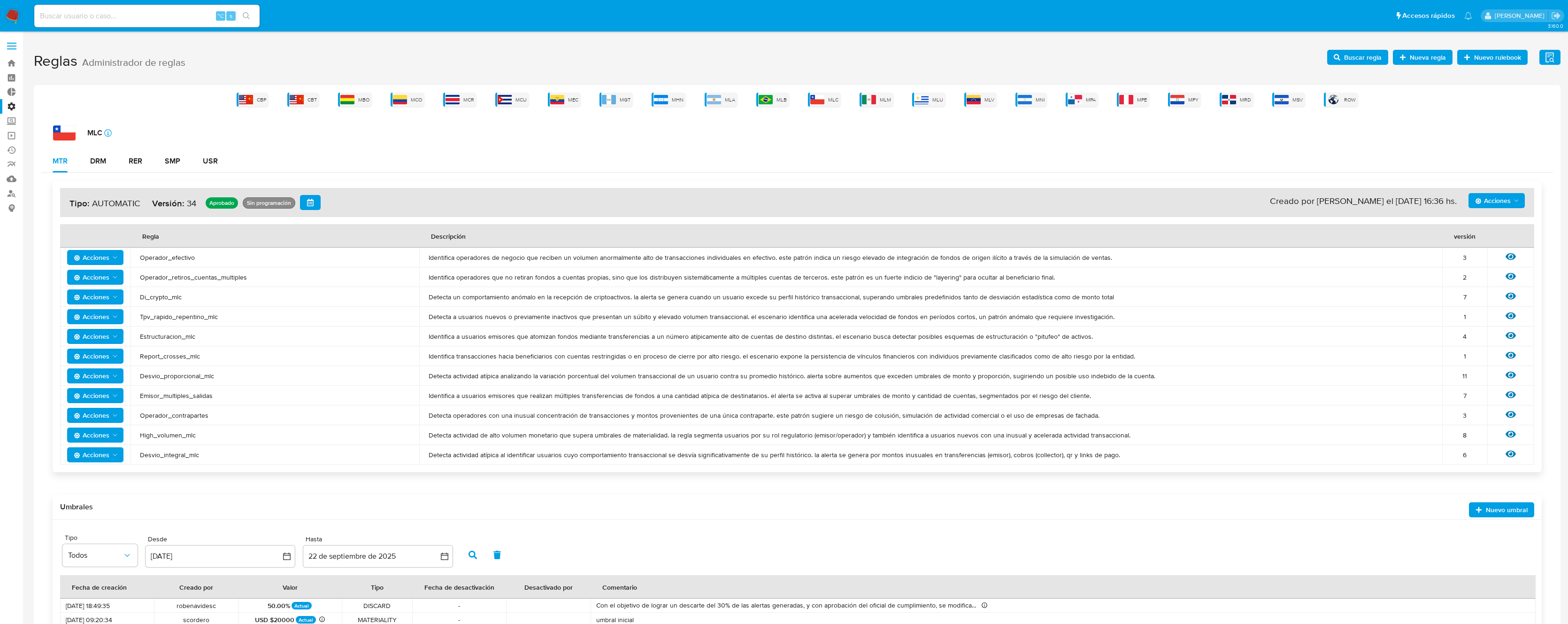
click at [1498, 203] on span "Acciones" at bounding box center [1492, 200] width 36 height 15
click at [1488, 249] on button "Ver historico" at bounding box center [1496, 246] width 85 height 22
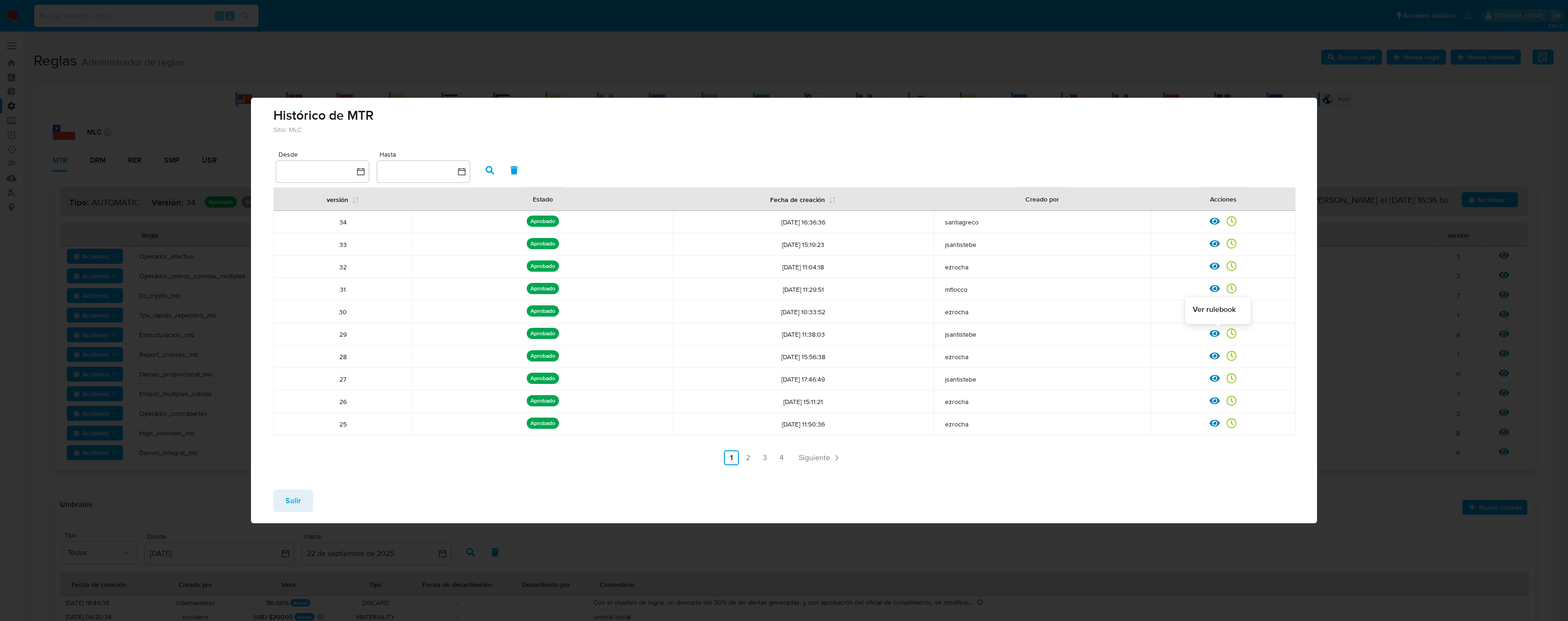
click at [1217, 334] on icon at bounding box center [1215, 333] width 10 height 7
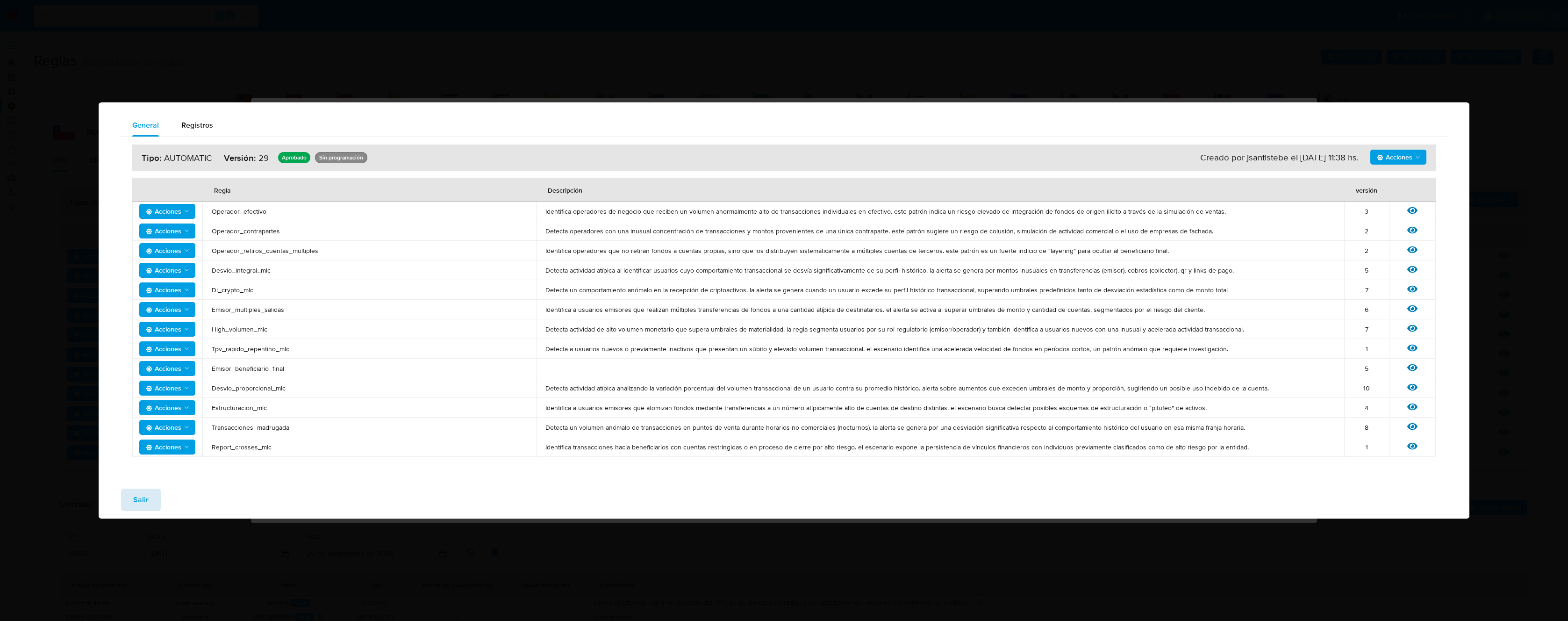
click at [146, 500] on span "Salir" at bounding box center [140, 499] width 16 height 20
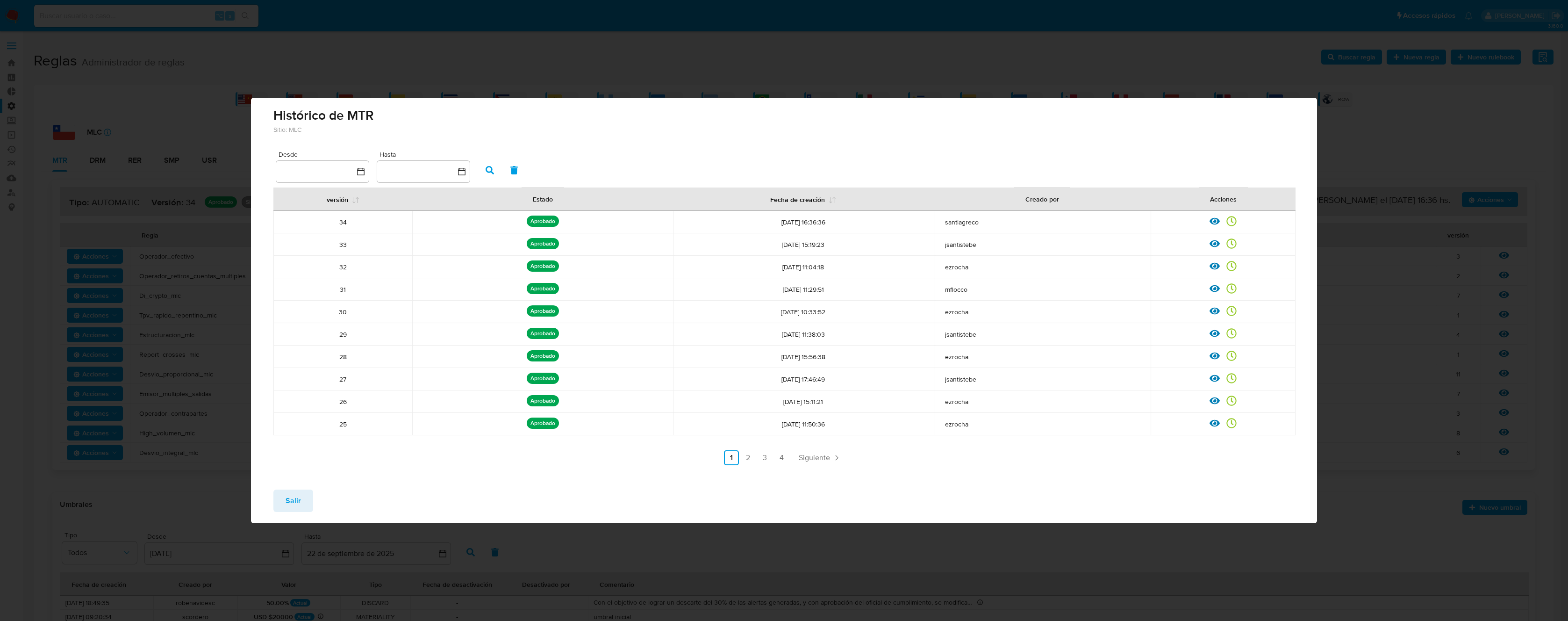
drag, startPoint x: 826, startPoint y: 335, endPoint x: 744, endPoint y: 335, distance: 82.0
click at [744, 335] on span "[DATE] 11:38:03" at bounding box center [804, 334] width 250 height 8
click at [837, 335] on span "[DATE] 11:38:03" at bounding box center [804, 334] width 250 height 8
click at [1215, 334] on icon at bounding box center [1215, 333] width 10 height 7
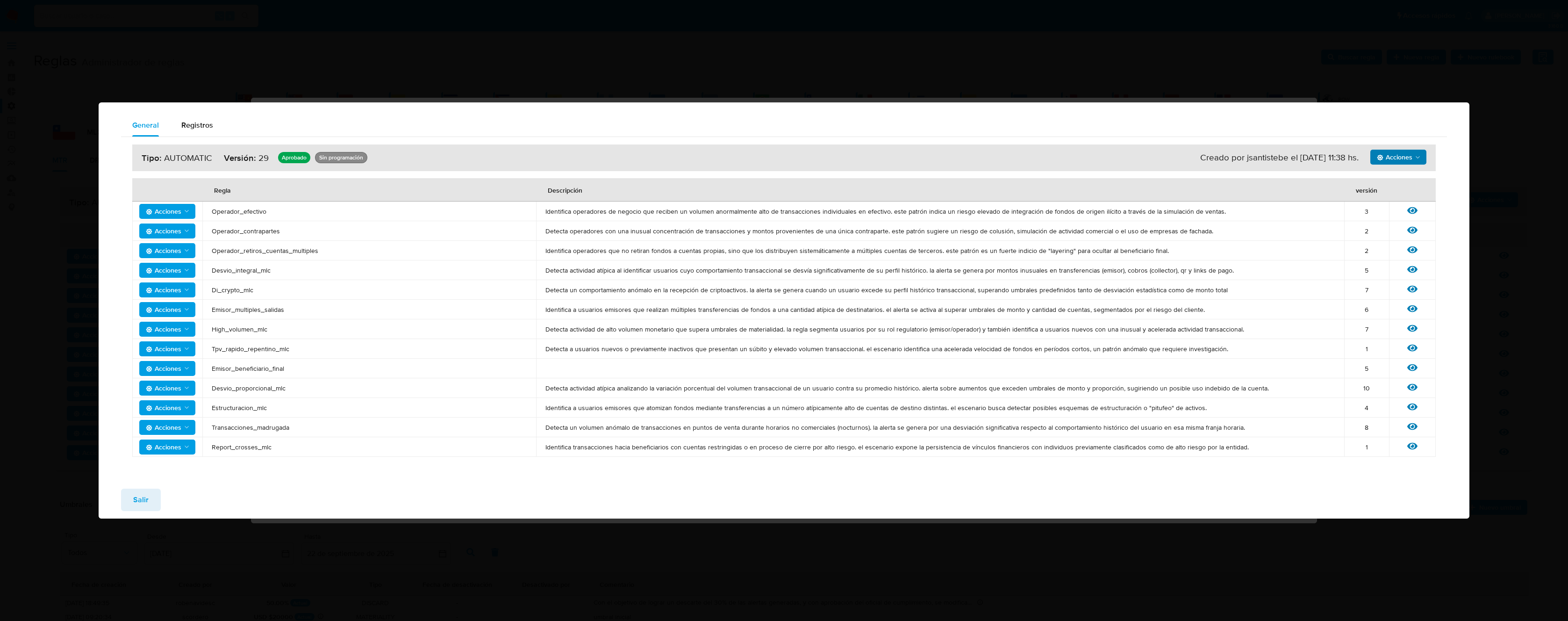
click at [1407, 158] on span "Acciones" at bounding box center [1395, 157] width 36 height 15
click at [1387, 201] on button "Simular" at bounding box center [1399, 203] width 84 height 22
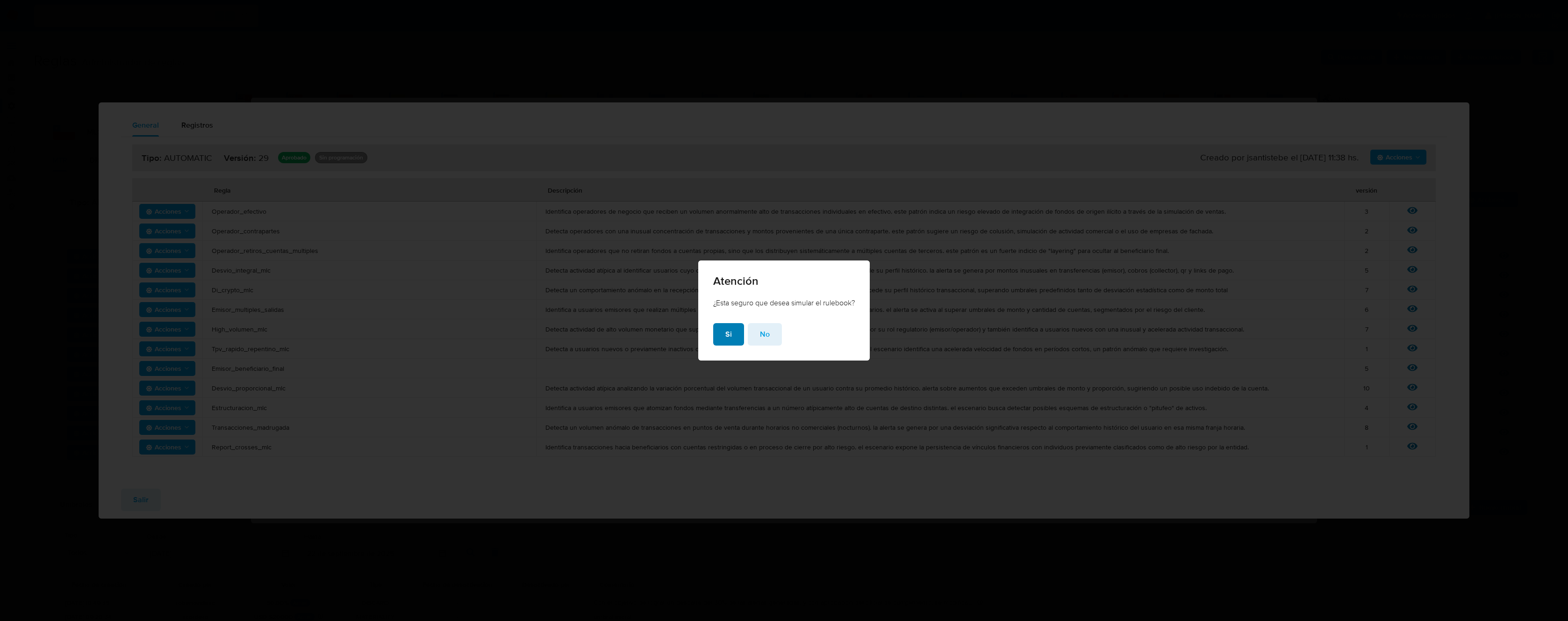
click at [726, 333] on span "Si" at bounding box center [728, 334] width 6 height 20
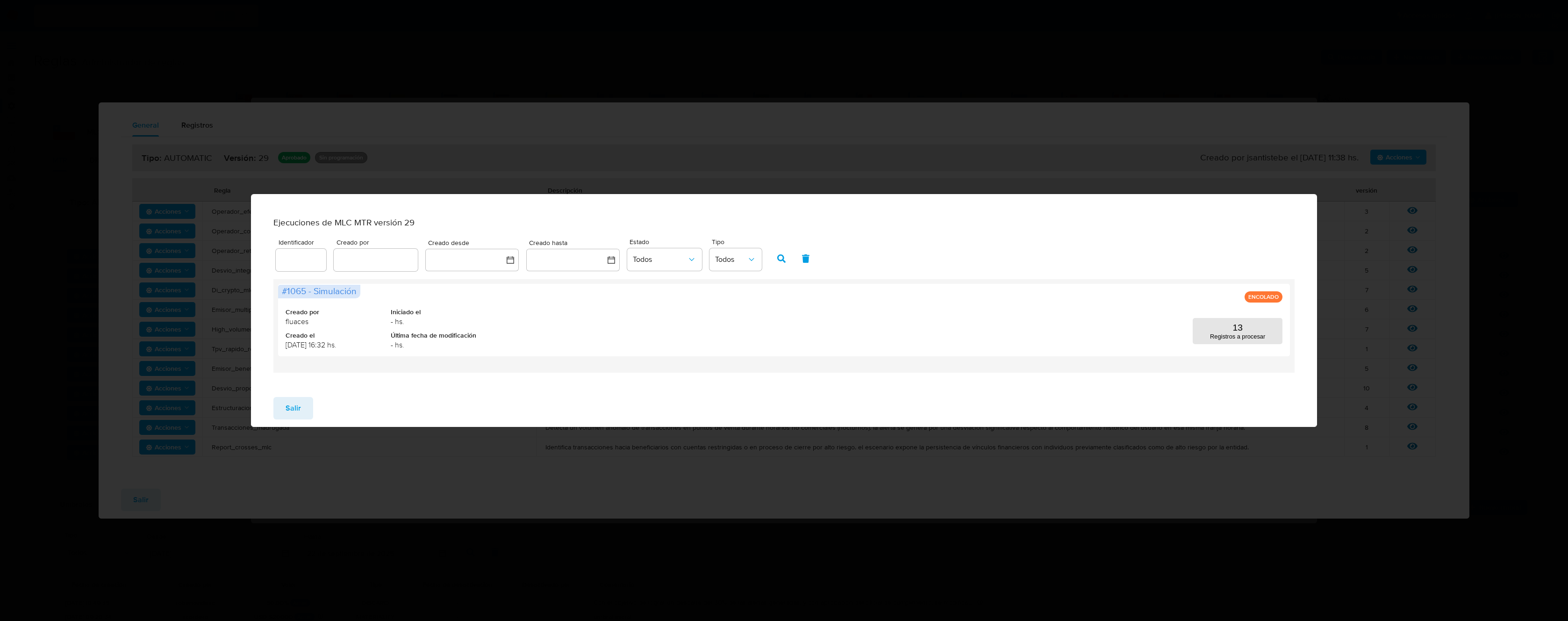
drag, startPoint x: 379, startPoint y: 220, endPoint x: 513, endPoint y: 227, distance: 134.2
click at [513, 227] on div "Ejecuciones de MLC MTR versión 29" at bounding box center [784, 222] width 1021 height 12
click at [292, 410] on span "Salir" at bounding box center [293, 408] width 16 height 20
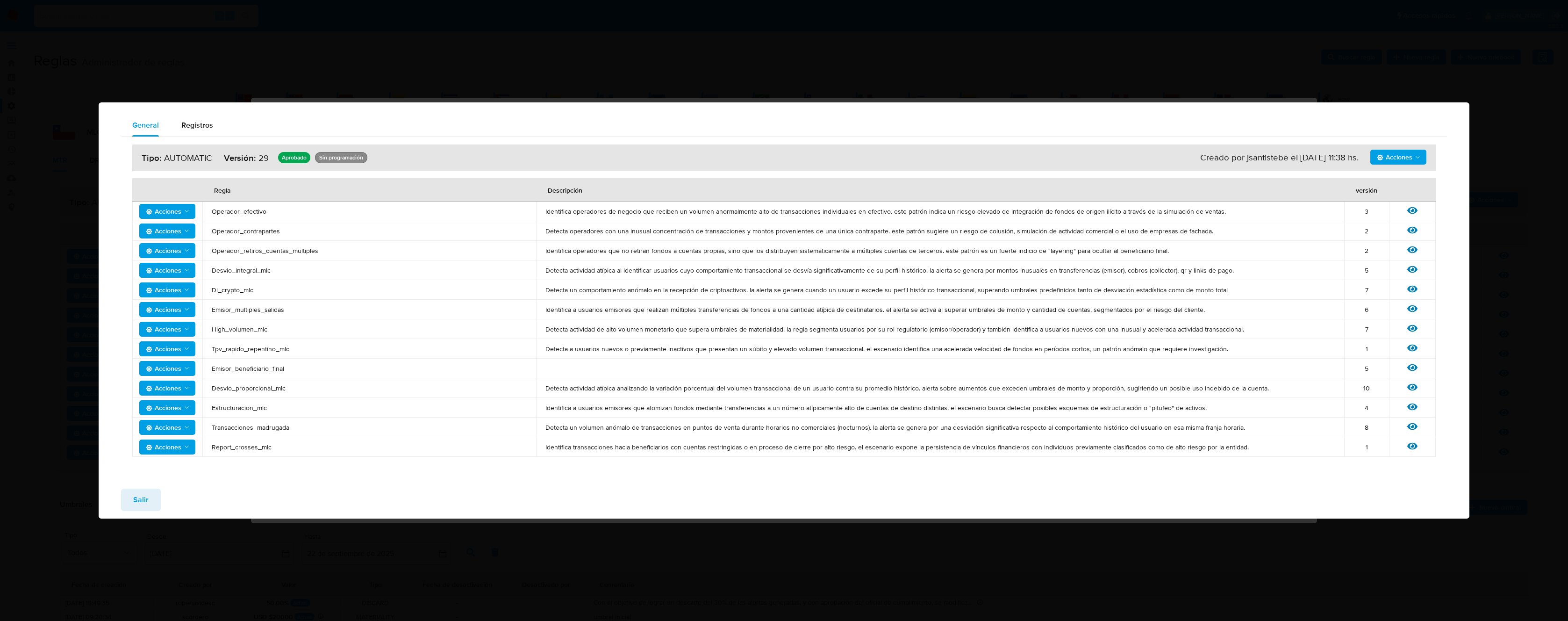
drag, startPoint x: 284, startPoint y: 268, endPoint x: 213, endPoint y: 268, distance: 71.0
click at [210, 270] on td "Desvio_integral_mlc" at bounding box center [370, 270] width 334 height 19
click at [1400, 149] on div "Acciones Sin ejecuciones realizadas Creado por jsantistebe el [DATE] 11:38 hs. …" at bounding box center [784, 157] width 1304 height 27
click at [1410, 160] on span "Acciones" at bounding box center [1395, 157] width 36 height 15
click at [1400, 183] on button "Ejecuciones" at bounding box center [1399, 180] width 84 height 22
